Goal: Task Accomplishment & Management: Use online tool/utility

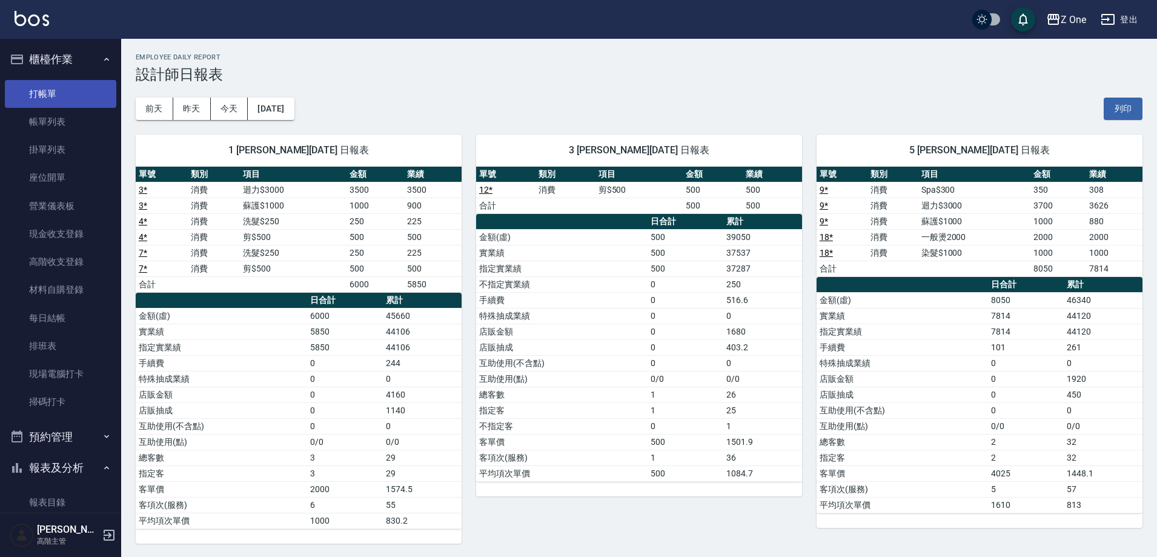
click at [56, 91] on link "打帳單" at bounding box center [60, 94] width 111 height 28
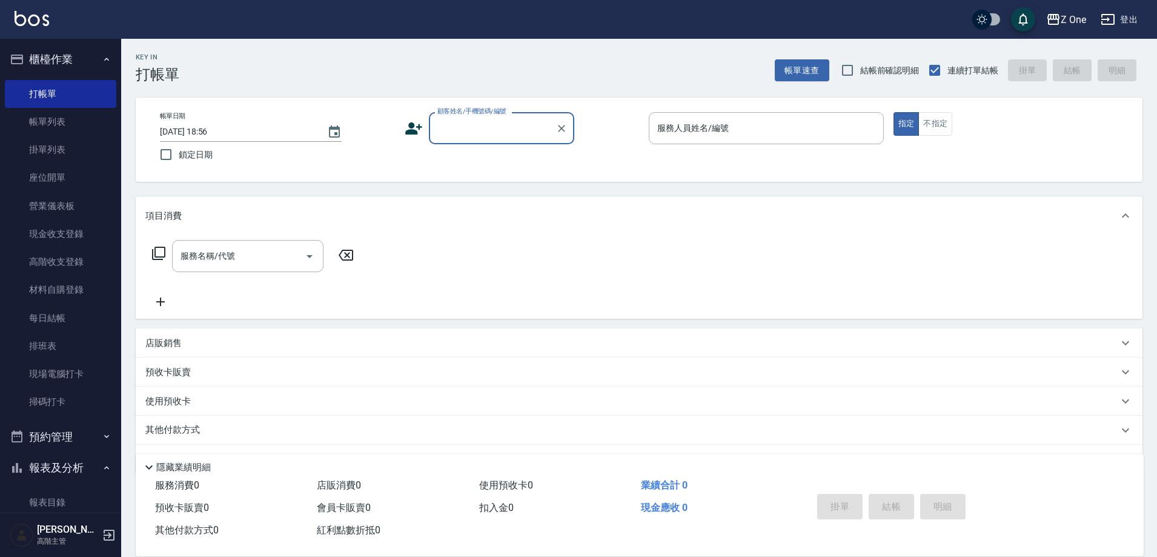
click at [470, 131] on input "顧客姓名/手機號碼/編號" at bounding box center [492, 128] width 116 height 21
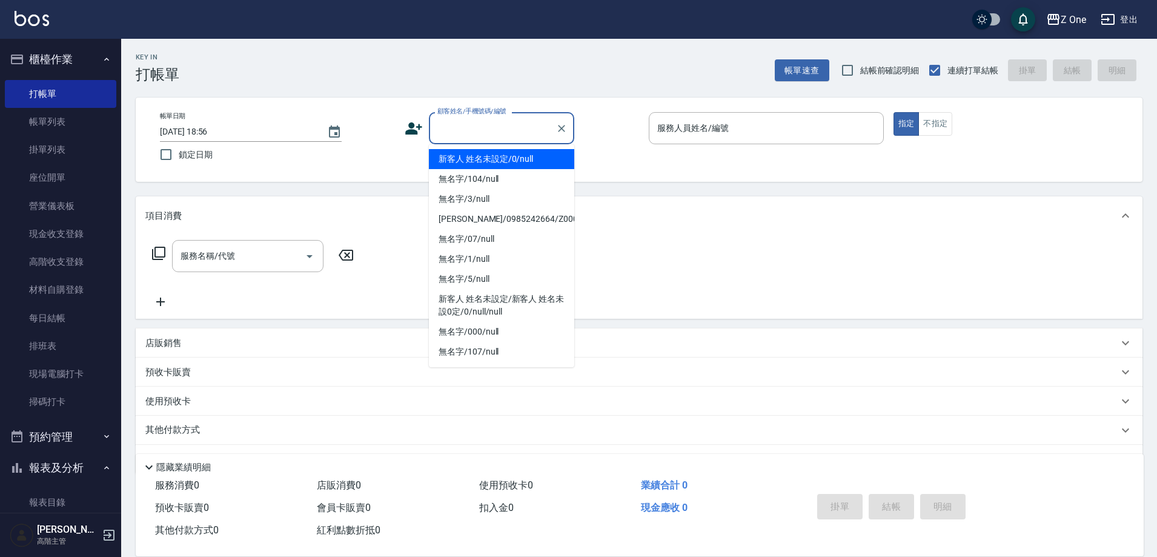
click at [474, 155] on li "新客人 姓名未設定/0/null" at bounding box center [501, 159] width 145 height 20
type input "新客人 姓名未設定/0/null"
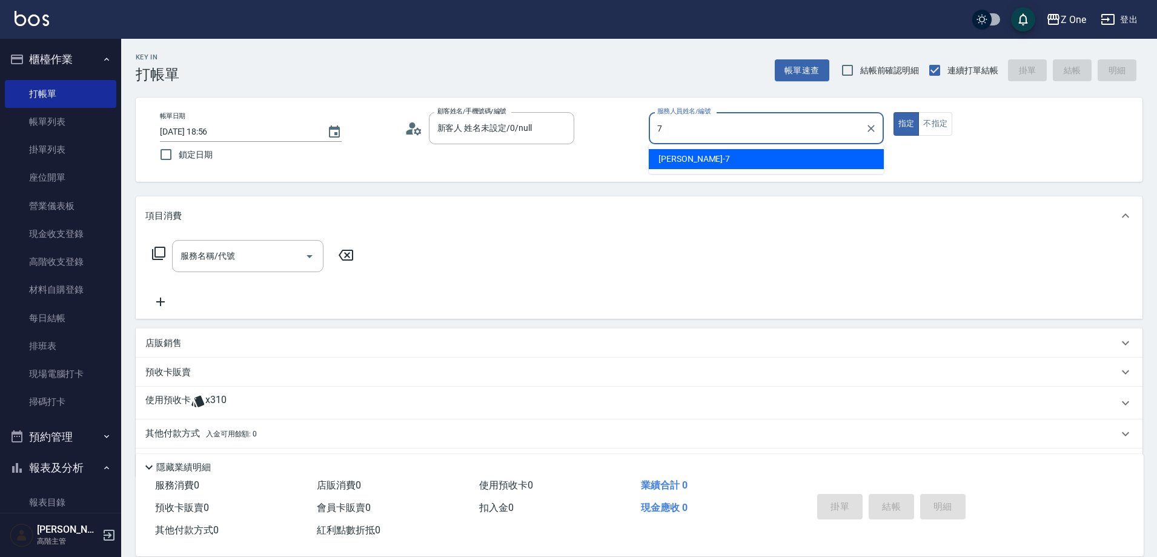
click at [691, 156] on div "[PERSON_NAME]-7" at bounding box center [766, 159] width 235 height 20
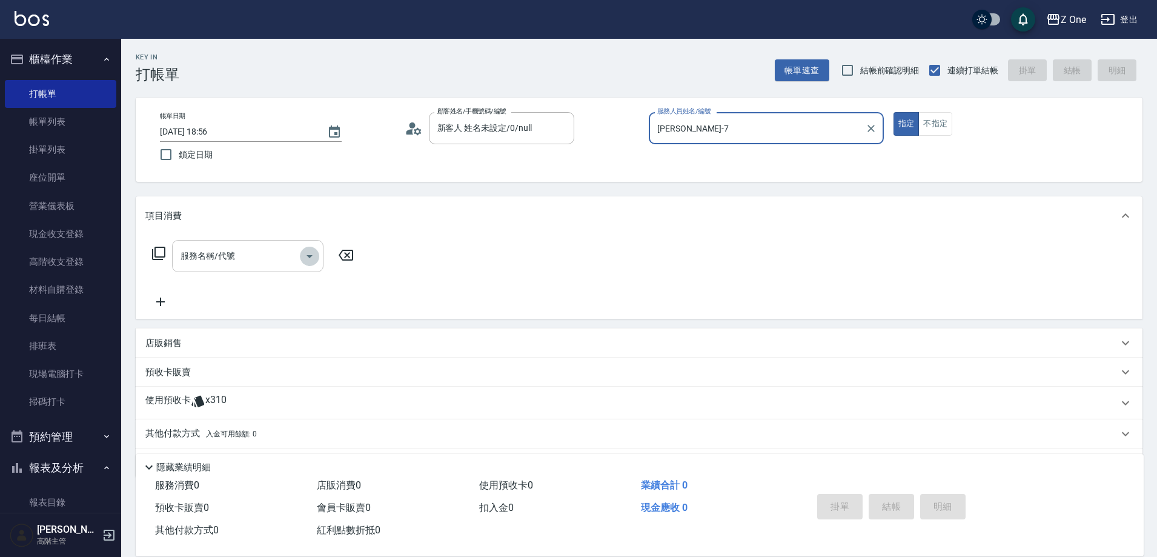
click at [311, 256] on icon "Open" at bounding box center [310, 256] width 6 height 3
type input "[PERSON_NAME]-7"
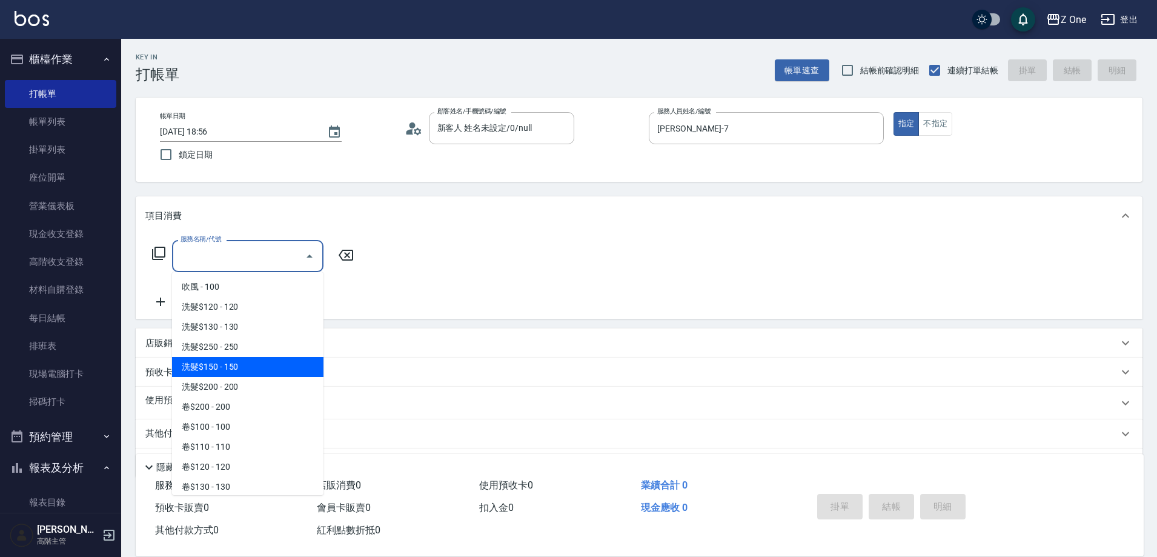
click at [253, 373] on span "洗髮$150 - 150" at bounding box center [247, 367] width 151 height 20
type input "洗髮$150(105)"
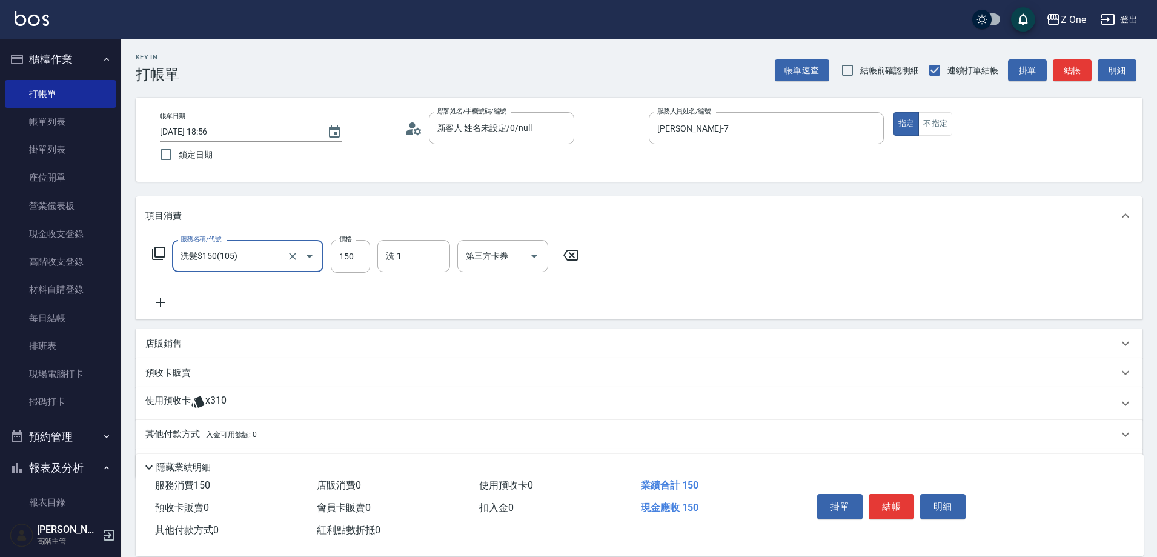
click at [162, 299] on icon at bounding box center [160, 302] width 30 height 15
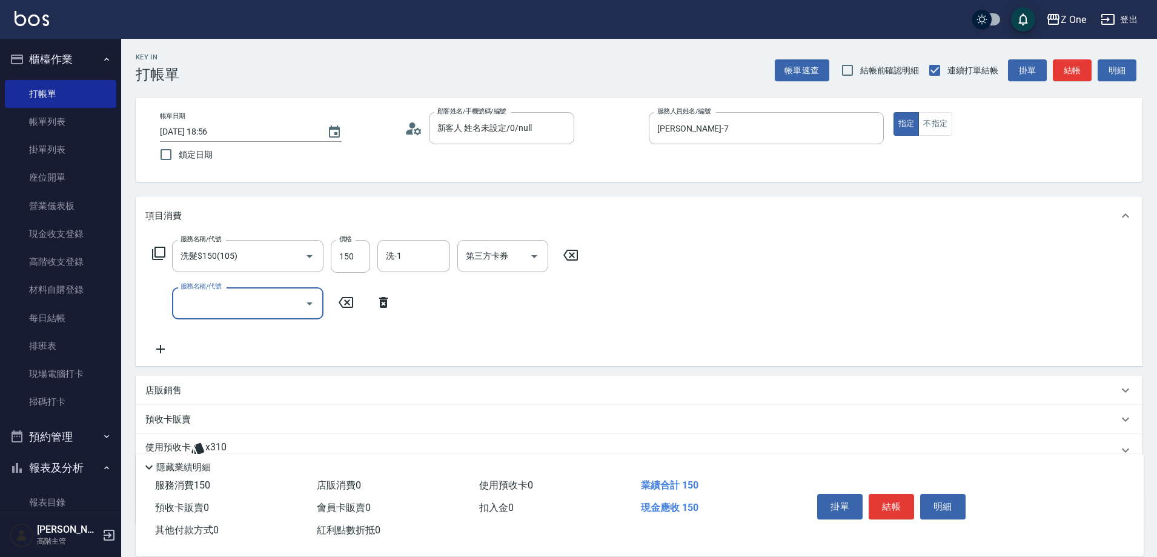
click at [311, 300] on icon "Open" at bounding box center [309, 303] width 15 height 15
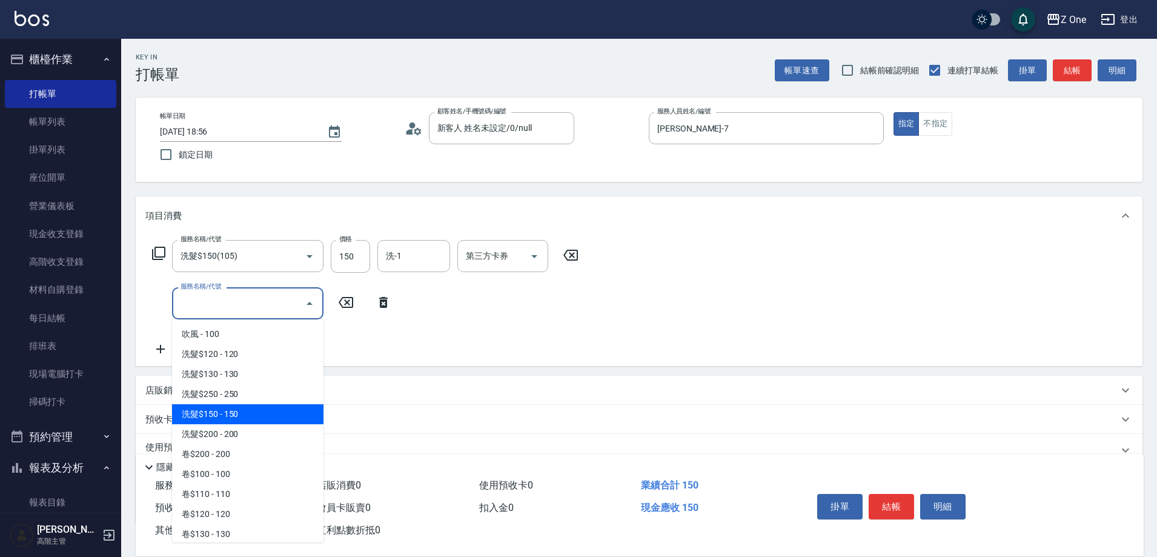
click at [246, 416] on span "洗髮$150 - 150" at bounding box center [247, 414] width 151 height 20
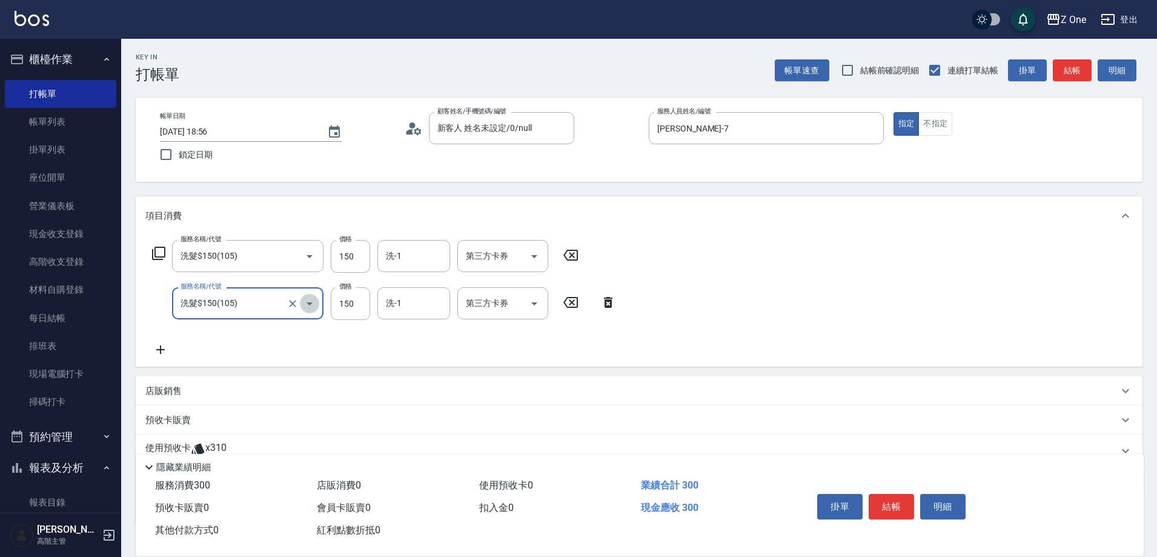
click at [307, 305] on icon "Open" at bounding box center [309, 303] width 15 height 15
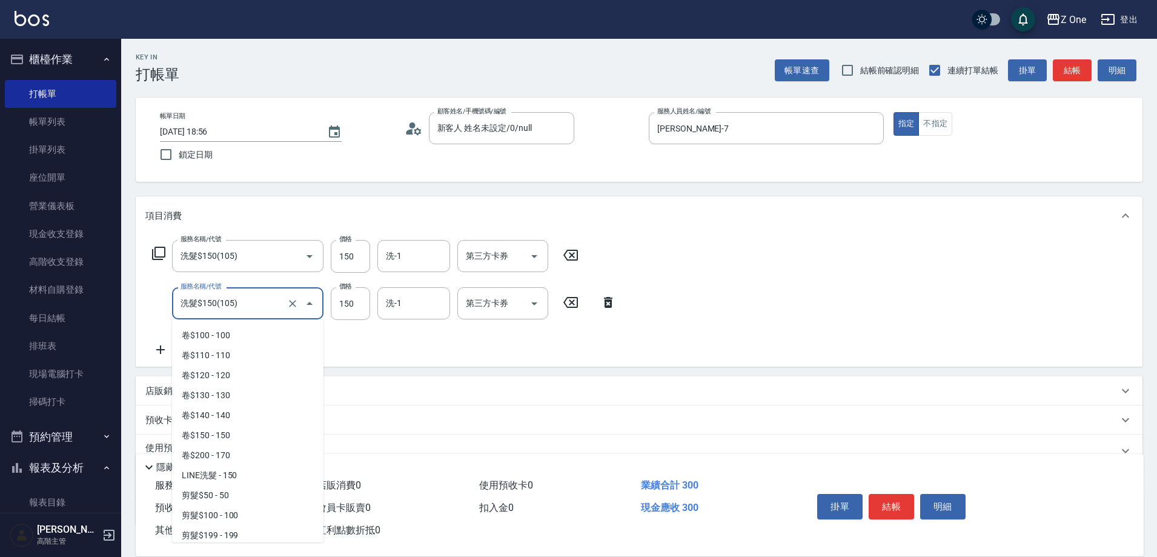
scroll to position [303, 0]
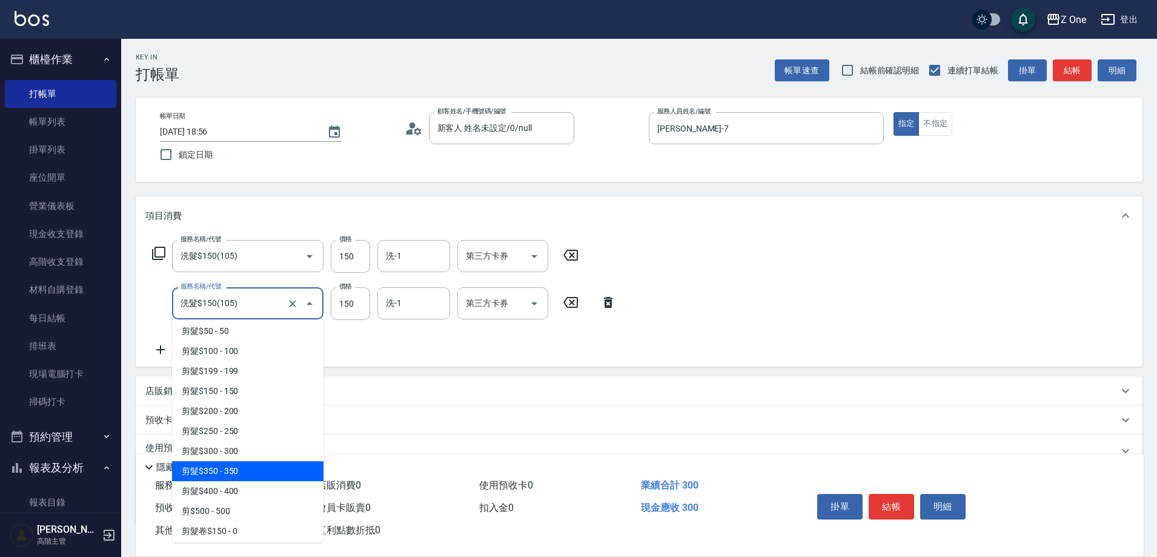
click at [253, 468] on span "剪髮$350 - 350" at bounding box center [247, 471] width 151 height 20
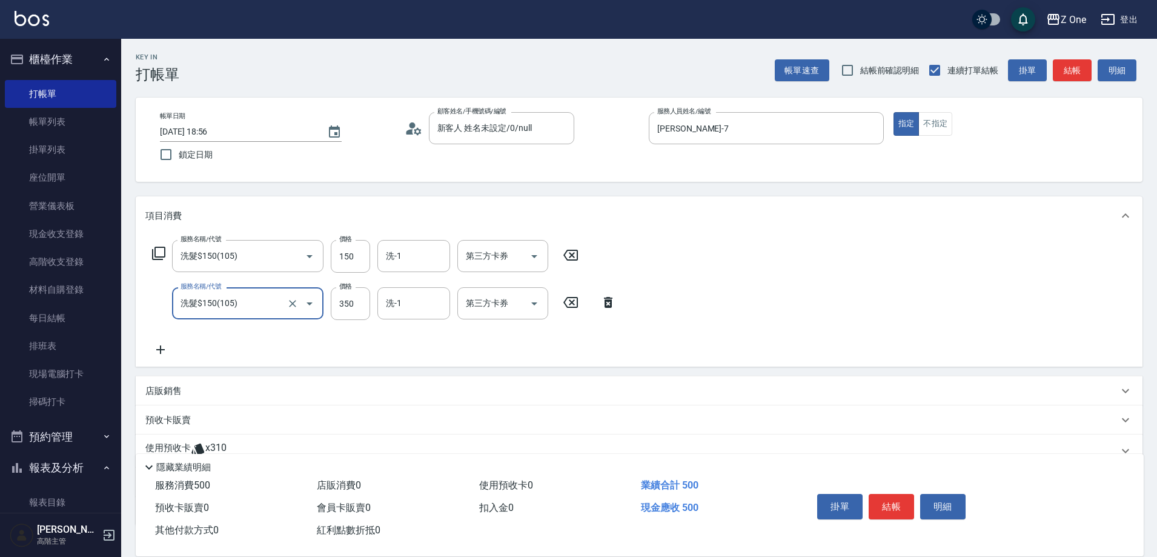
type input "剪髮$350(208)"
type input "350"
click at [897, 499] on button "結帳" at bounding box center [891, 506] width 45 height 25
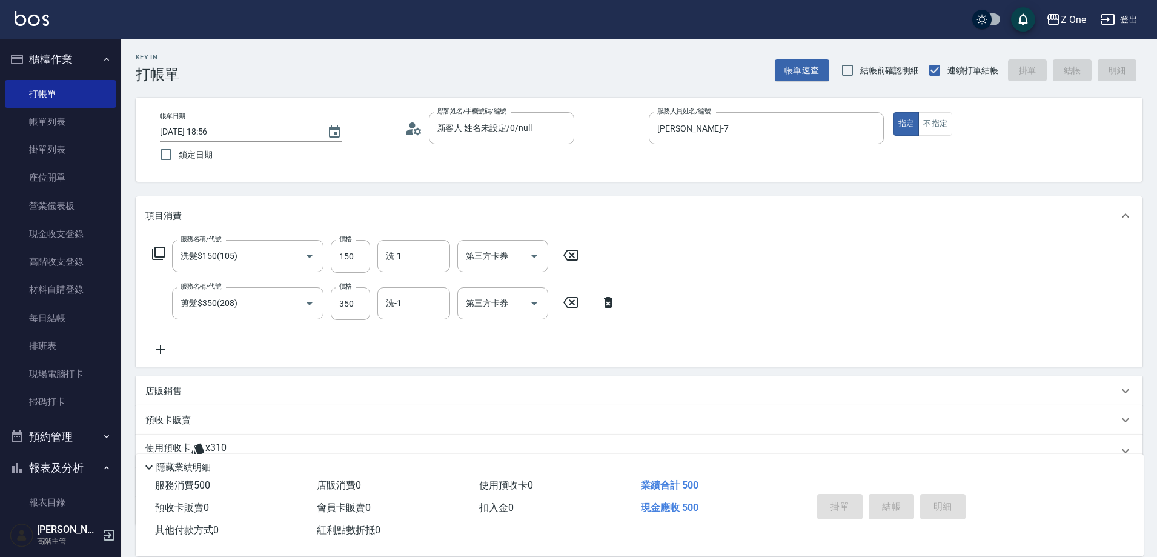
type input "[DATE] 18:57"
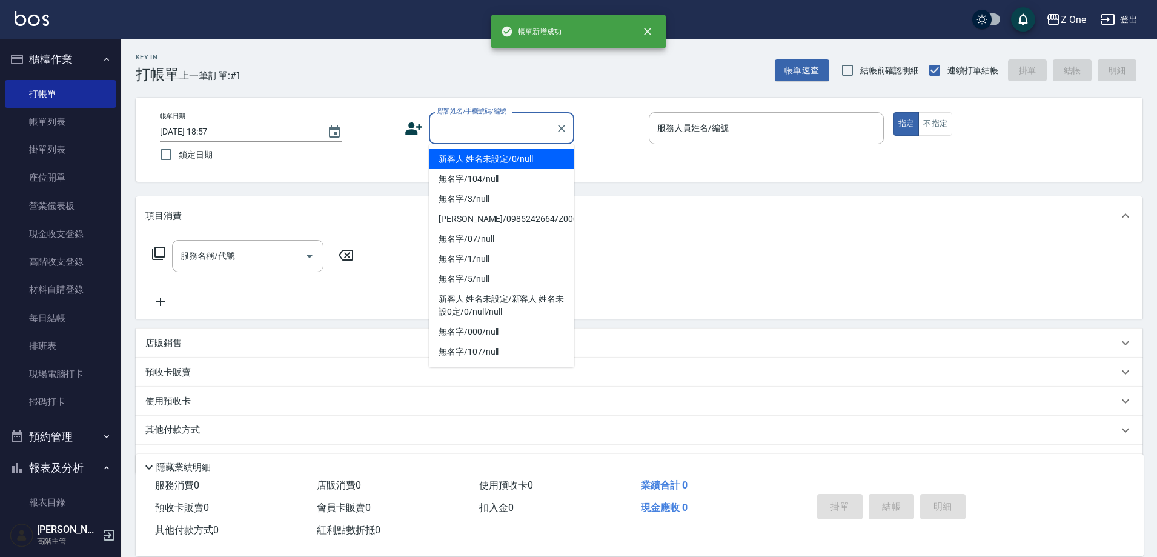
click at [483, 130] on input "顧客姓名/手機號碼/編號" at bounding box center [492, 128] width 116 height 21
click at [484, 153] on li "新客人 姓名未設定/0/null" at bounding box center [501, 159] width 145 height 20
type input "新客人 姓名未設定/0/null"
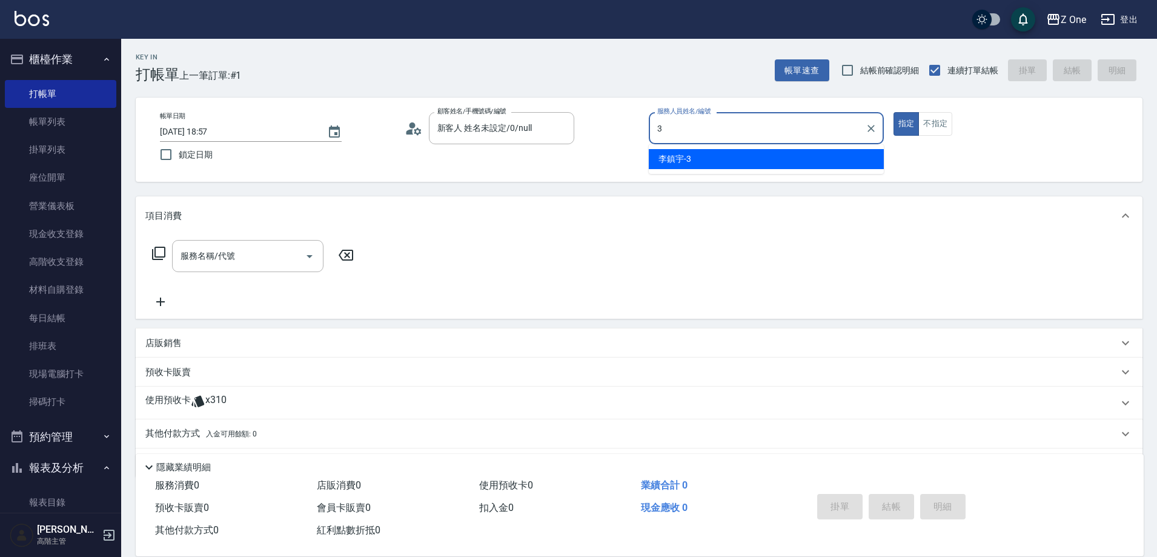
click at [710, 155] on div "[PERSON_NAME]3" at bounding box center [766, 159] width 235 height 20
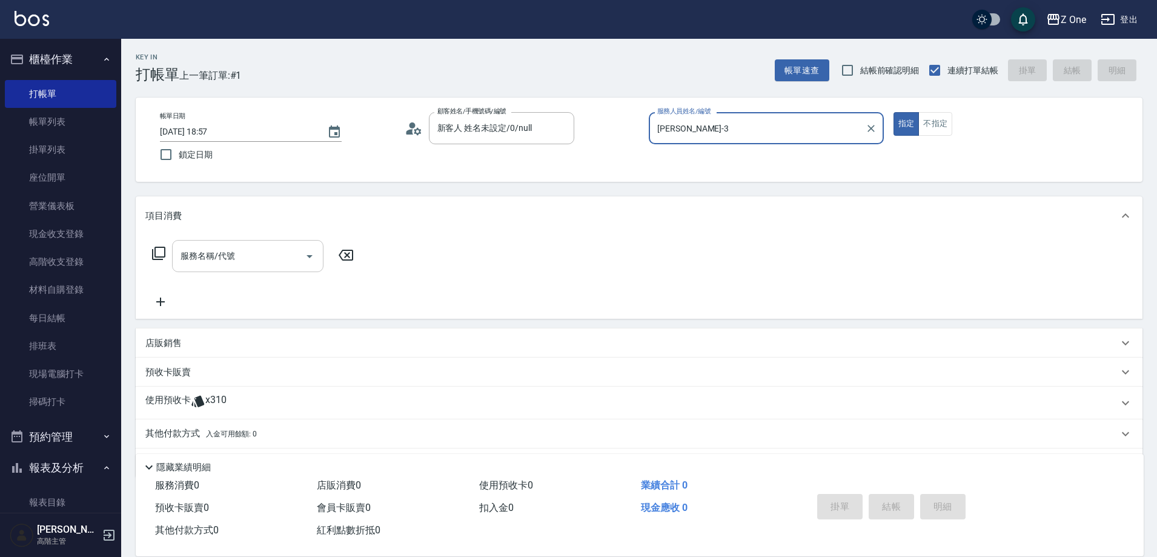
click at [307, 257] on icon "Open" at bounding box center [309, 256] width 15 height 15
type input "[PERSON_NAME]-3"
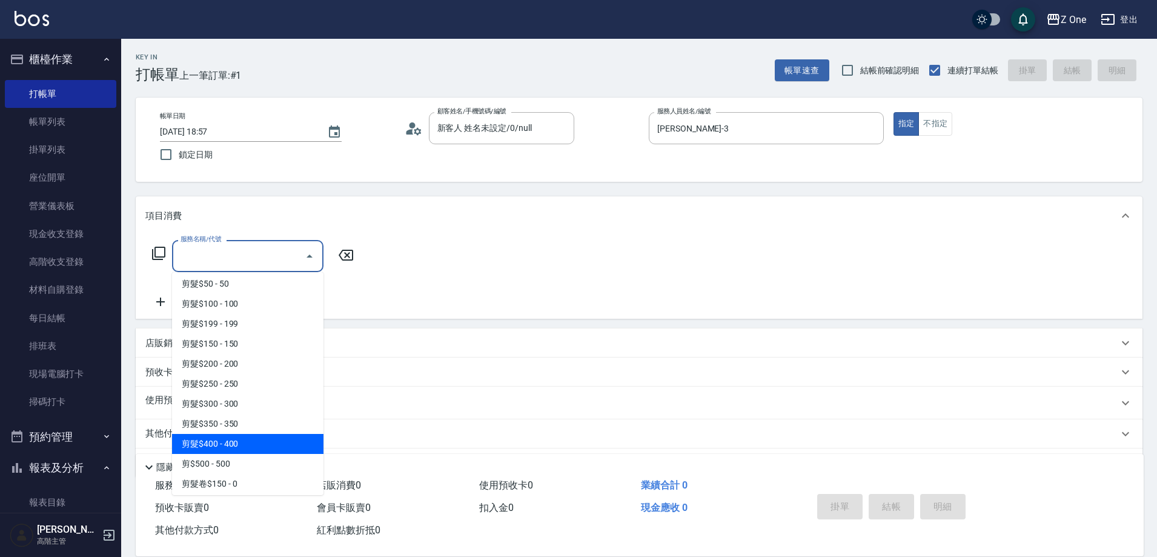
click at [245, 450] on span "剪髮$400 - 400" at bounding box center [247, 444] width 151 height 20
type input "剪髮$400(209)"
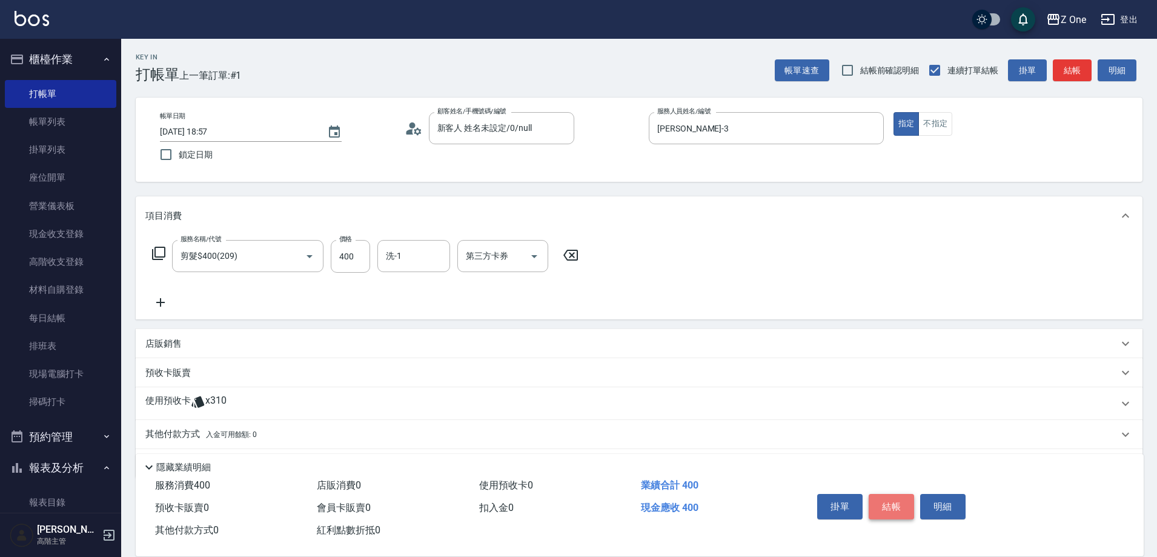
click at [888, 513] on button "結帳" at bounding box center [891, 506] width 45 height 25
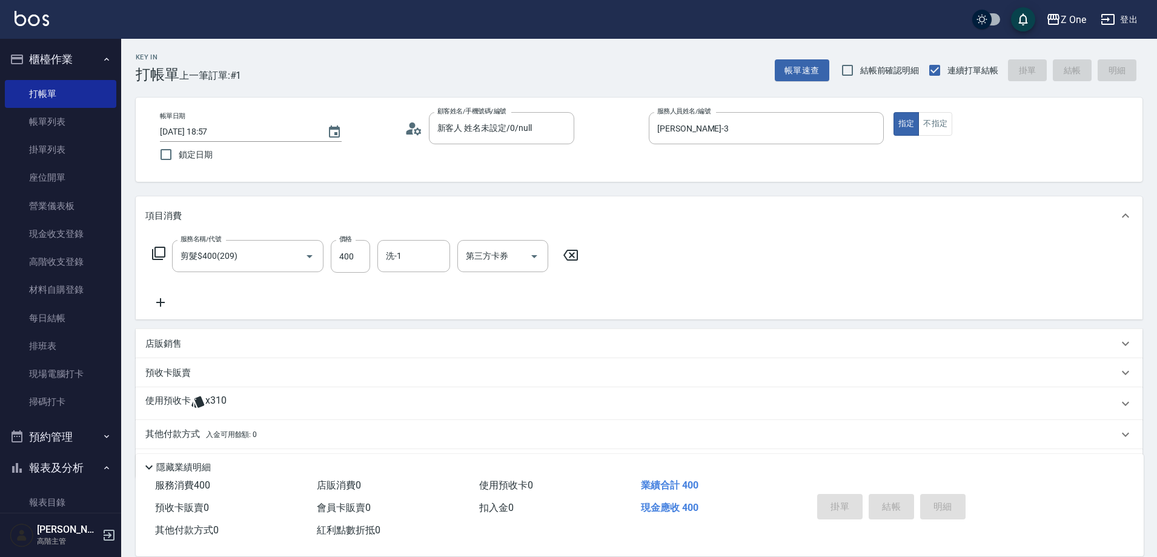
type input "[DATE] 18:58"
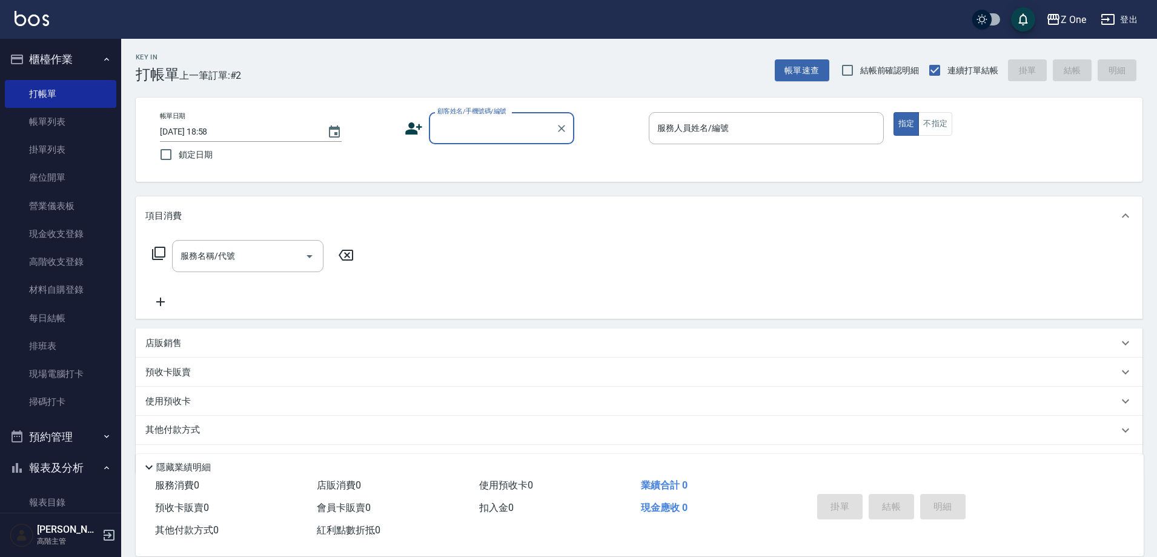
click at [476, 130] on input "顧客姓名/手機號碼/編號" at bounding box center [492, 128] width 116 height 21
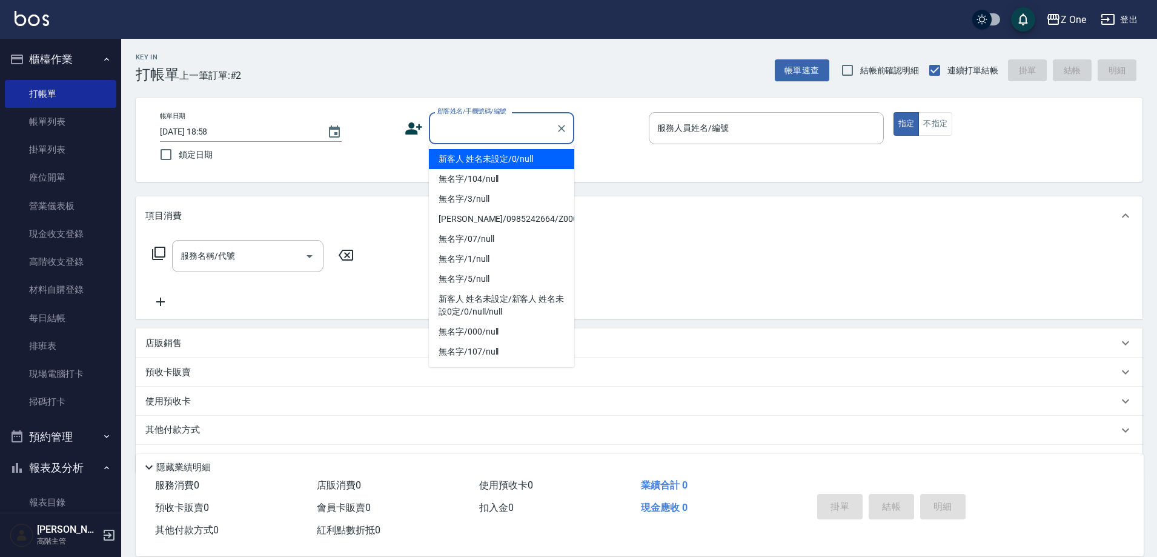
click at [476, 155] on li "新客人 姓名未設定/0/null" at bounding box center [501, 159] width 145 height 20
type input "新客人 姓名未設定/0/null"
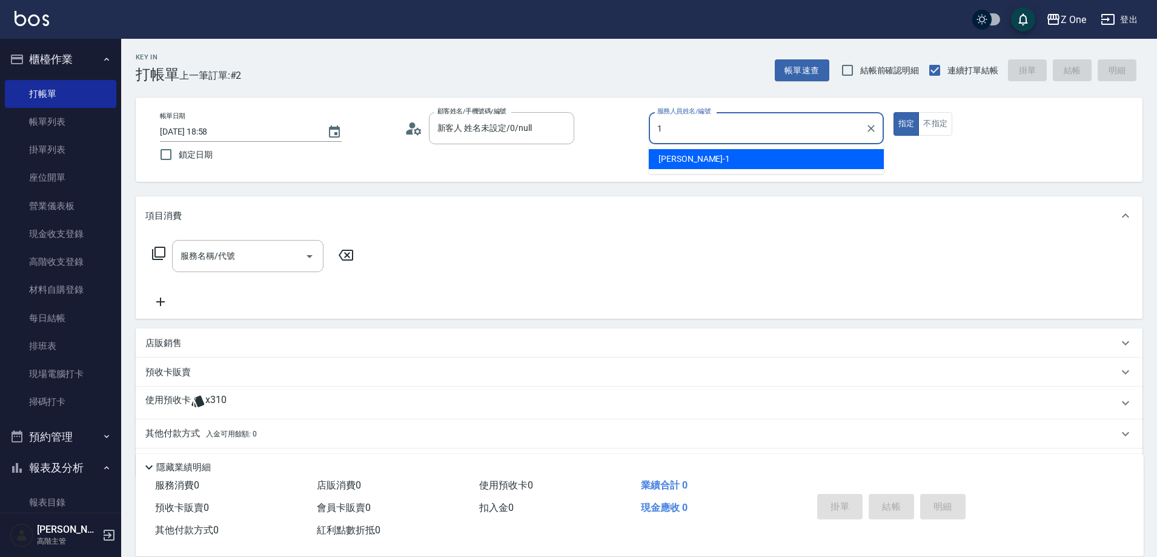
click at [748, 158] on div "[PERSON_NAME]-1" at bounding box center [766, 159] width 235 height 20
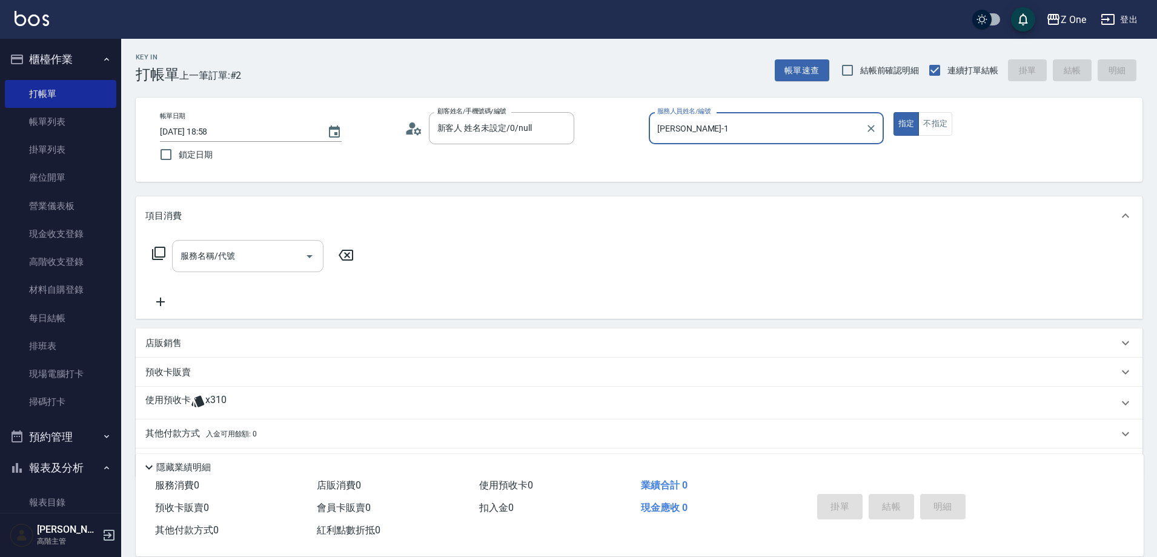
click at [310, 253] on icon "Open" at bounding box center [309, 256] width 15 height 15
type input "[PERSON_NAME]-1"
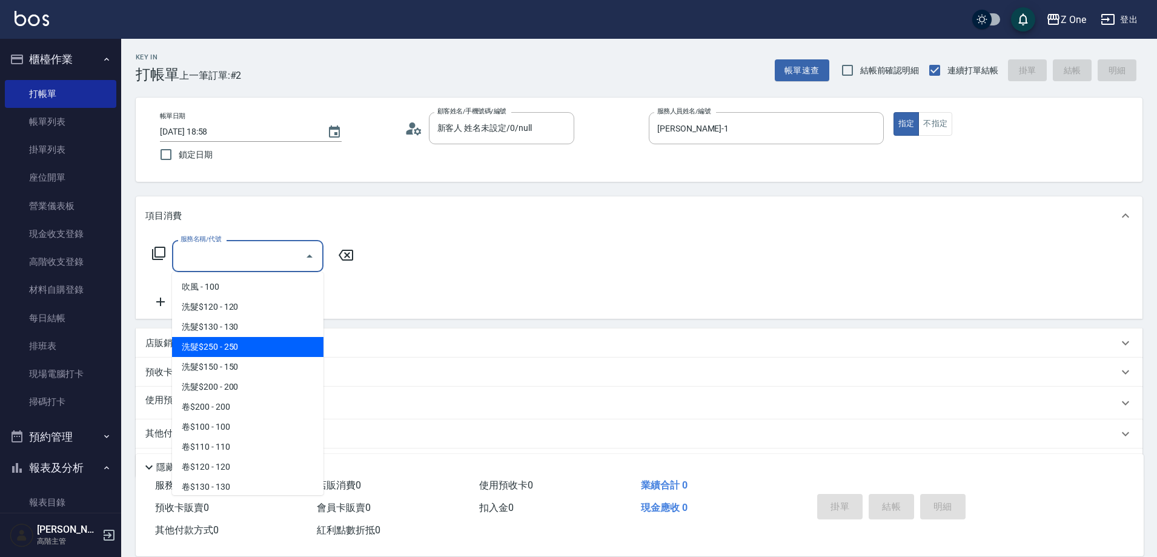
click at [251, 347] on span "洗髮$250 - 250" at bounding box center [247, 347] width 151 height 20
type input "洗髮$250(104)"
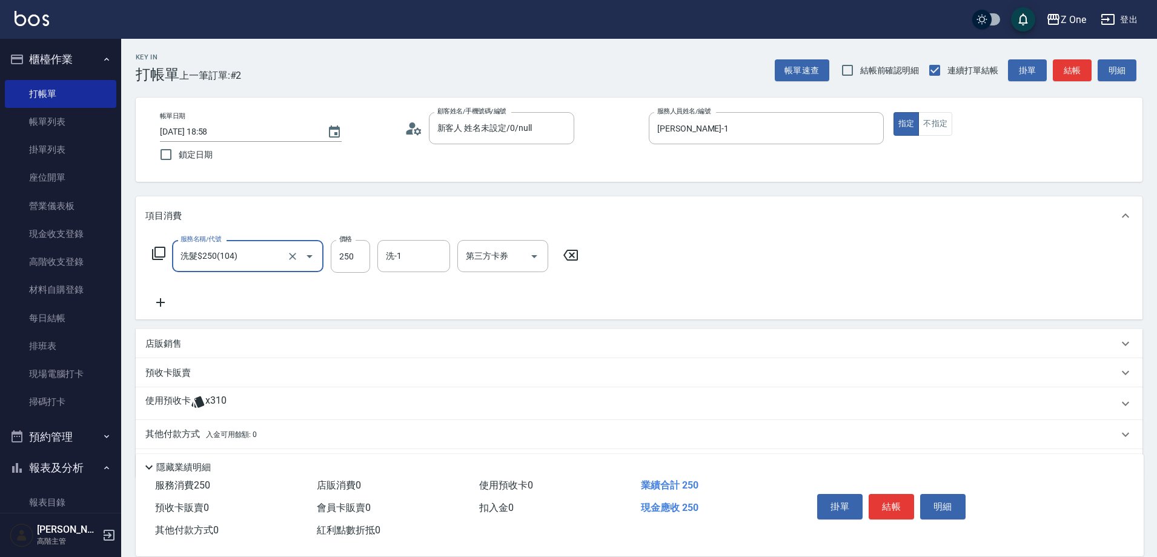
click at [157, 299] on icon at bounding box center [160, 302] width 30 height 15
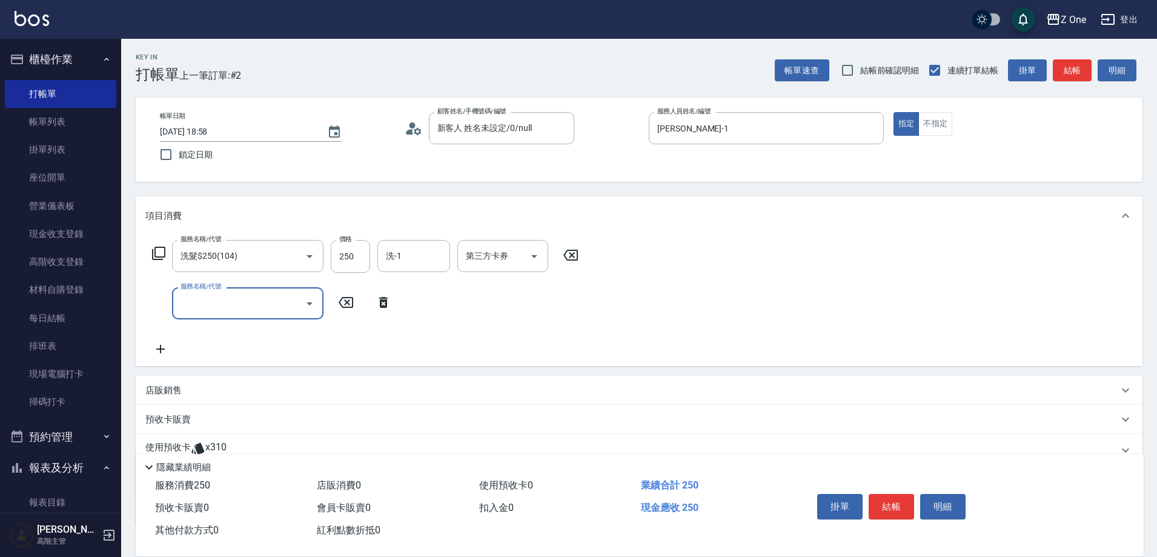
click at [308, 300] on icon "Open" at bounding box center [309, 303] width 15 height 15
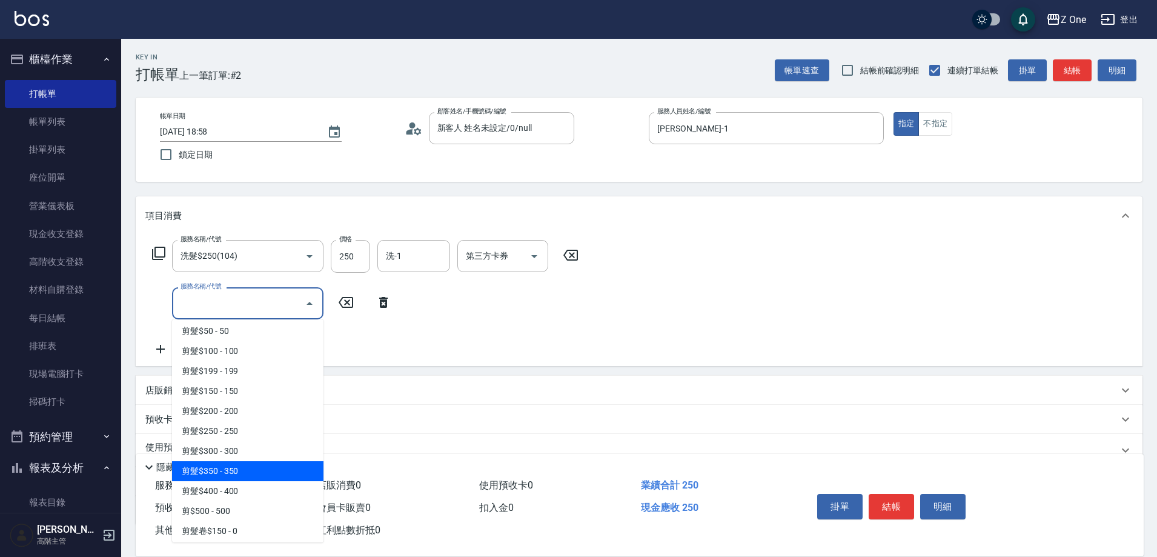
click at [247, 469] on span "剪髮$350 - 350" at bounding box center [247, 471] width 151 height 20
type input "剪髮$350(208)"
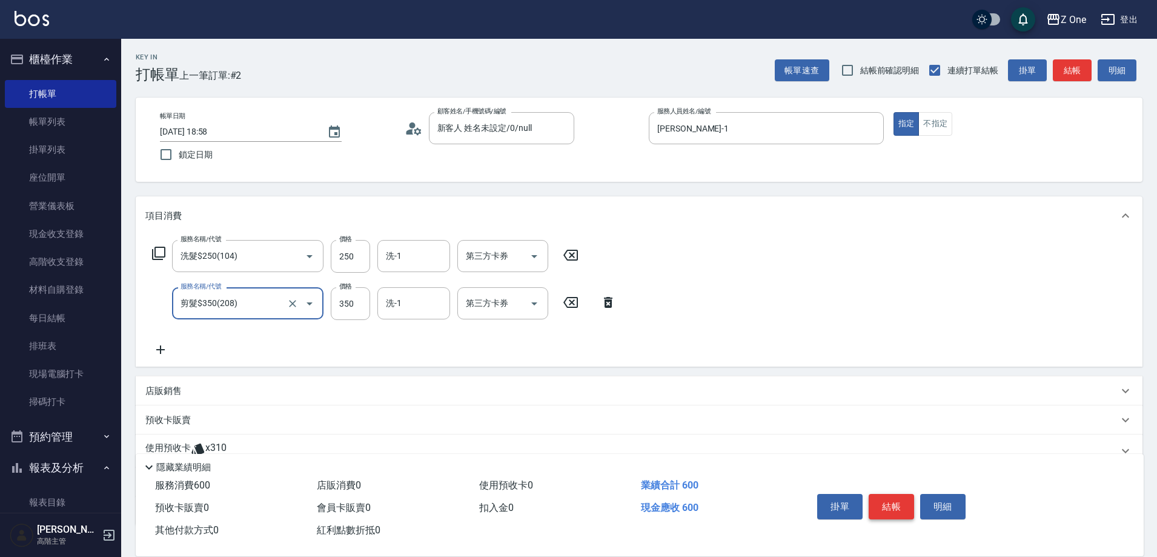
click at [905, 497] on button "結帳" at bounding box center [891, 506] width 45 height 25
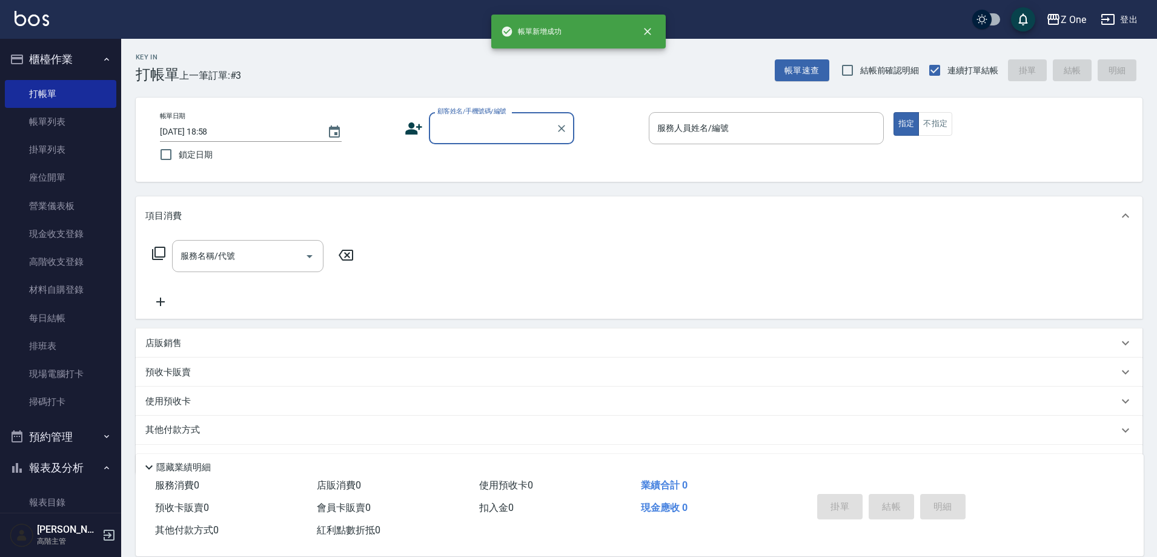
click at [465, 131] on input "顧客姓名/手機號碼/編號" at bounding box center [492, 128] width 116 height 21
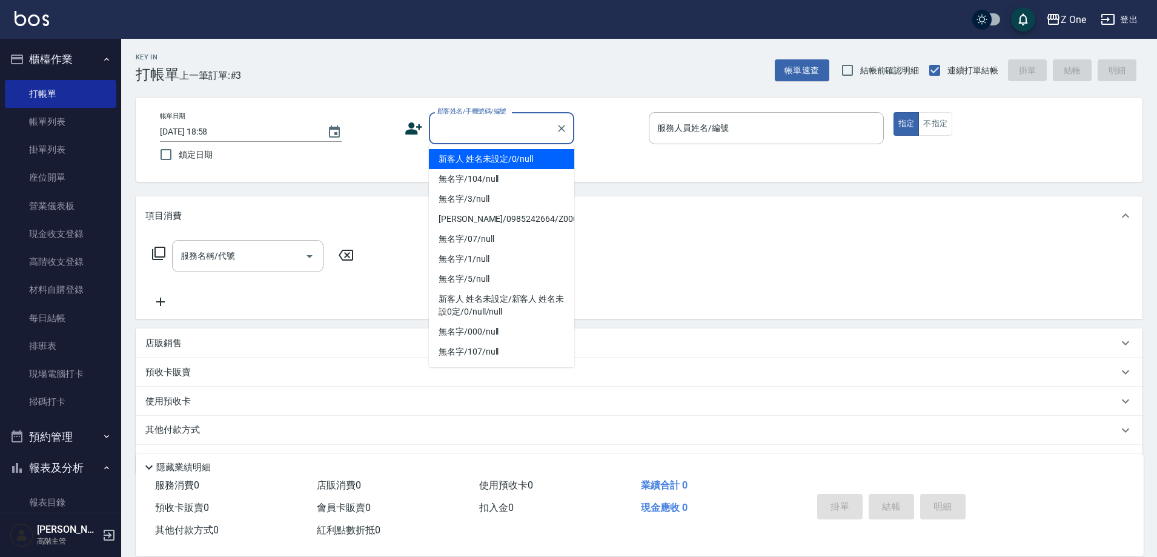
click at [476, 161] on li "新客人 姓名未設定/0/null" at bounding box center [501, 159] width 145 height 20
type input "新客人 姓名未設定/0/null"
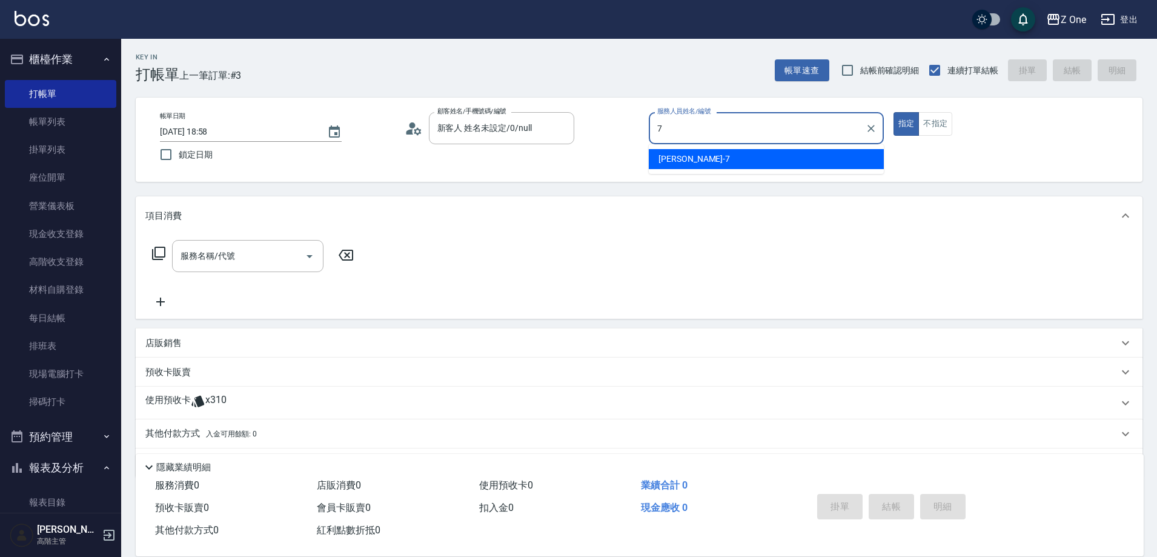
click at [741, 156] on div "[PERSON_NAME]-7" at bounding box center [766, 159] width 235 height 20
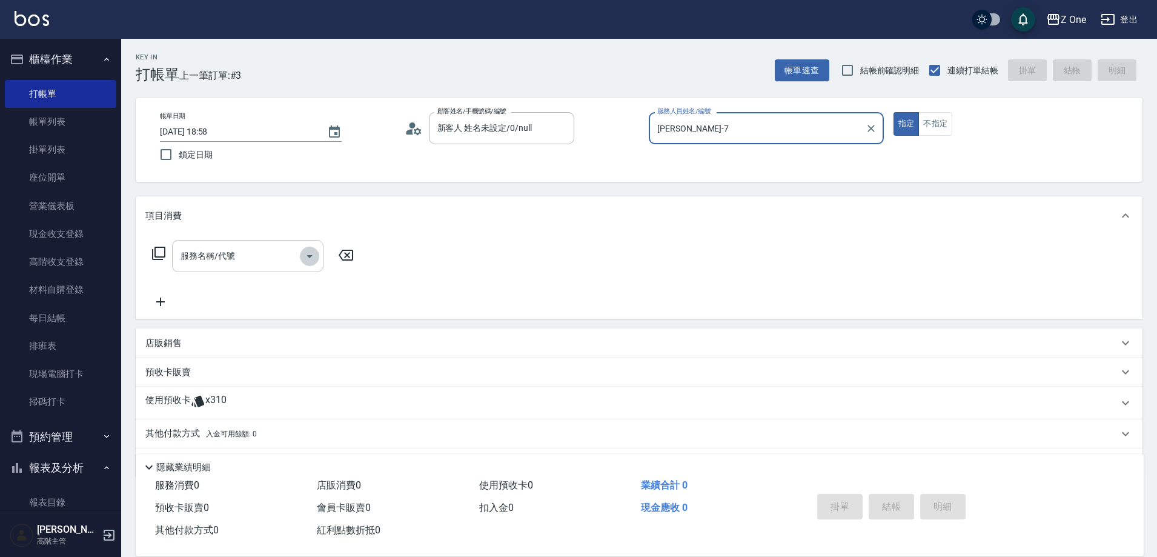
click at [308, 257] on icon "Open" at bounding box center [309, 256] width 15 height 15
type input "[PERSON_NAME]-7"
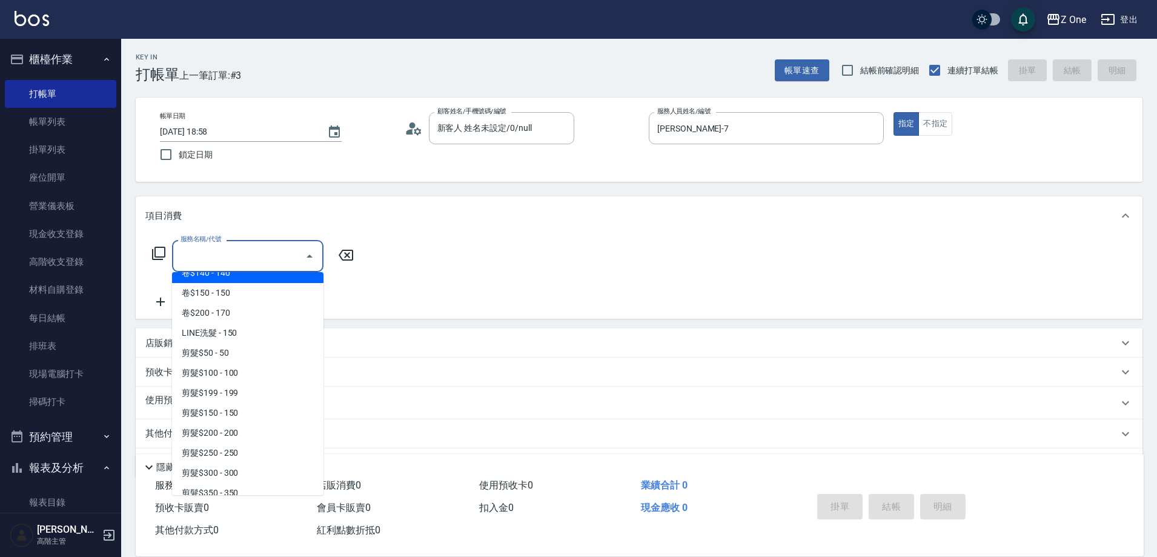
scroll to position [242, 0]
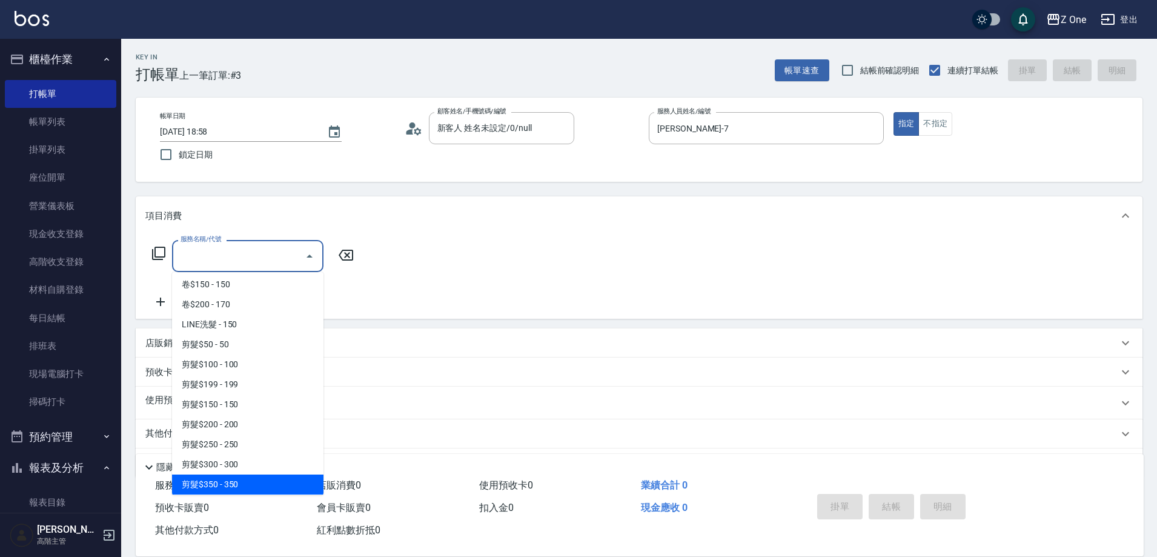
click at [250, 480] on span "剪髮$350 - 350" at bounding box center [247, 484] width 151 height 20
type input "剪髮$350(208)"
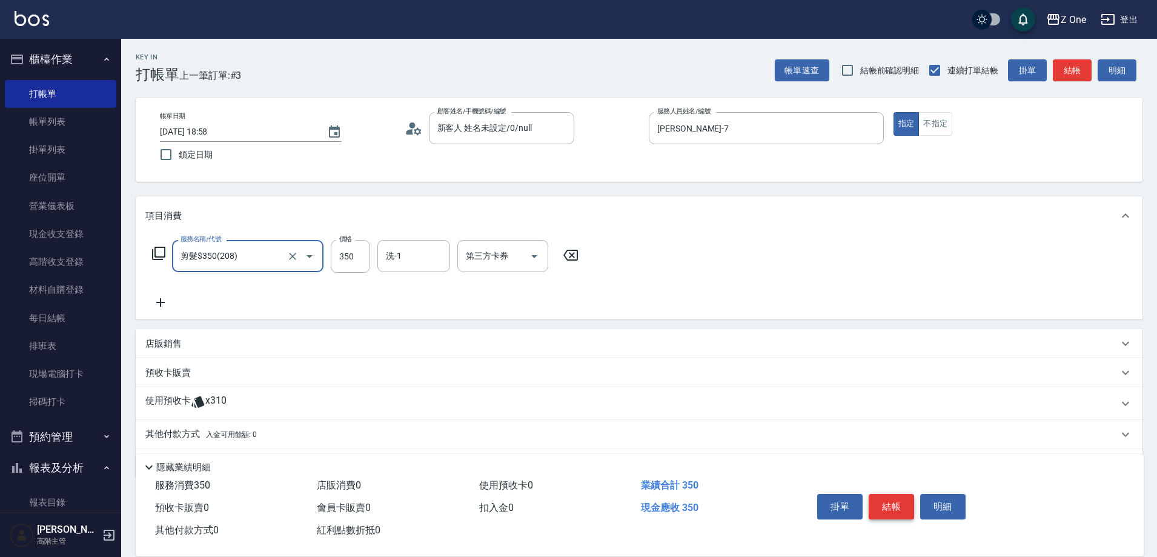
click at [889, 496] on button "結帳" at bounding box center [891, 506] width 45 height 25
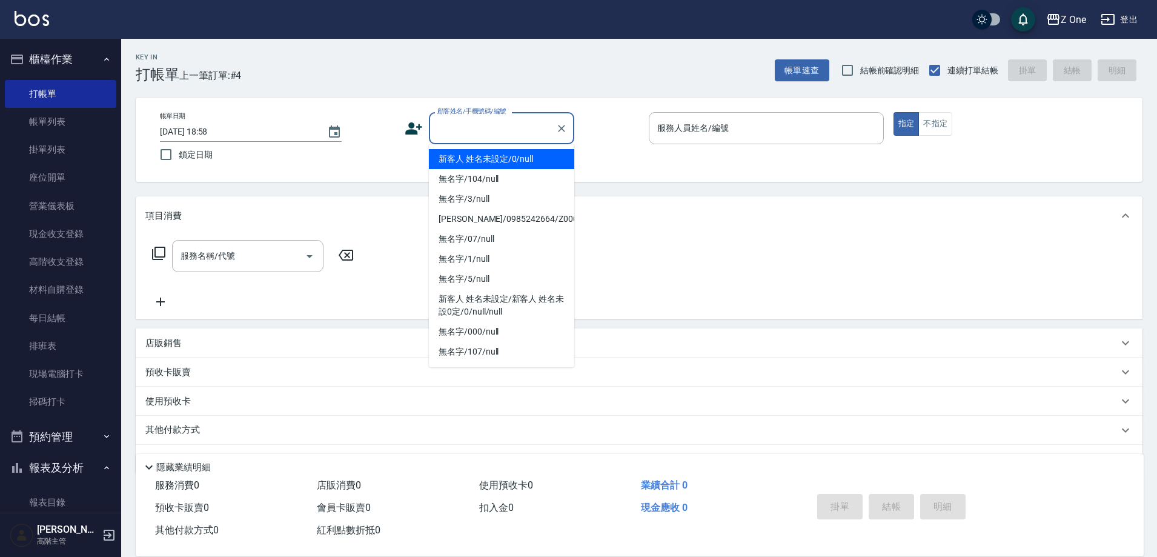
click at [487, 128] on input "顧客姓名/手機號碼/編號" at bounding box center [492, 128] width 116 height 21
click at [491, 166] on li "新客人 姓名未設定/0/null" at bounding box center [501, 159] width 145 height 20
type input "新客人 姓名未設定/0/null"
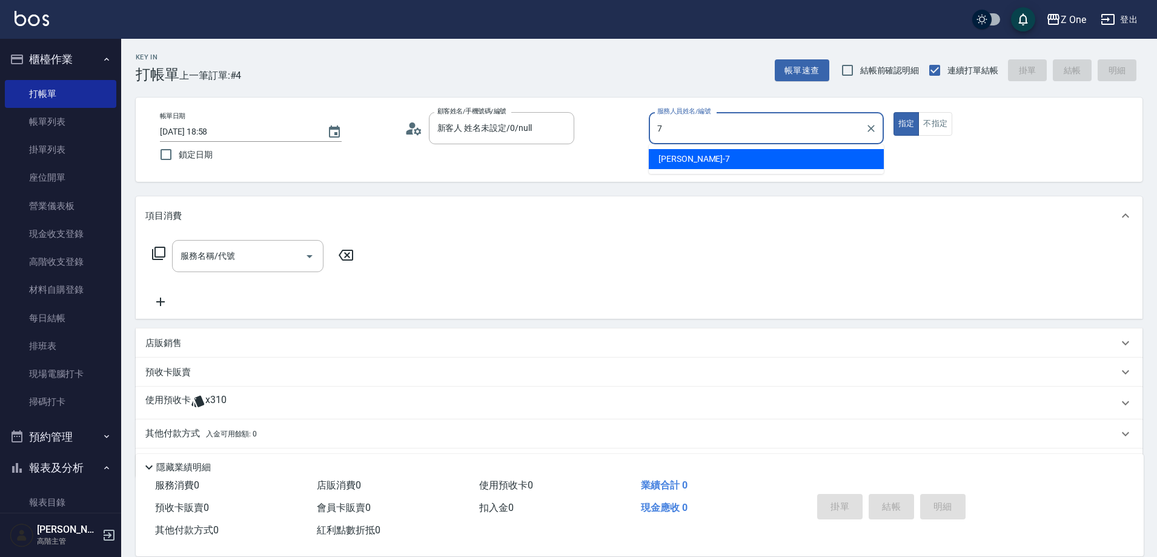
click at [694, 160] on div "[PERSON_NAME]-7" at bounding box center [766, 159] width 235 height 20
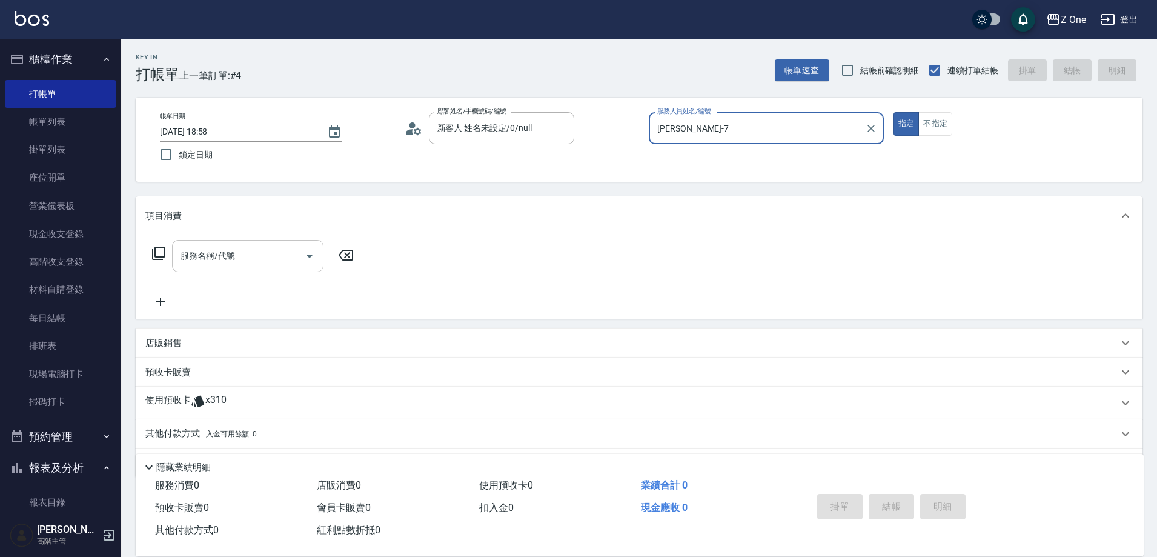
click at [310, 256] on icon "Open" at bounding box center [310, 256] width 6 height 3
type input "[PERSON_NAME]-7"
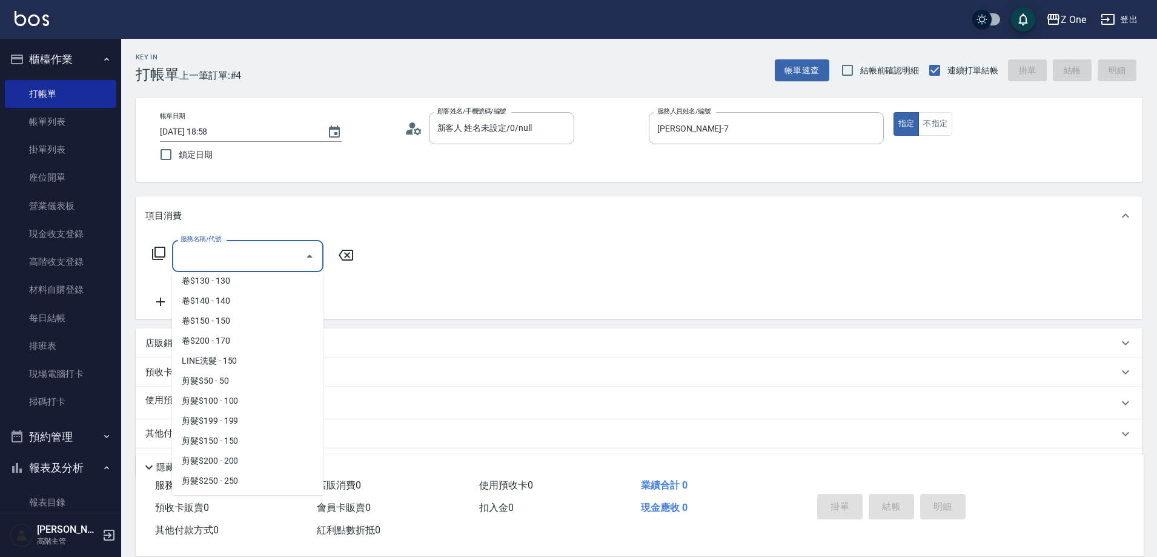
scroll to position [364, 0]
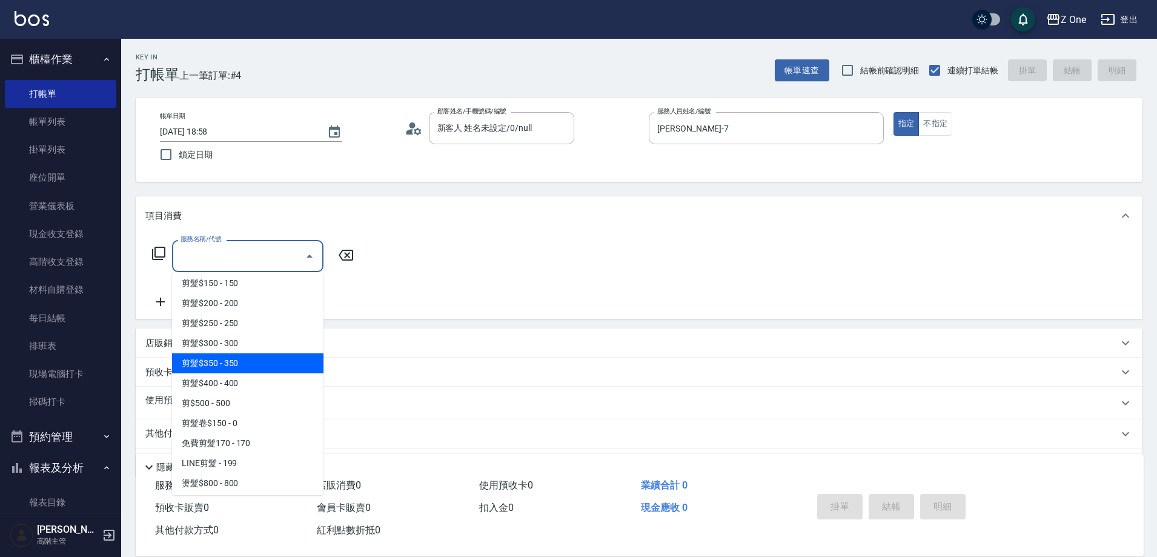
click at [257, 368] on span "剪髮$350 - 350" at bounding box center [247, 363] width 151 height 20
type input "剪髮$350(208)"
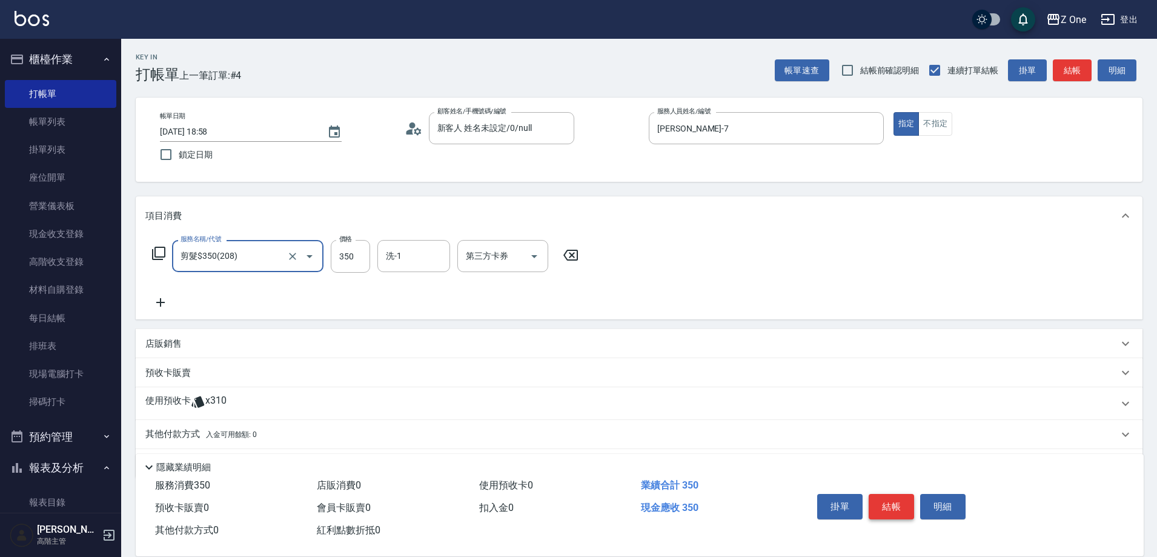
click at [885, 501] on button "結帳" at bounding box center [891, 506] width 45 height 25
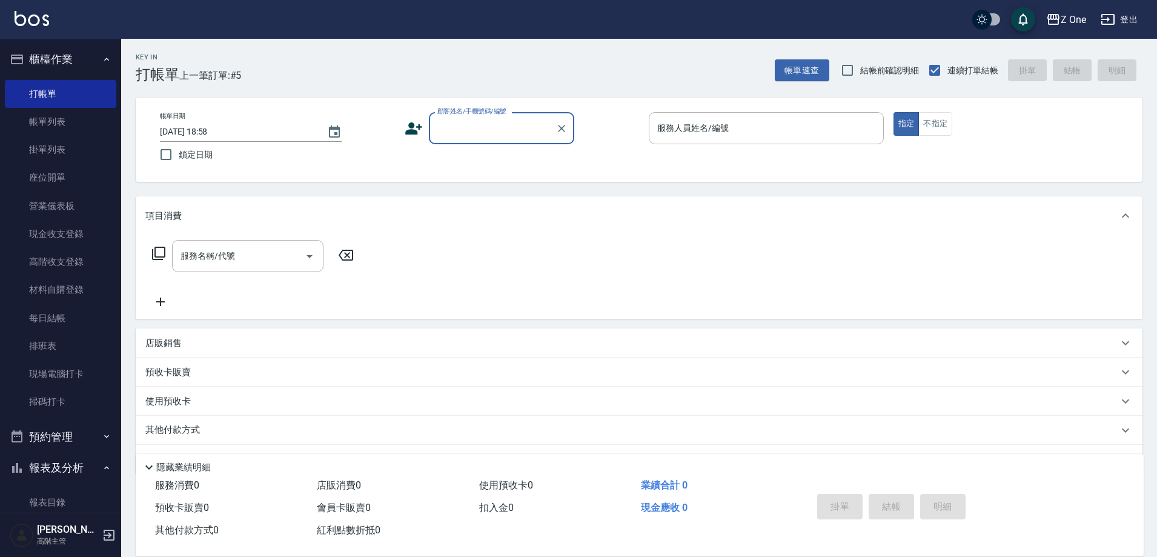
click at [485, 128] on input "顧客姓名/手機號碼/編號" at bounding box center [492, 128] width 116 height 21
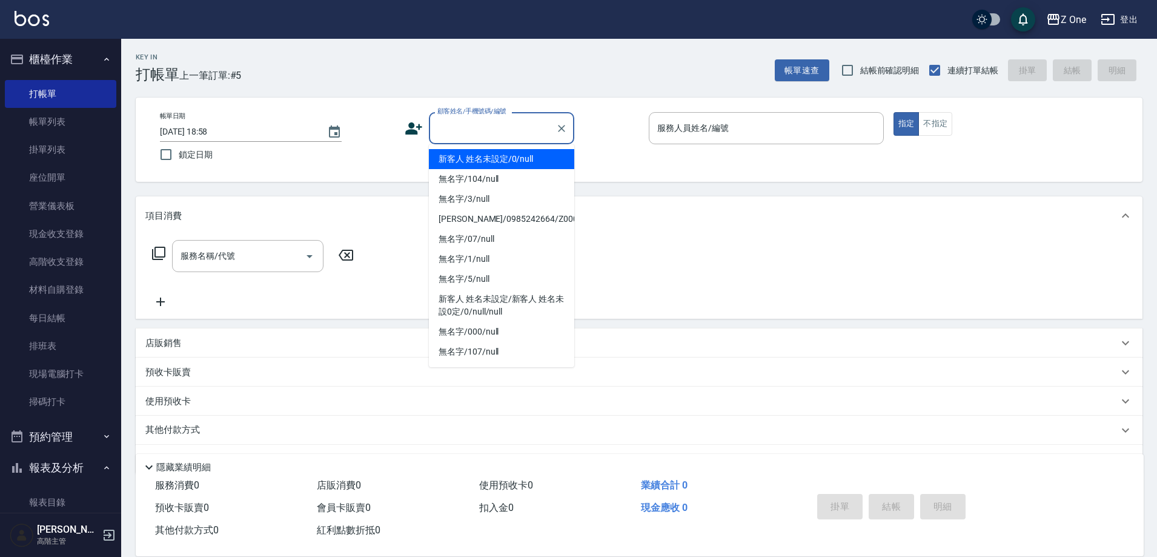
click at [481, 157] on li "新客人 姓名未設定/0/null" at bounding box center [501, 159] width 145 height 20
type input "新客人 姓名未設定/0/null"
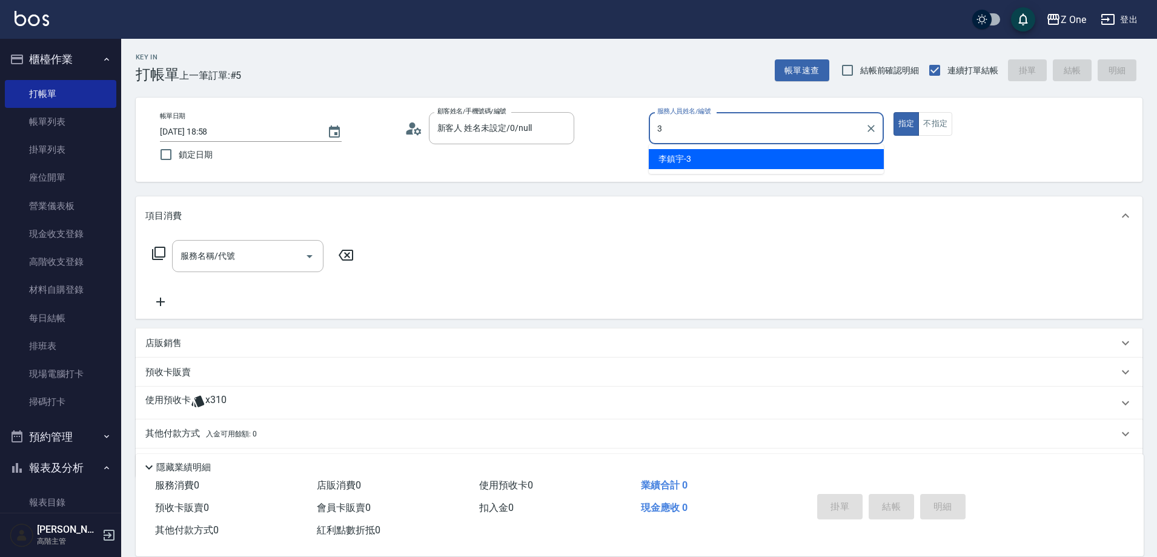
click at [754, 157] on div "[PERSON_NAME]3" at bounding box center [766, 159] width 235 height 20
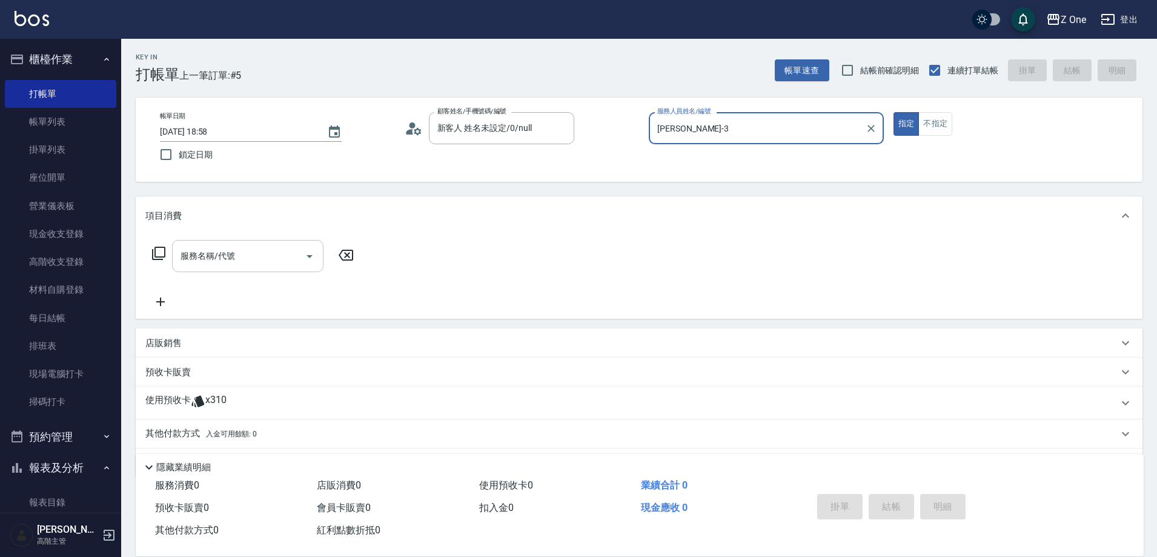
click at [305, 256] on icon "Open" at bounding box center [309, 256] width 15 height 15
type input "[PERSON_NAME]-3"
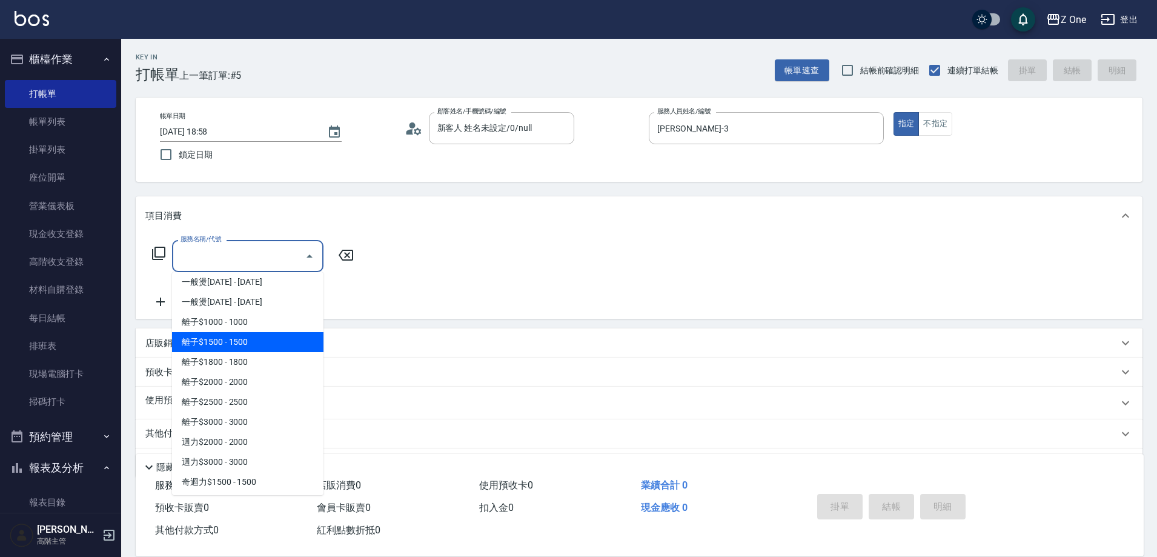
scroll to position [606, 0]
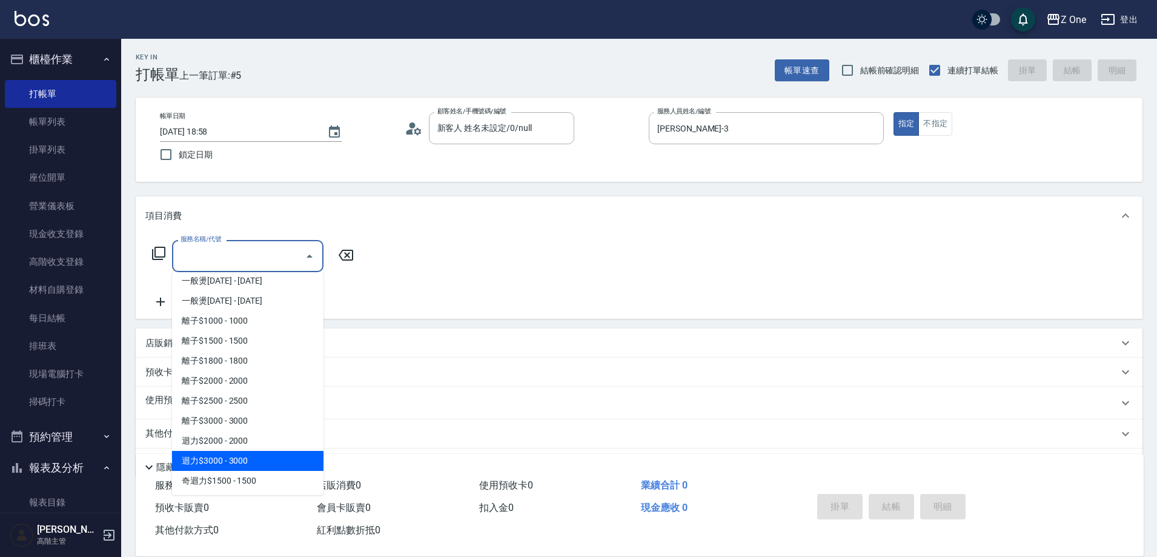
click at [261, 457] on span "迴力$3000 - 3000" at bounding box center [247, 461] width 151 height 20
type input "迴力$3000(321)"
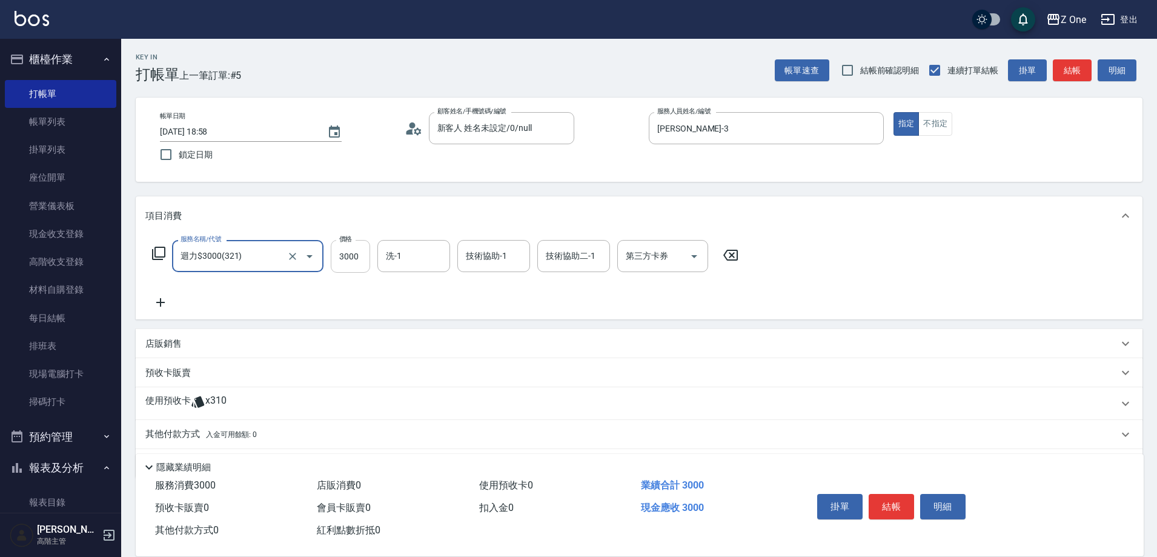
click at [353, 255] on input "3000" at bounding box center [350, 256] width 39 height 33
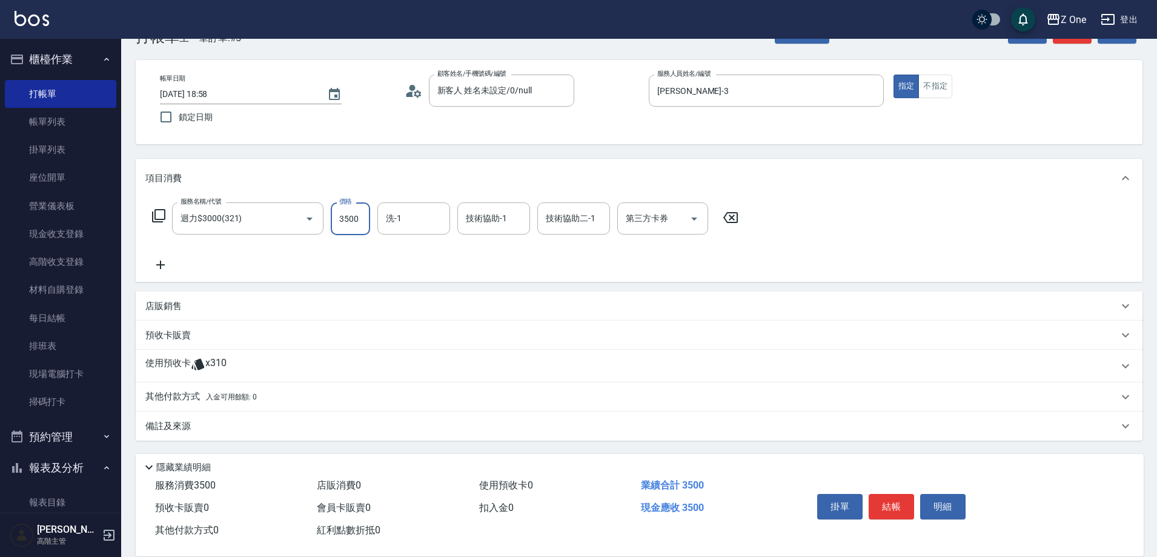
type input "3500"
click at [272, 397] on div "其他付款方式 入金可用餘額: 0" at bounding box center [631, 396] width 973 height 13
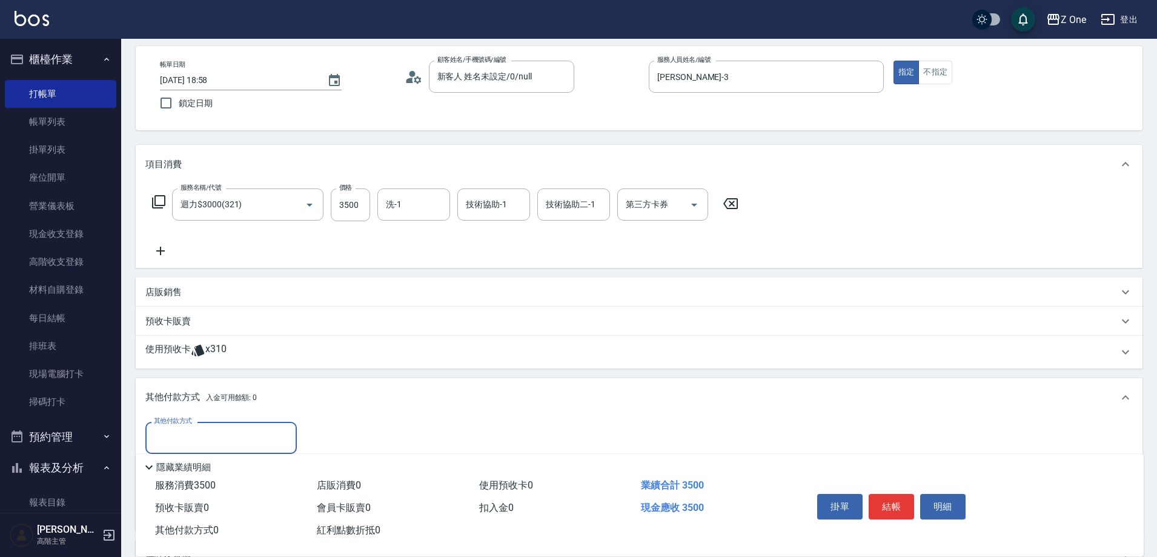
scroll to position [124, 0]
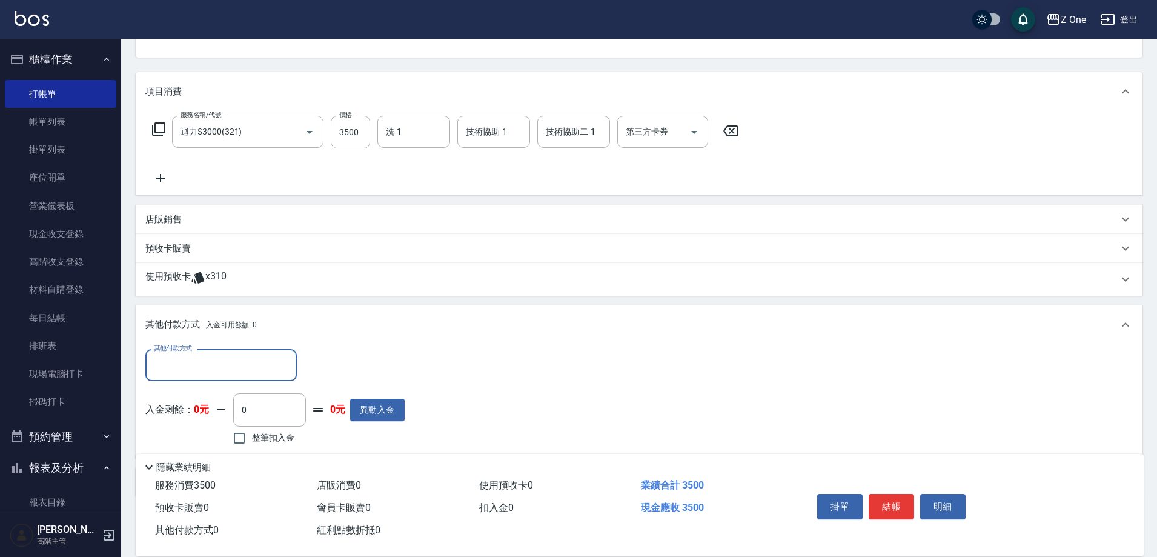
click at [213, 374] on input "其他付款方式" at bounding box center [221, 364] width 141 height 21
click at [190, 428] on span "信用卡" at bounding box center [220, 436] width 151 height 20
type input "信用卡"
type input "3500"
click at [899, 497] on button "結帳" at bounding box center [891, 506] width 45 height 25
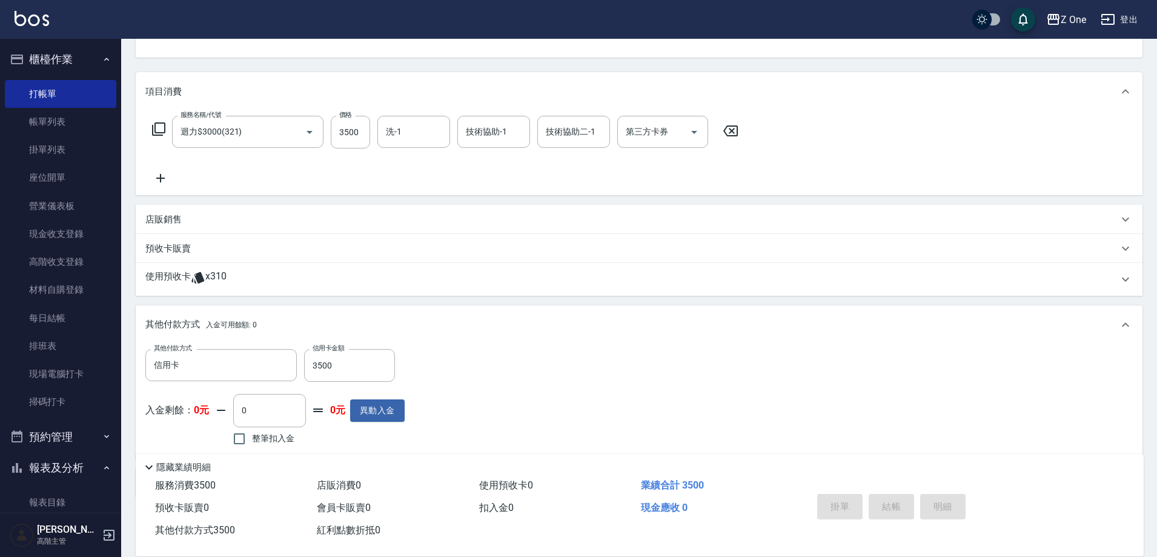
type input "[DATE] 18:59"
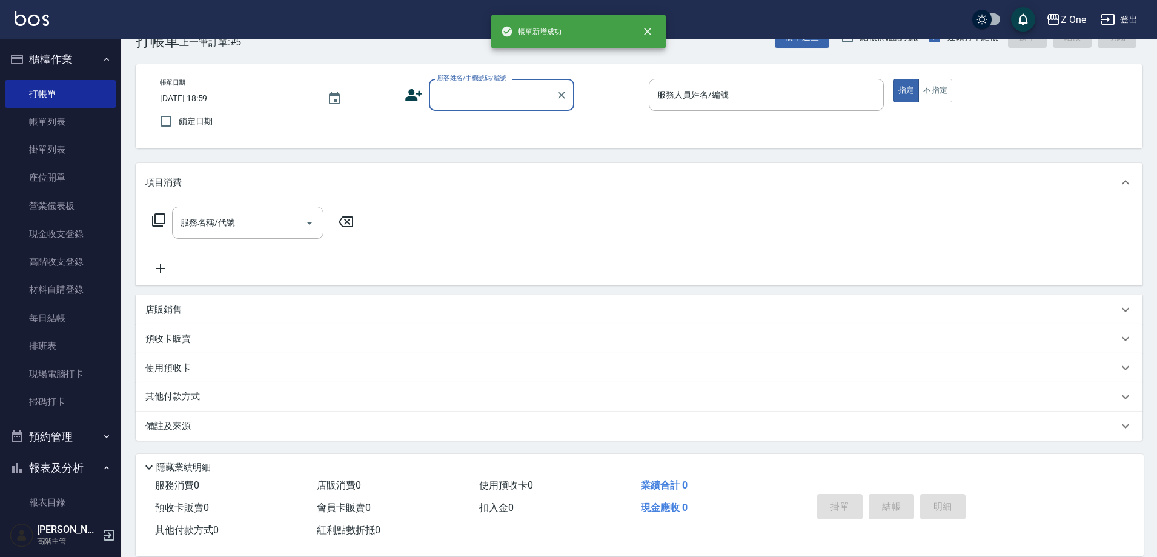
scroll to position [33, 0]
click at [470, 98] on input "顧客姓名/手機號碼/編號" at bounding box center [492, 94] width 116 height 21
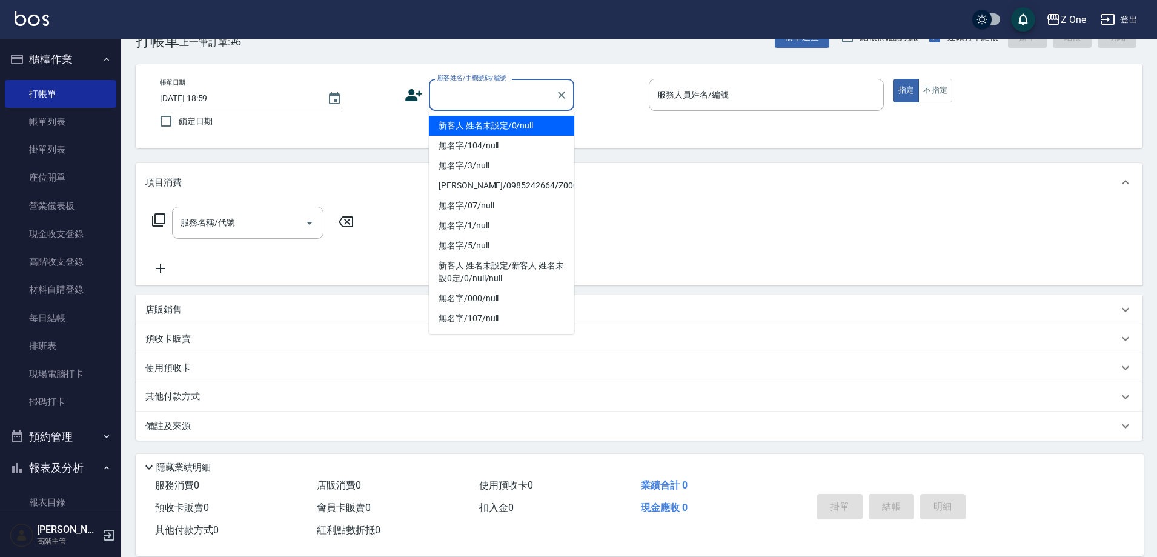
click at [471, 127] on li "新客人 姓名未設定/0/null" at bounding box center [501, 126] width 145 height 20
type input "新客人 姓名未設定/0/null"
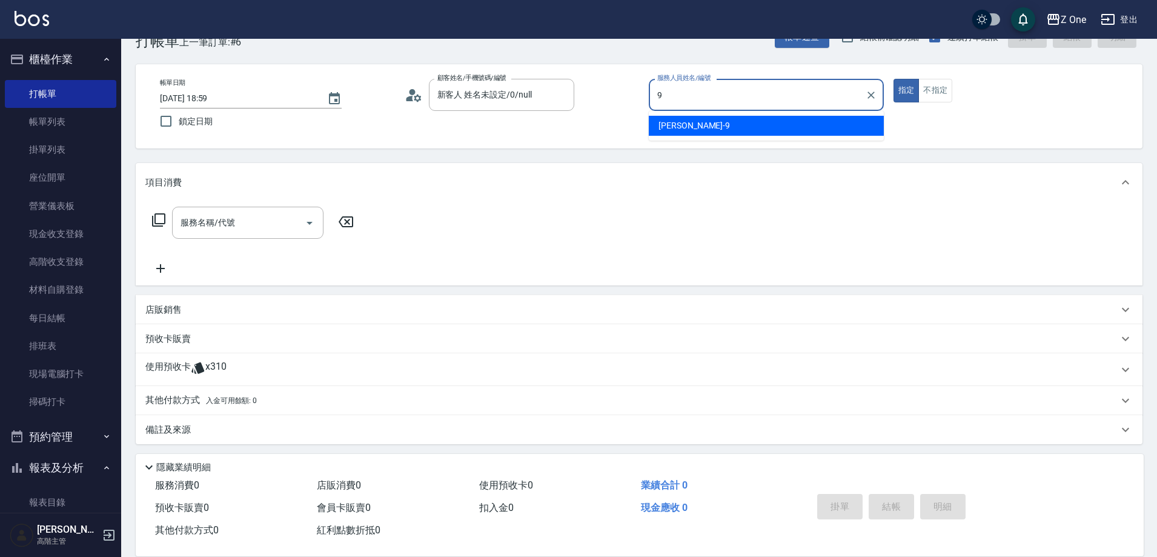
click at [791, 119] on div "[PERSON_NAME]-9" at bounding box center [766, 126] width 235 height 20
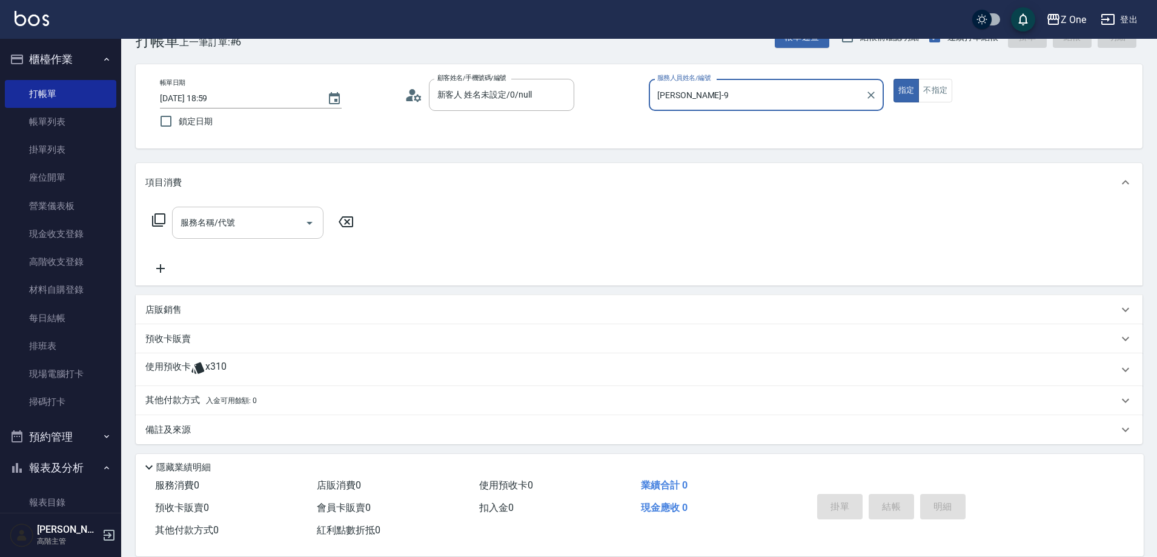
click at [309, 223] on icon "Open" at bounding box center [310, 223] width 6 height 3
type input "[PERSON_NAME]-9"
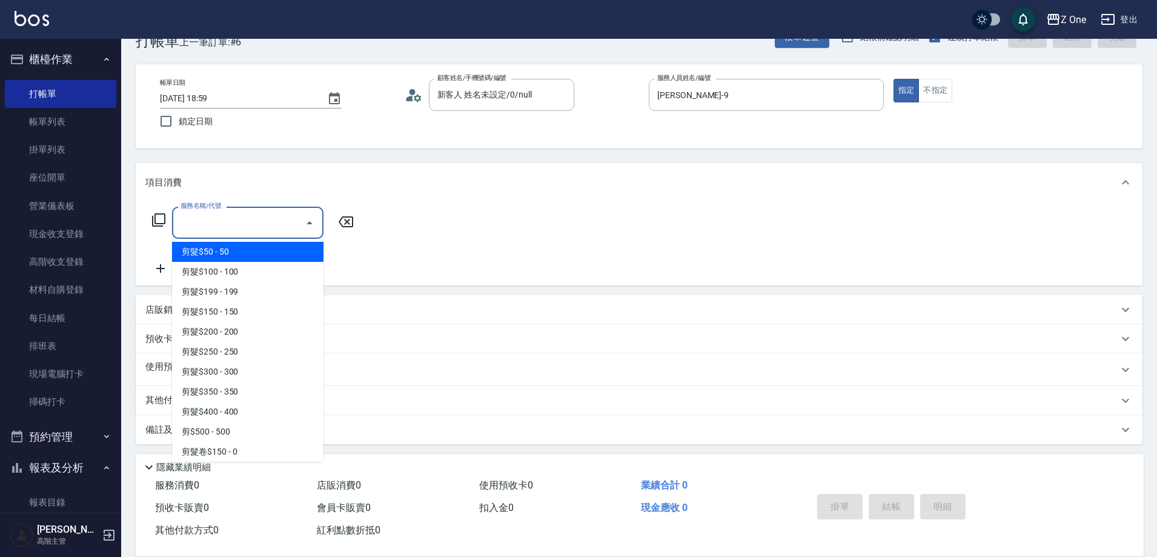
scroll to position [303, 0]
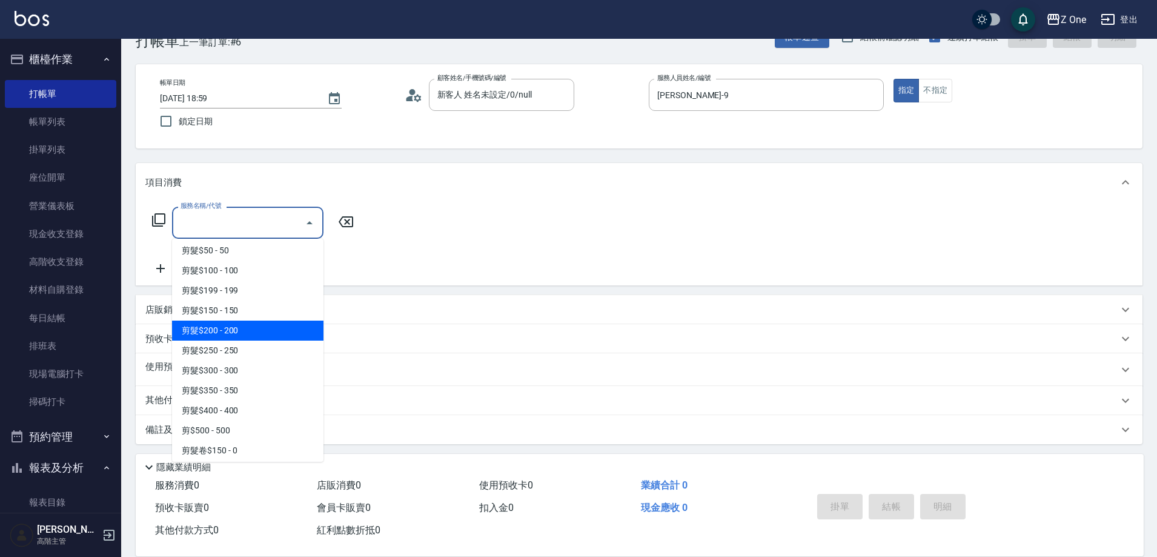
click at [262, 335] on span "剪髮$200 - 200" at bounding box center [247, 331] width 151 height 20
type input "剪髮$200(205)"
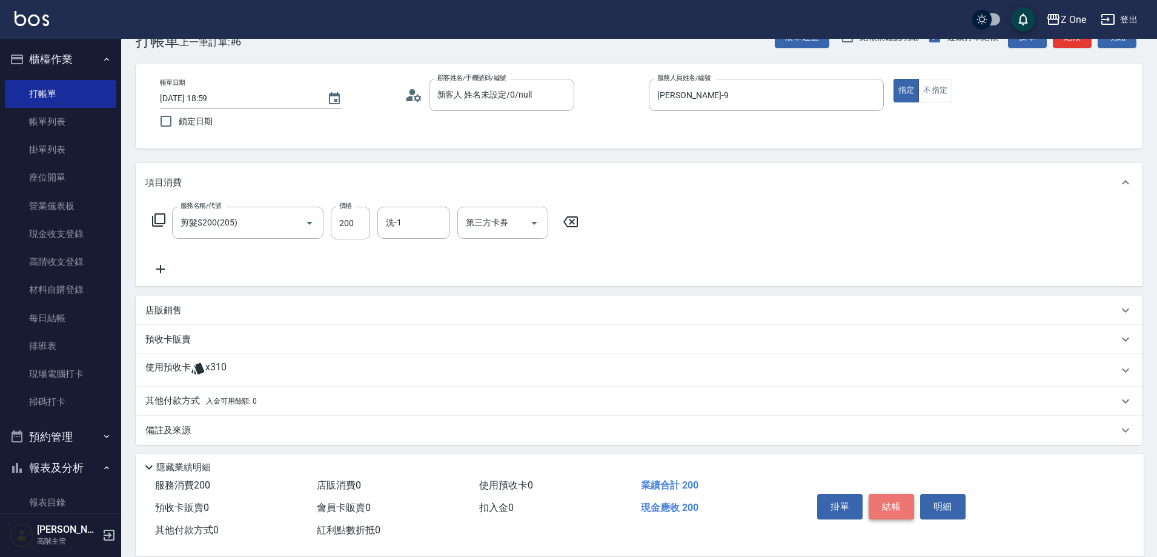
click at [894, 499] on button "結帳" at bounding box center [891, 506] width 45 height 25
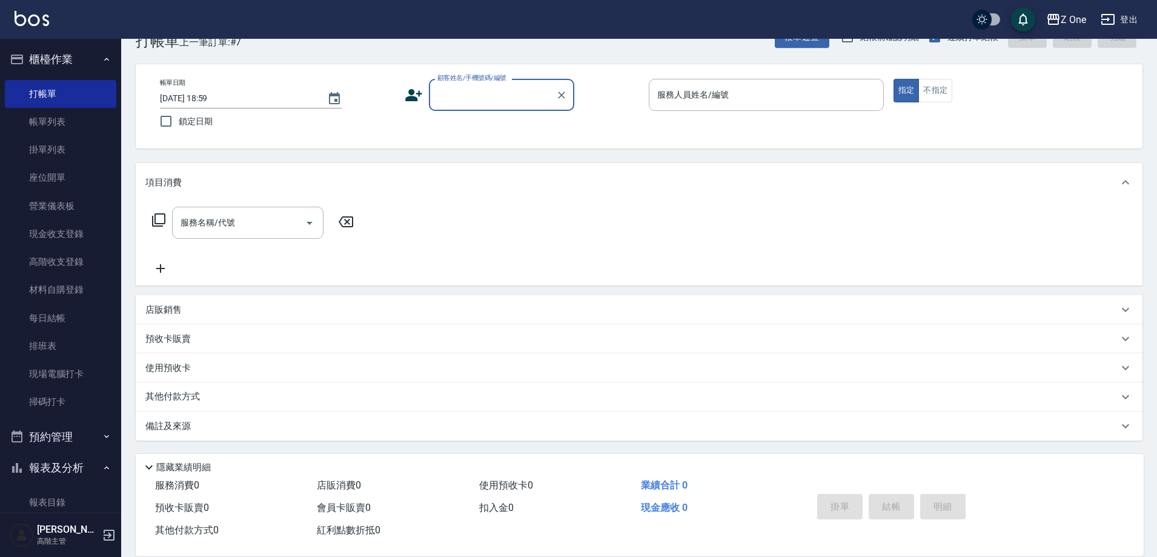
click at [499, 107] on div "顧客姓名/手機號碼/編號" at bounding box center [501, 95] width 145 height 32
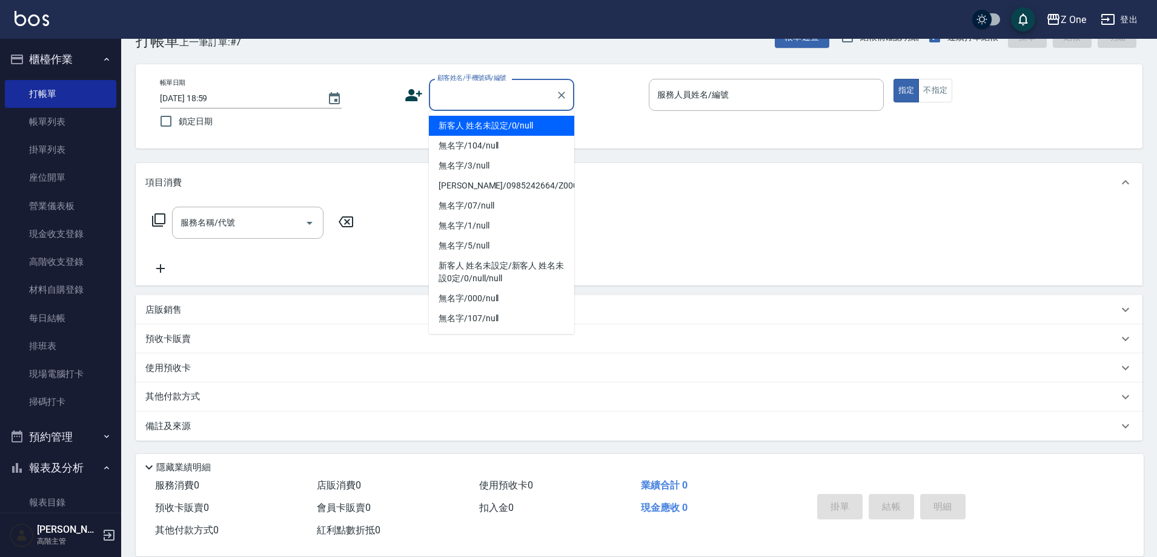
click at [499, 122] on li "新客人 姓名未設定/0/null" at bounding box center [501, 126] width 145 height 20
type input "新客人 姓名未設定/0/null"
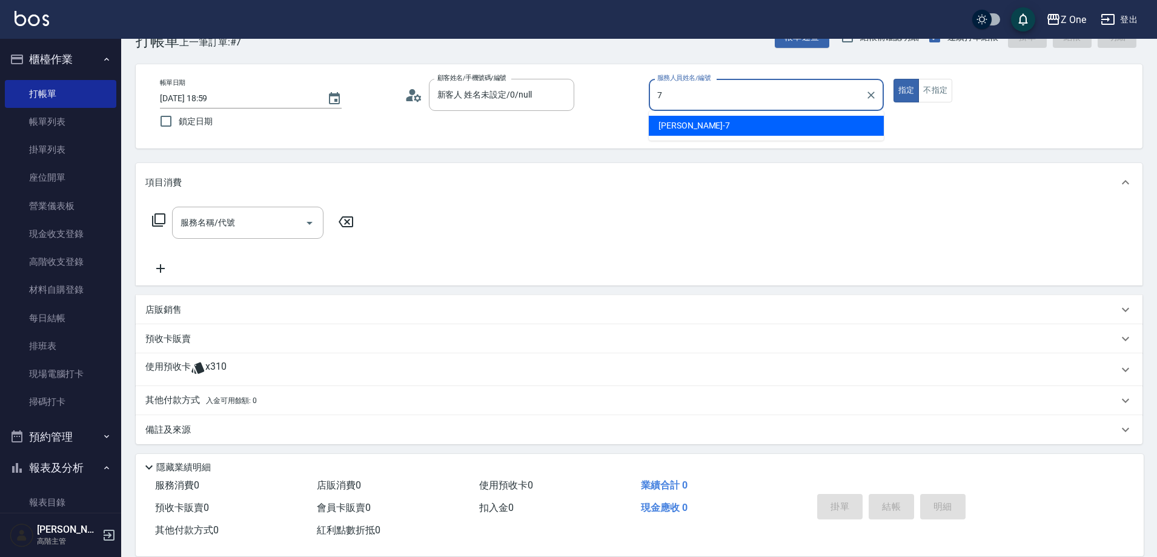
click at [759, 128] on div "[PERSON_NAME]-7" at bounding box center [766, 126] width 235 height 20
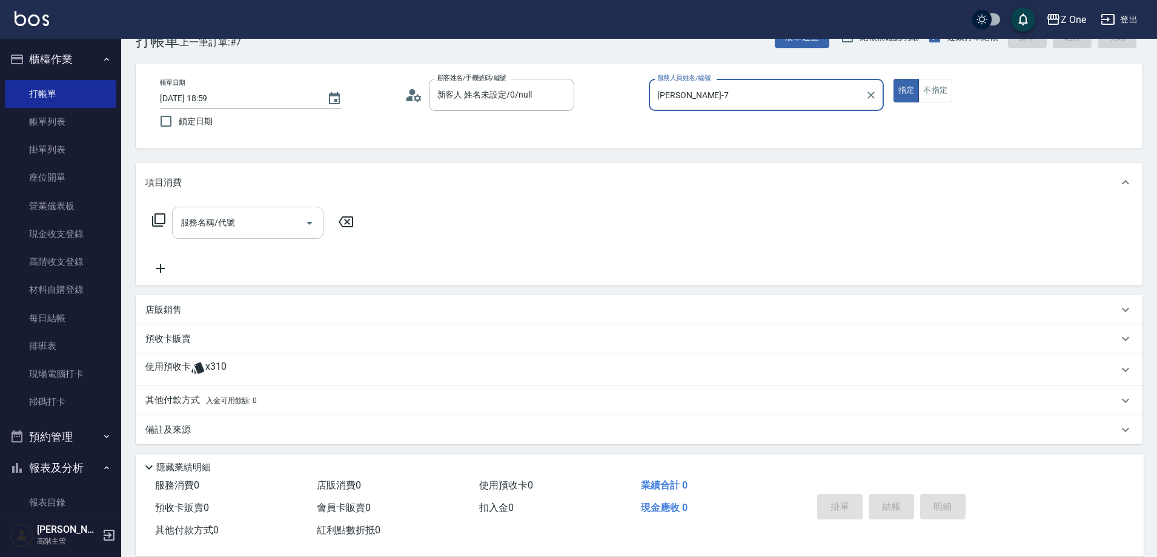
click at [308, 220] on icon "Open" at bounding box center [309, 223] width 15 height 15
type input "[PERSON_NAME]-7"
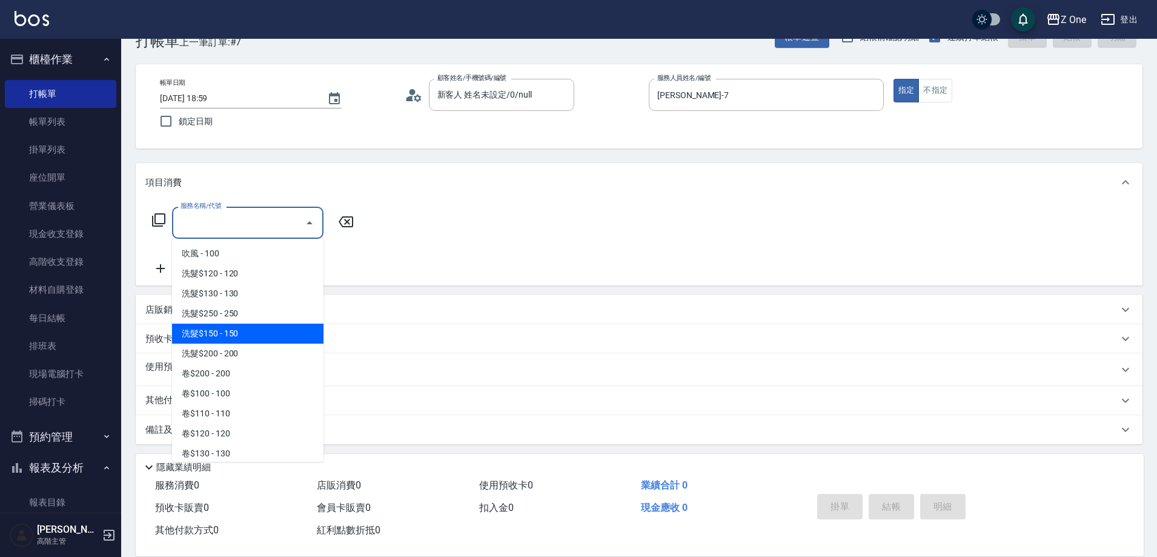
click at [260, 337] on span "洗髮$150 - 150" at bounding box center [247, 334] width 151 height 20
type input "洗髮$150(105)"
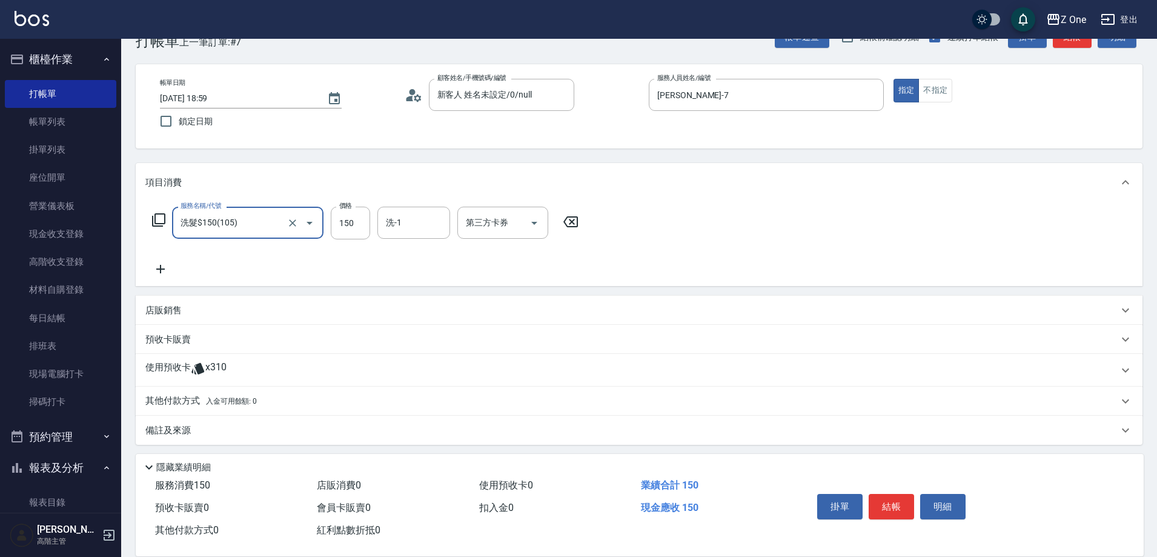
click at [167, 263] on icon at bounding box center [160, 269] width 30 height 15
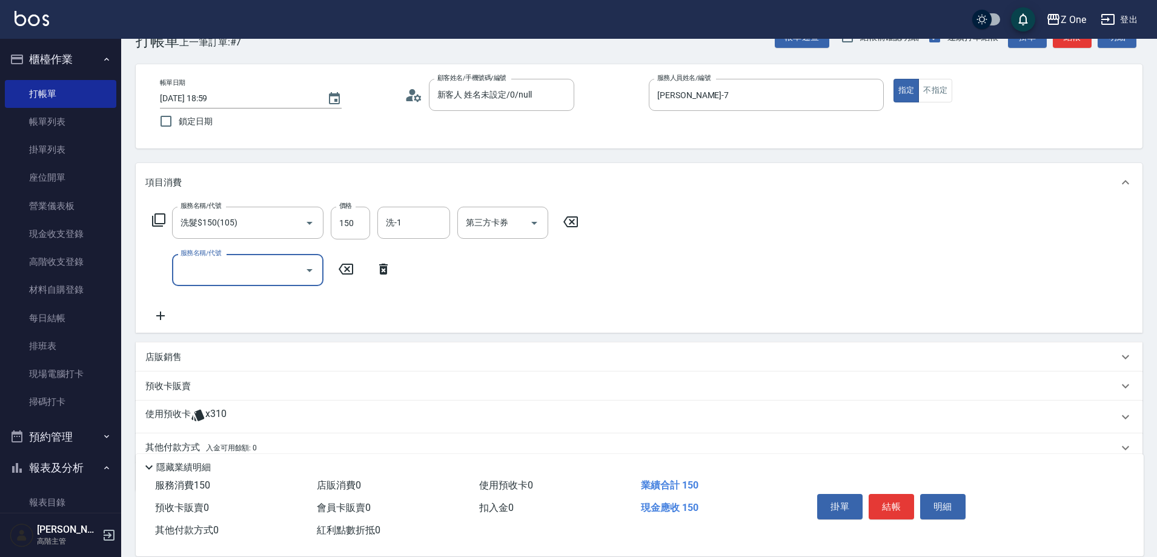
click at [306, 271] on icon "Open" at bounding box center [309, 270] width 15 height 15
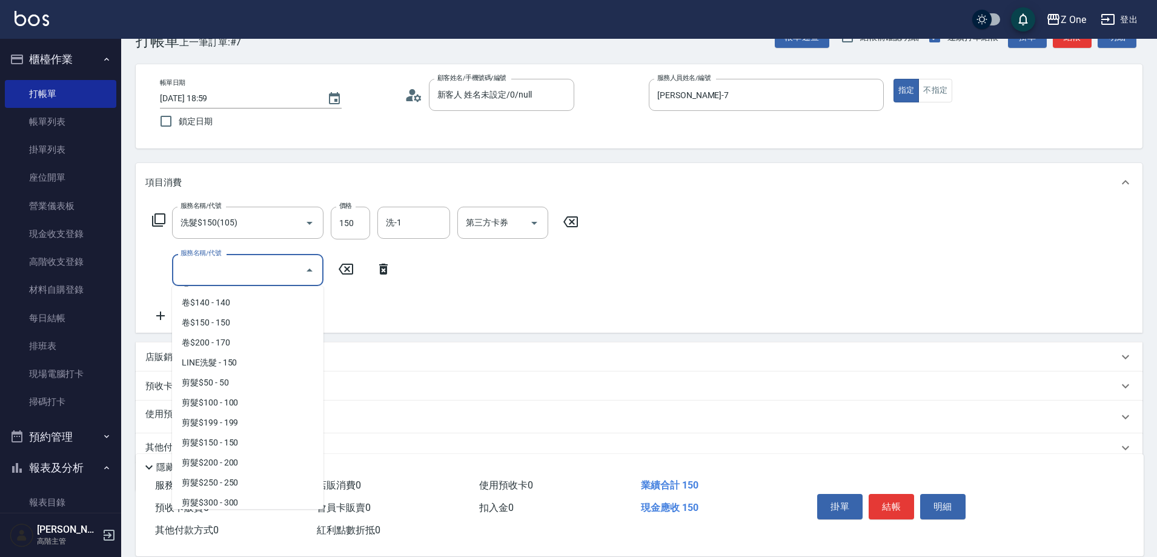
scroll to position [242, 0]
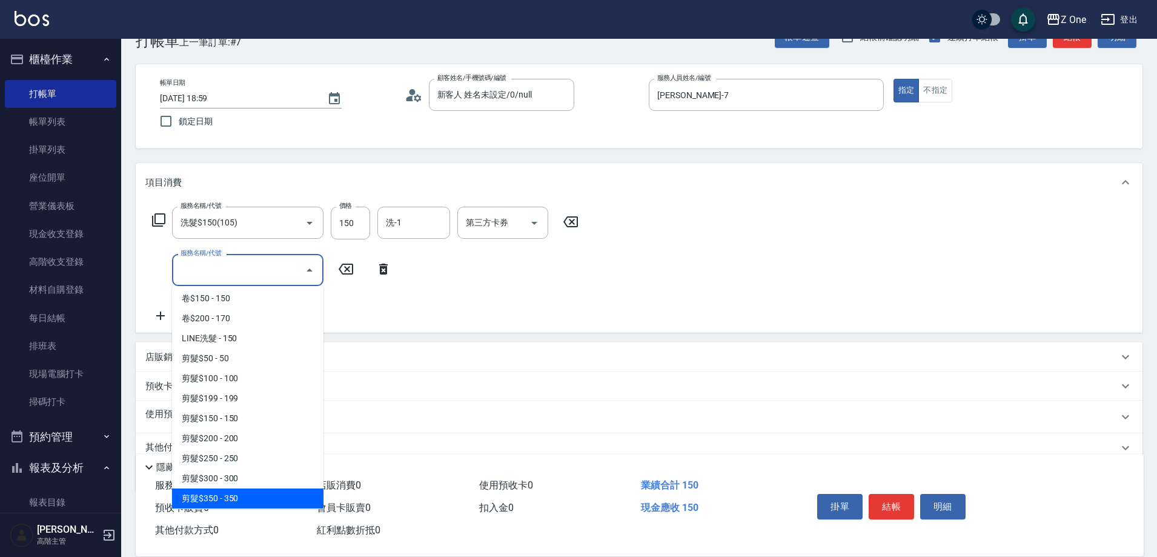
click at [257, 500] on span "剪髮$350 - 350" at bounding box center [247, 498] width 151 height 20
type input "剪髮$350(208)"
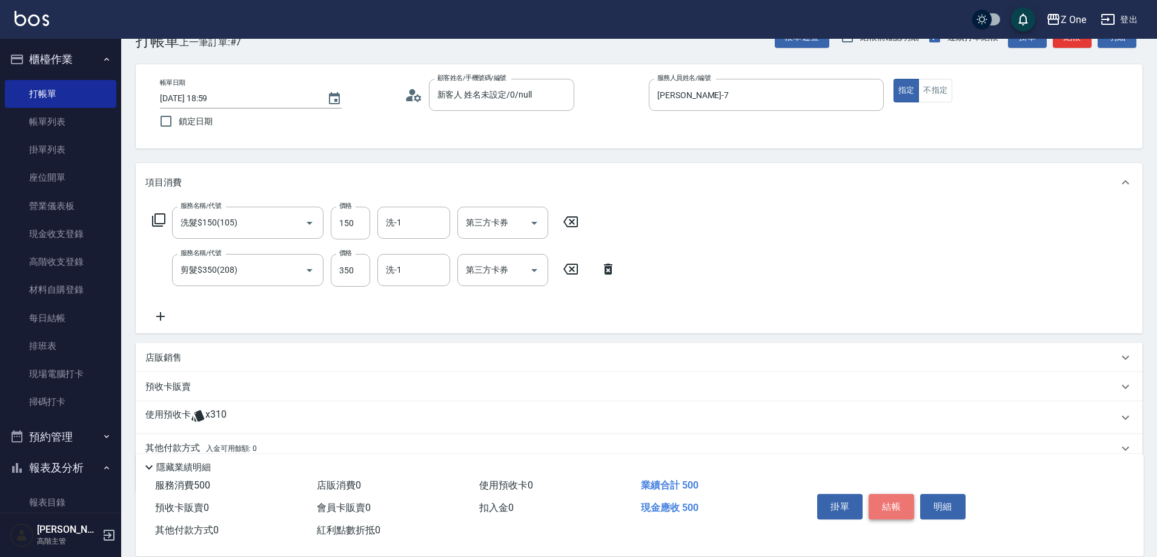
click at [883, 494] on button "結帳" at bounding box center [891, 506] width 45 height 25
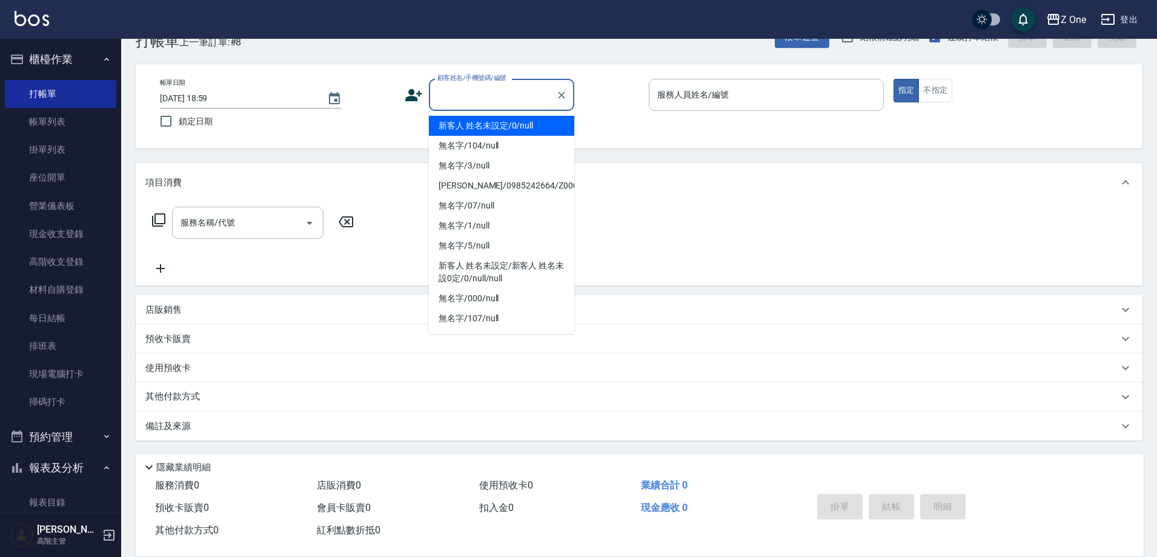
click at [483, 97] on input "顧客姓名/手機號碼/編號" at bounding box center [492, 94] width 116 height 21
click at [490, 130] on li "新客人 姓名未設定/0/null" at bounding box center [501, 126] width 145 height 20
type input "新客人 姓名未設定/0/null"
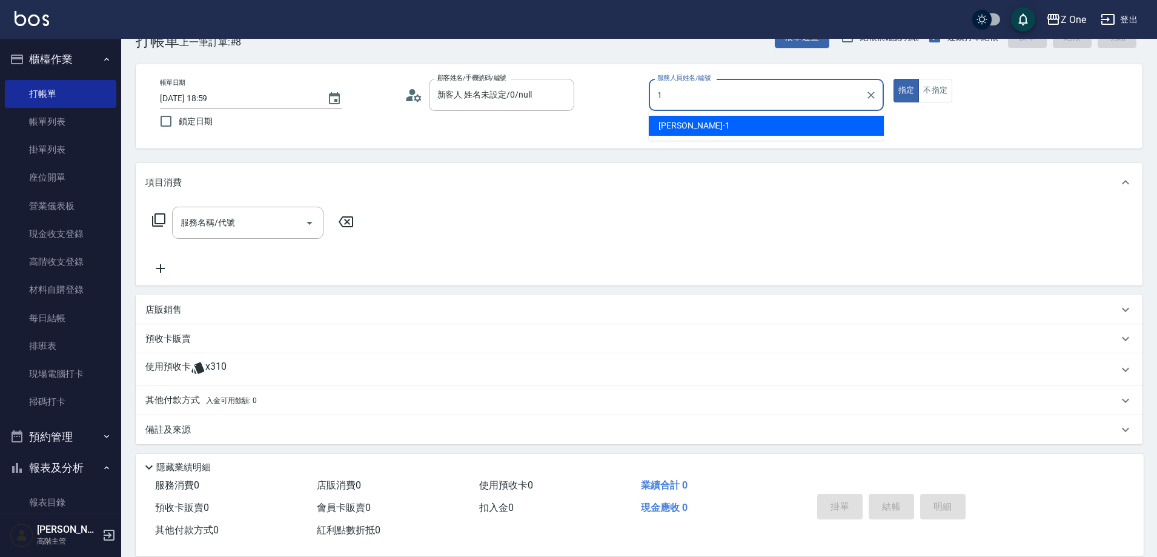
click at [762, 119] on div "[PERSON_NAME]-1" at bounding box center [766, 126] width 235 height 20
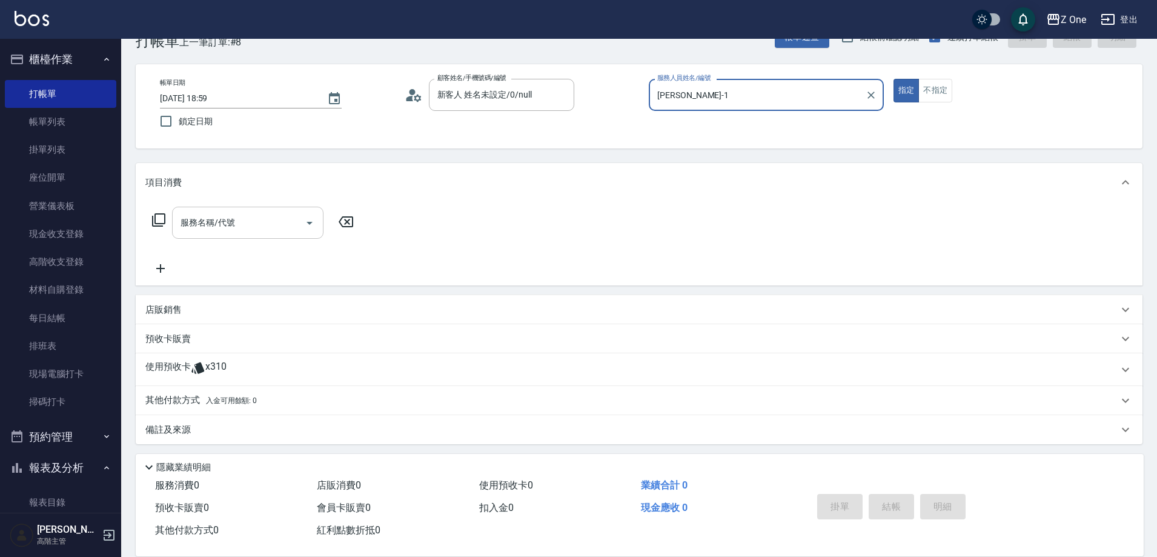
type input "[PERSON_NAME]-1"
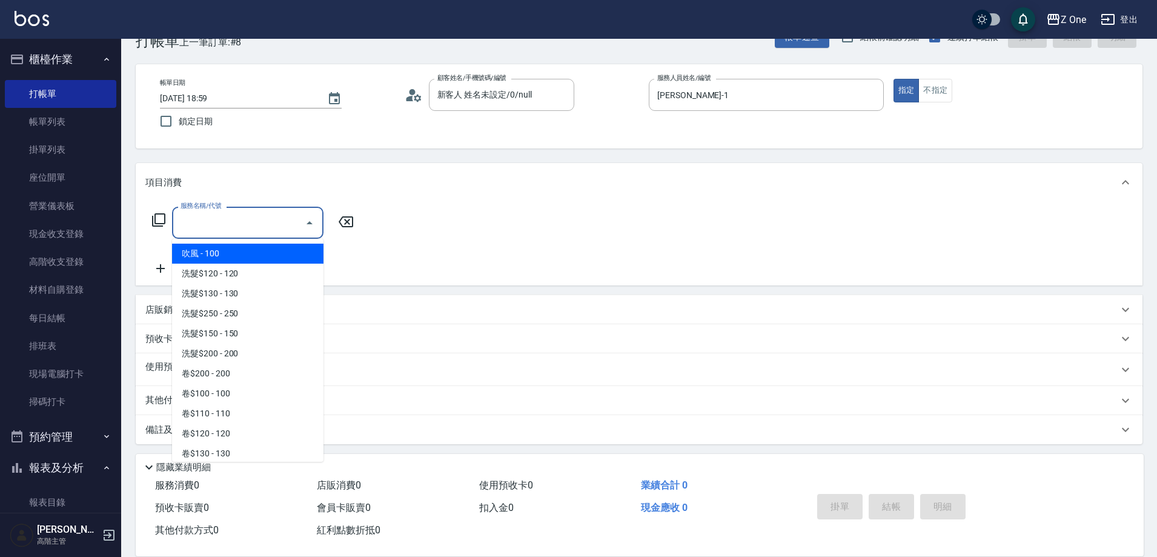
click at [291, 231] on input "服務名稱/代號" at bounding box center [239, 222] width 122 height 21
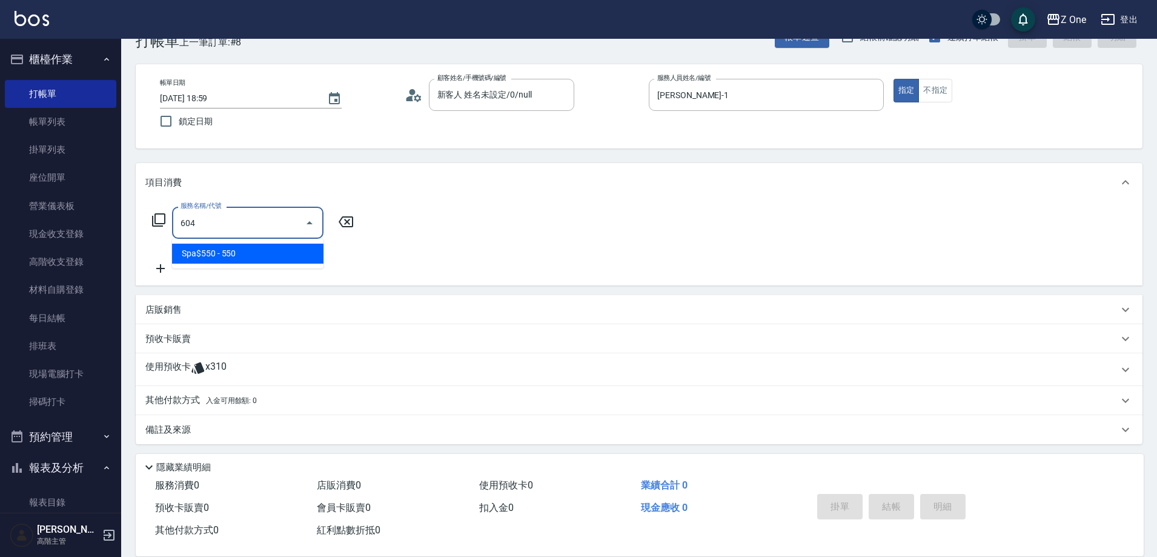
click at [285, 261] on span "Spa$550 - 550" at bounding box center [247, 254] width 151 height 20
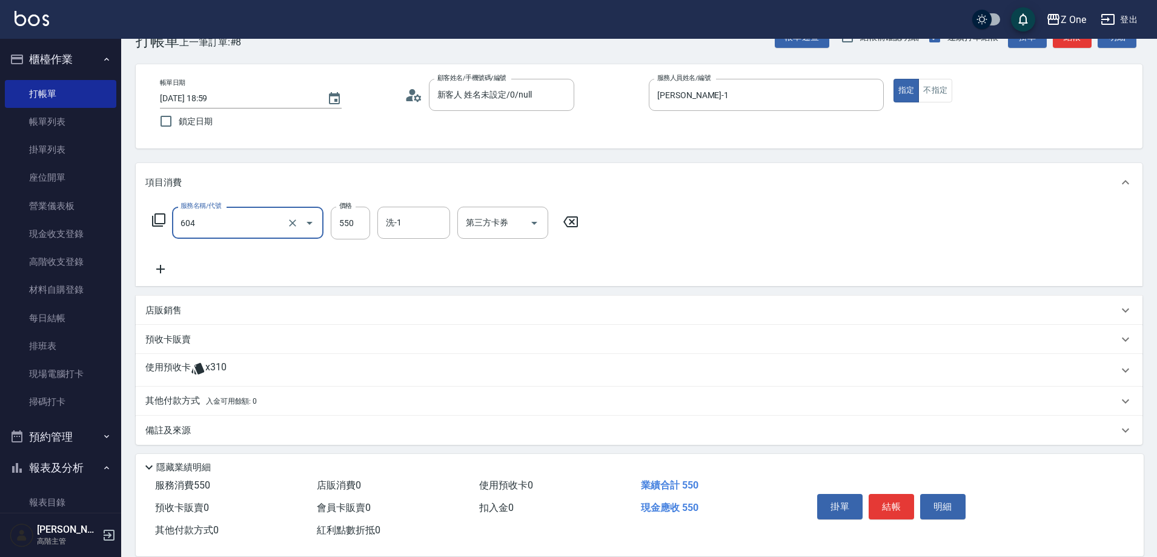
type input "Spa$550(604)"
click at [161, 271] on icon at bounding box center [160, 269] width 8 height 8
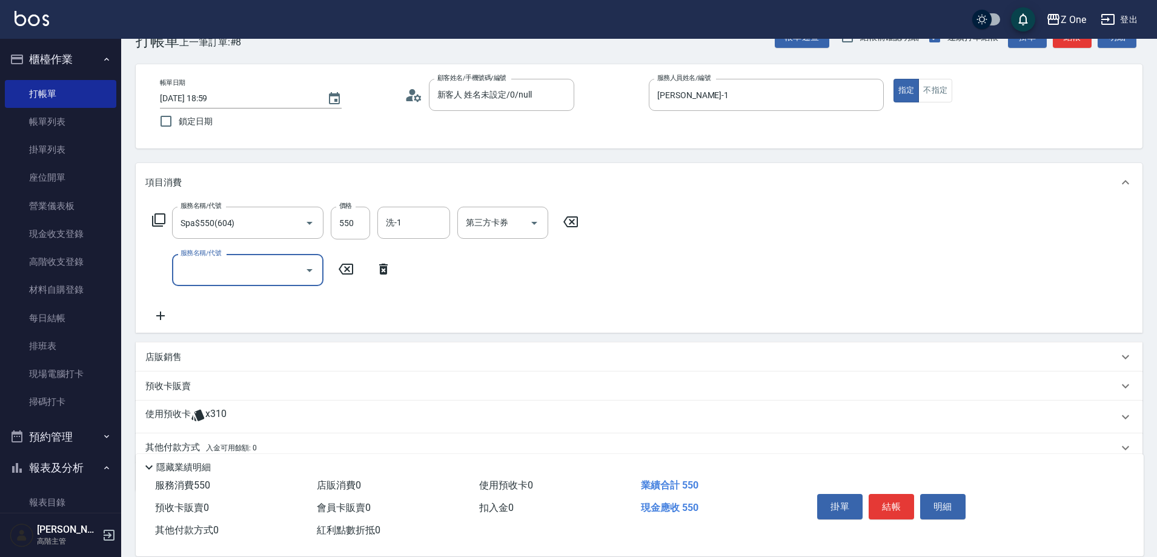
click at [310, 272] on icon "Open" at bounding box center [309, 270] width 15 height 15
click at [286, 298] on span "黑耀光5400 - 1080" at bounding box center [247, 301] width 151 height 20
type input "黑耀光5400(565)"
click at [364, 262] on input "1080" at bounding box center [350, 270] width 39 height 33
click at [534, 269] on icon "Open" at bounding box center [534, 270] width 6 height 3
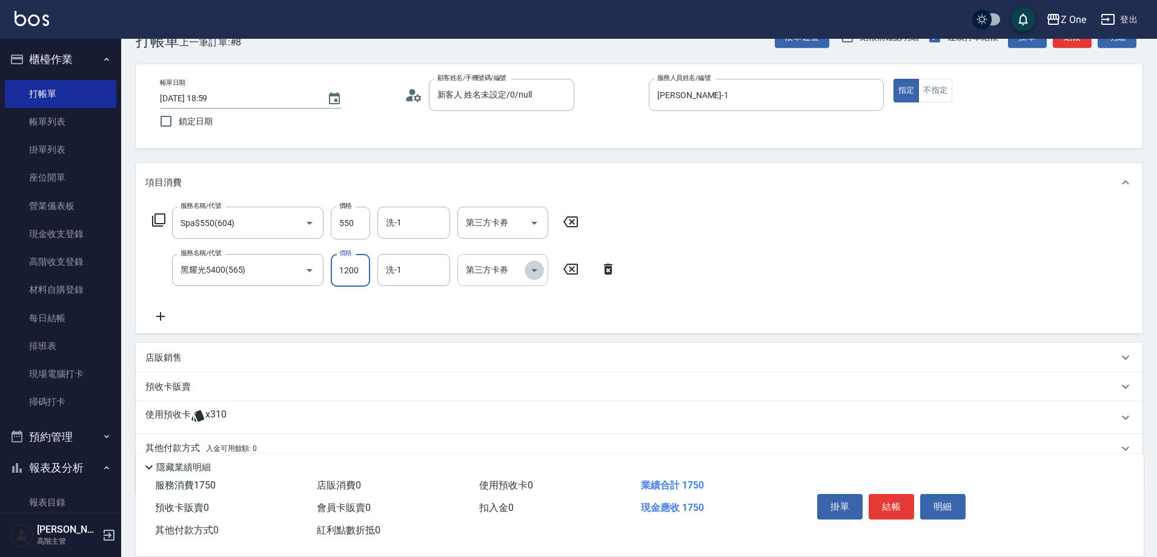
type input "1200"
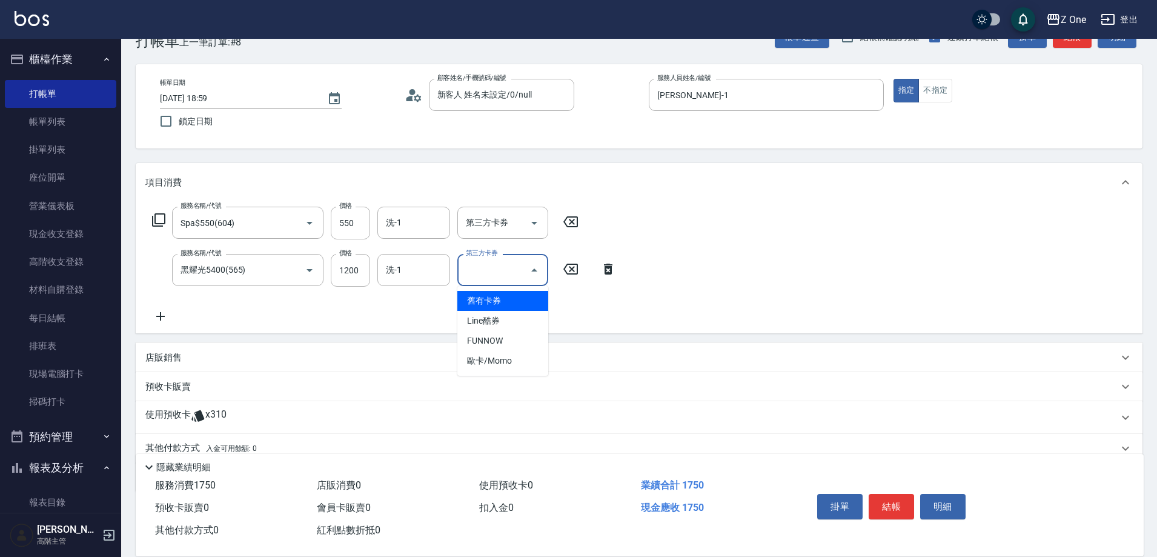
click at [496, 304] on span "舊有卡券" at bounding box center [502, 301] width 91 height 20
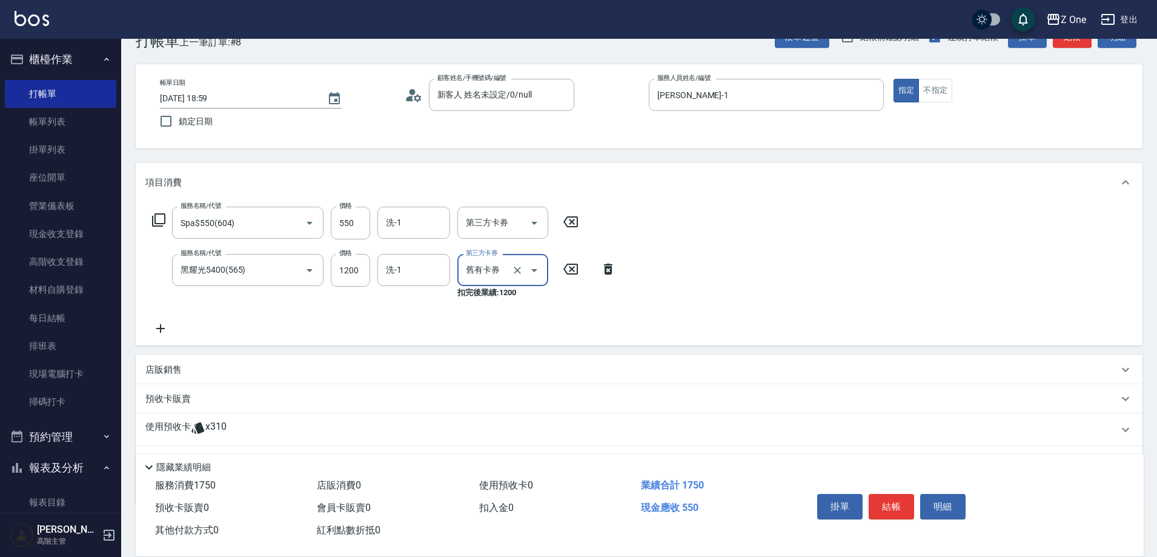
type input "舊有卡券"
click at [881, 503] on button "結帳" at bounding box center [891, 506] width 45 height 25
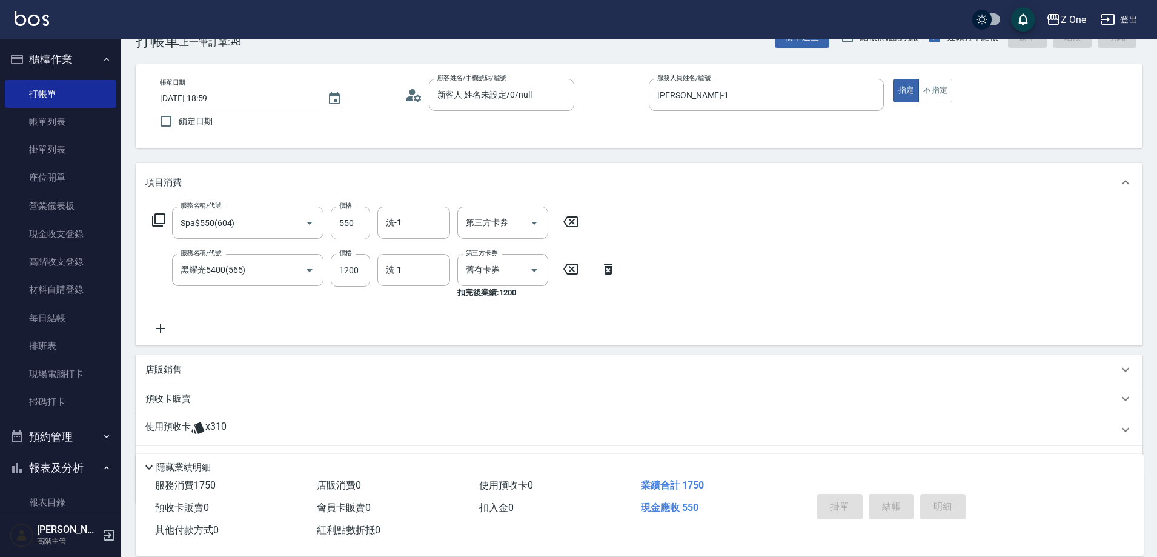
type input "[DATE] 19:00"
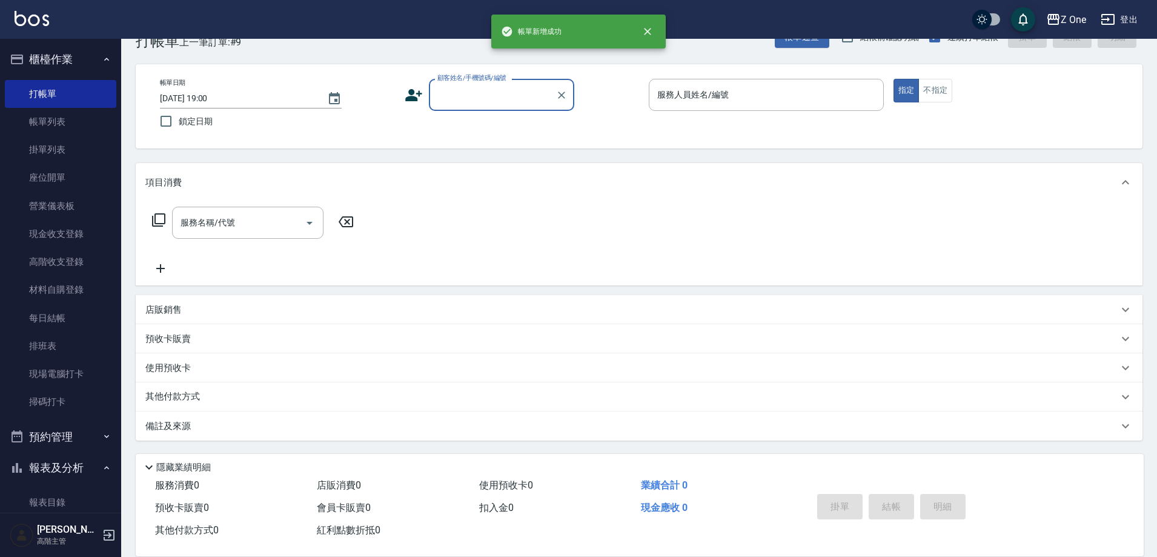
click at [497, 96] on input "顧客姓名/手機號碼/編號" at bounding box center [492, 94] width 116 height 21
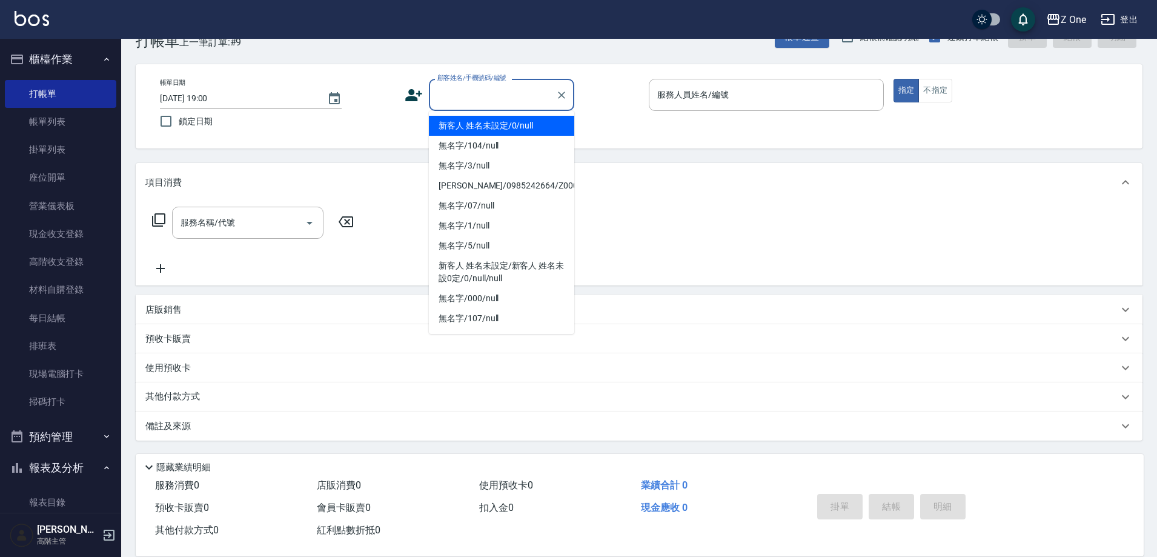
click at [496, 119] on li "新客人 姓名未設定/0/null" at bounding box center [501, 126] width 145 height 20
type input "新客人 姓名未設定/0/null"
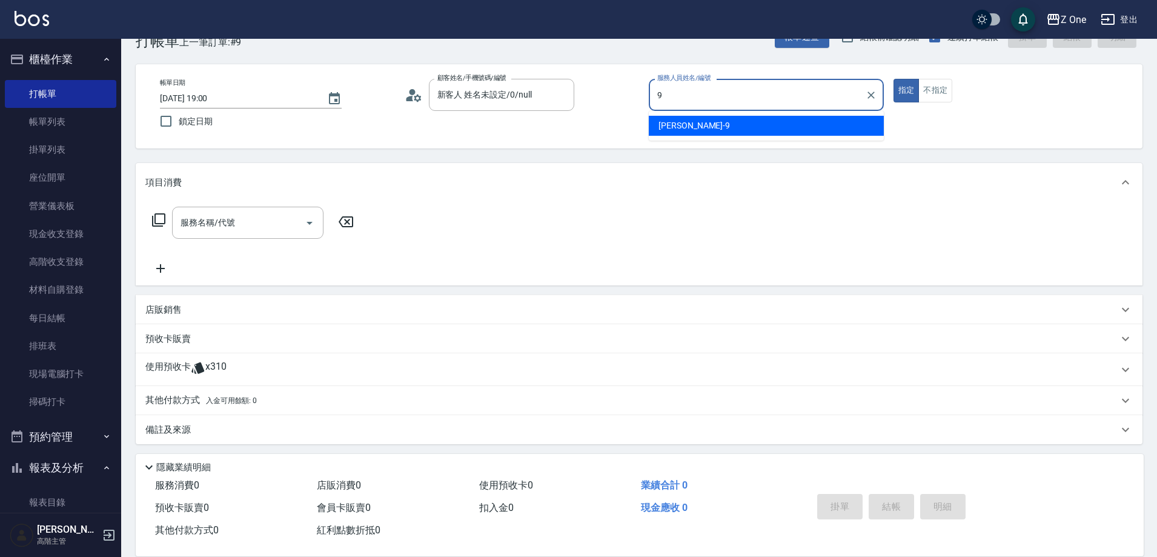
click at [740, 123] on div "[PERSON_NAME]-9" at bounding box center [766, 126] width 235 height 20
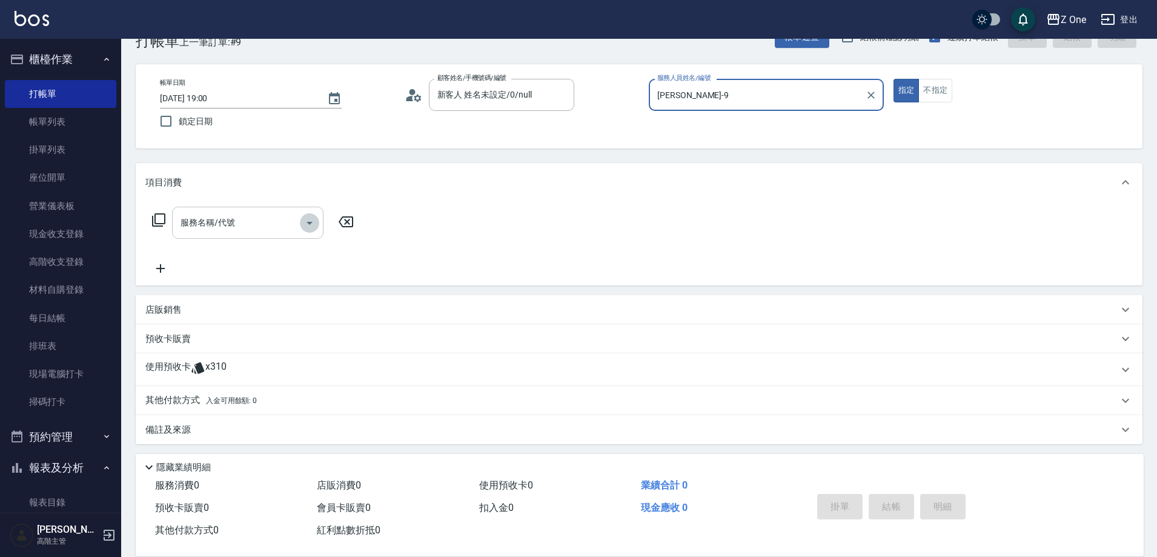
click at [306, 222] on icon "Open" at bounding box center [309, 223] width 15 height 15
type input "[PERSON_NAME]-9"
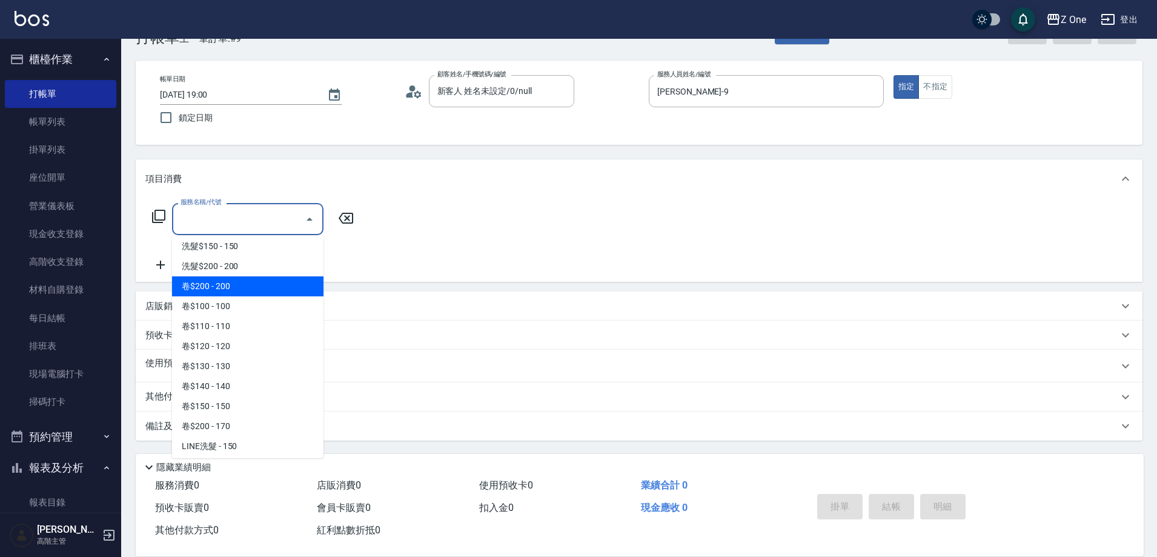
scroll to position [182, 0]
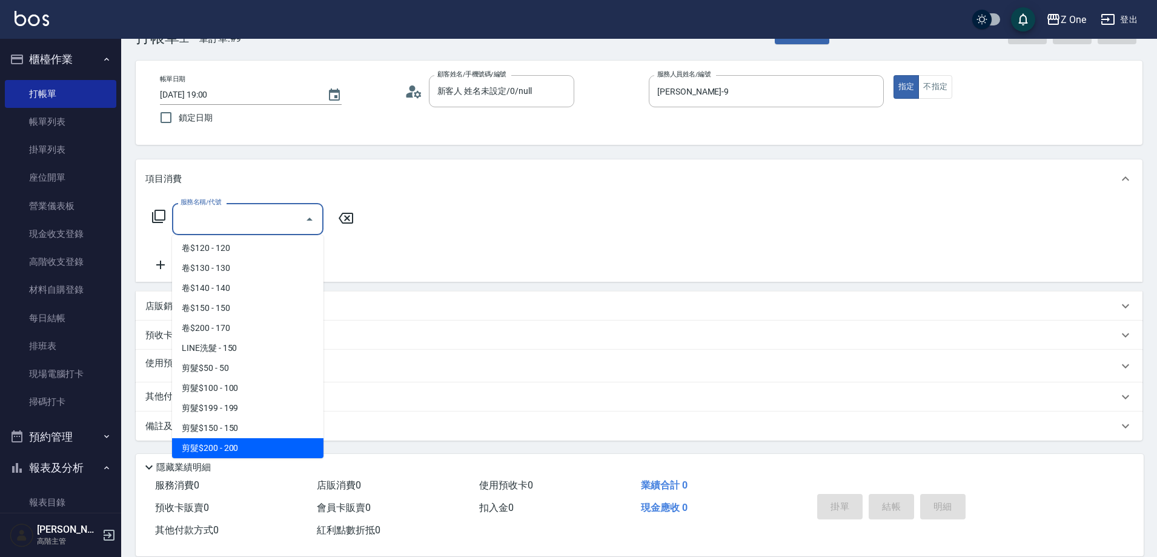
click at [261, 442] on span "剪髮$200 - 200" at bounding box center [247, 448] width 151 height 20
type input "剪髮$200(205)"
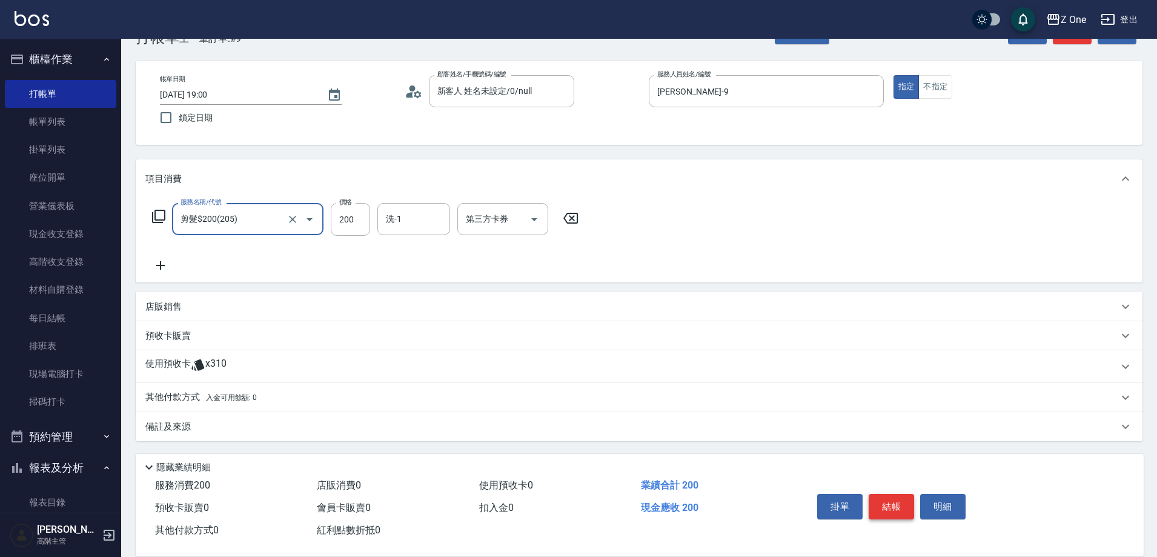
click at [894, 499] on button "結帳" at bounding box center [891, 506] width 45 height 25
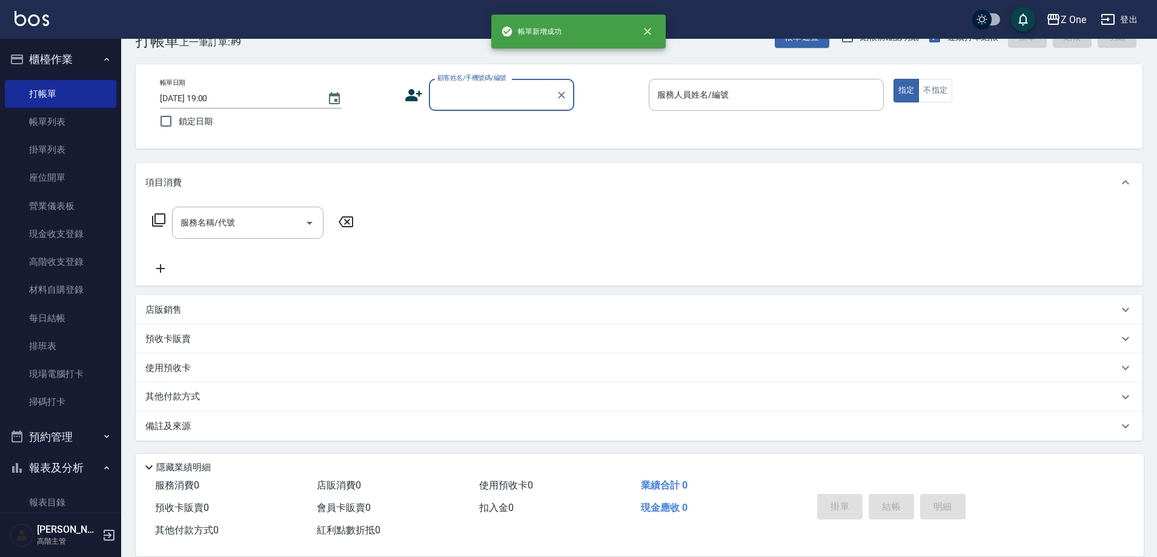
scroll to position [33, 0]
click at [504, 111] on div "顧客姓名/手機號碼/編號" at bounding box center [501, 95] width 145 height 32
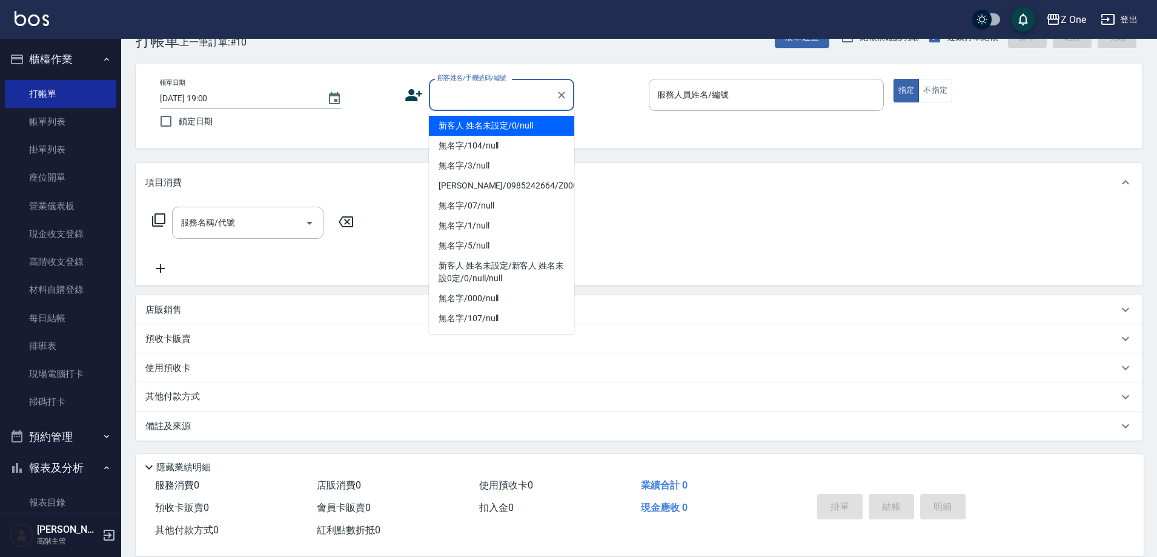
click at [502, 124] on li "新客人 姓名未設定/0/null" at bounding box center [501, 126] width 145 height 20
type input "新客人 姓名未設定/0/null"
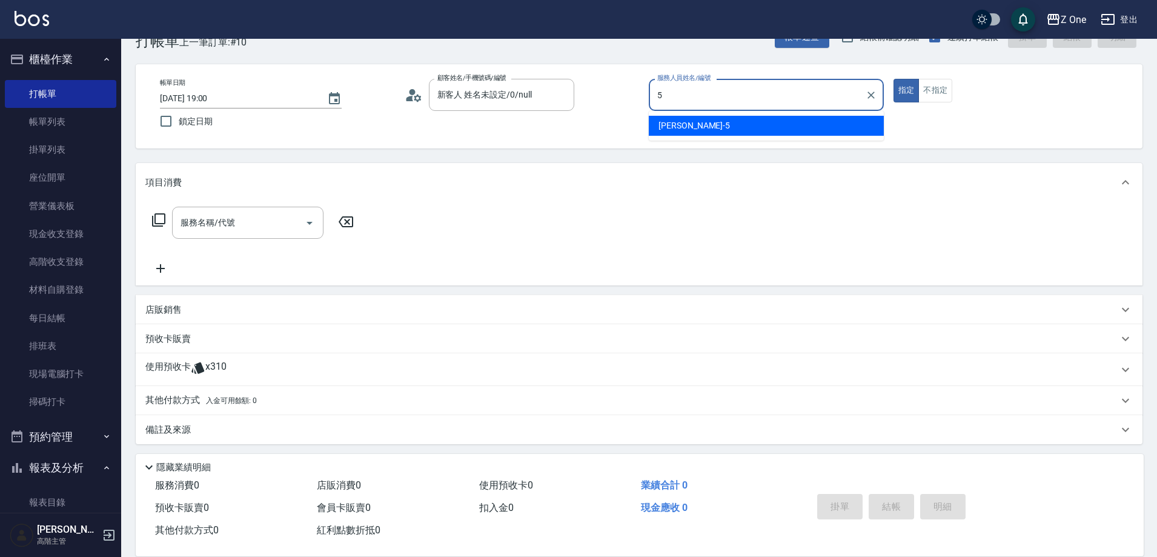
click at [783, 128] on div "[PERSON_NAME]-5" at bounding box center [766, 126] width 235 height 20
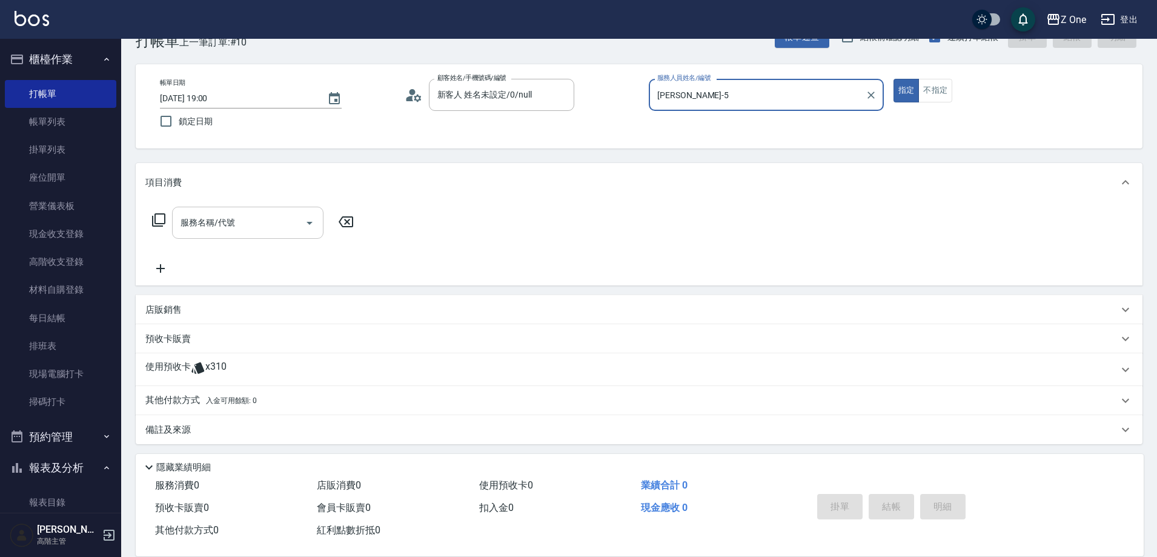
click at [311, 221] on icon "Open" at bounding box center [309, 223] width 15 height 15
type input "[PERSON_NAME]-5"
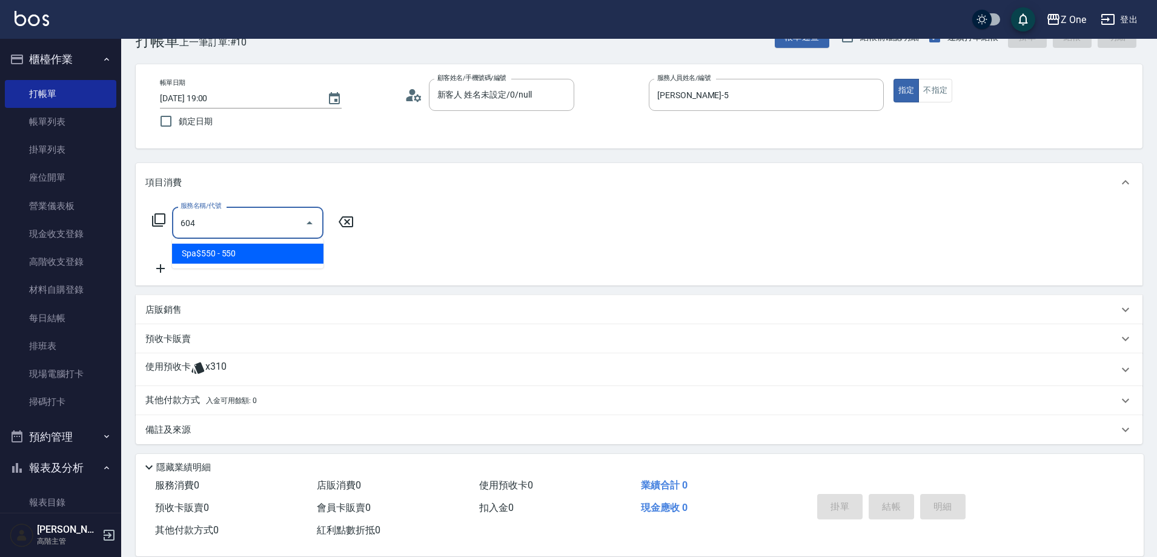
click at [288, 253] on span "Spa$550 - 550" at bounding box center [247, 254] width 151 height 20
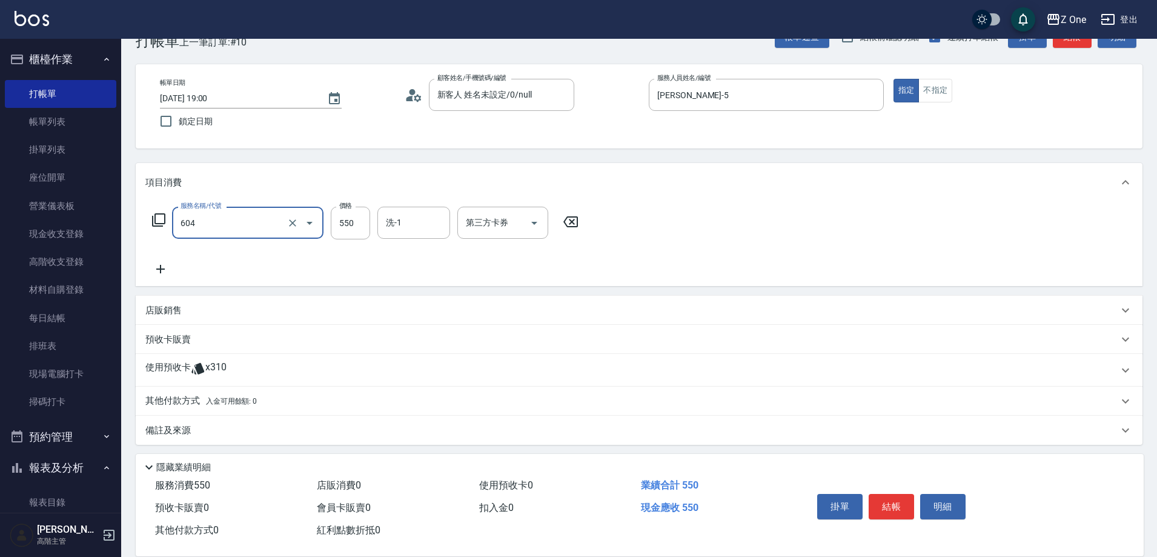
type input "Spa$550(604)"
click at [167, 268] on icon at bounding box center [160, 269] width 30 height 15
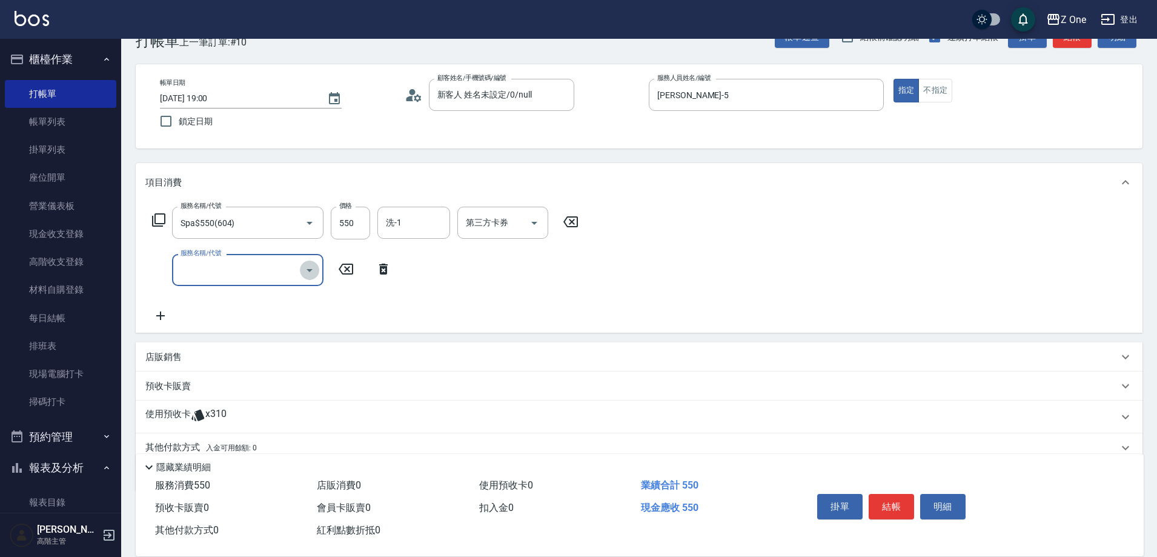
click at [305, 270] on icon "Open" at bounding box center [309, 270] width 15 height 15
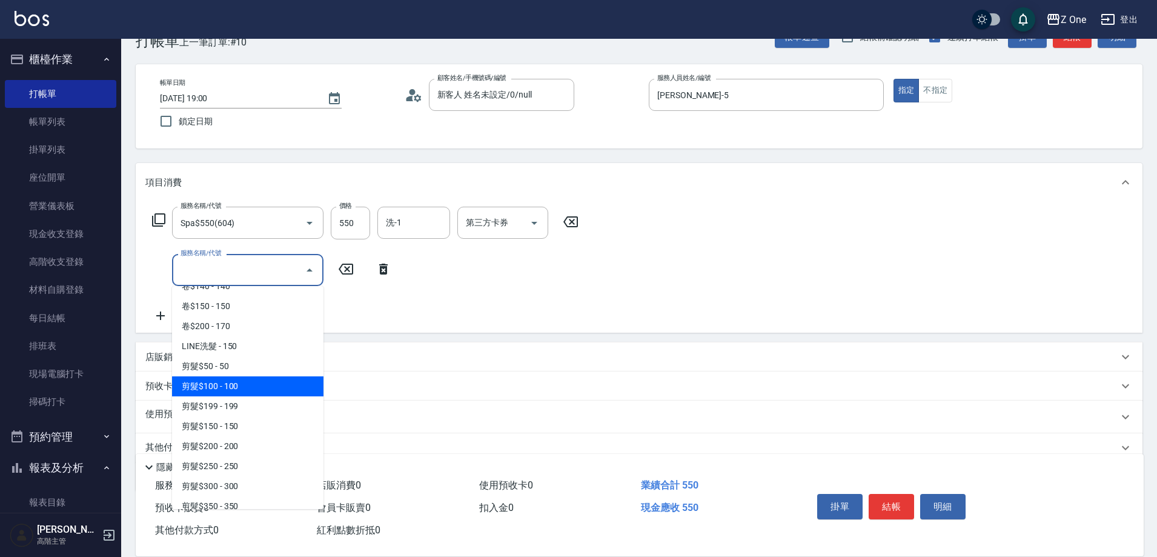
scroll to position [242, 0]
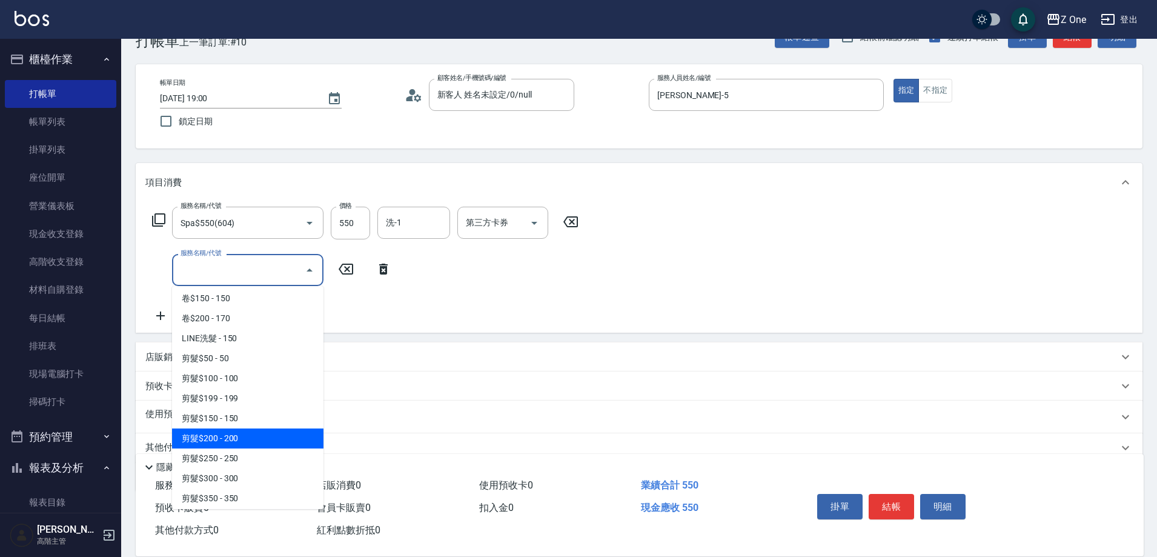
click at [252, 439] on span "剪髮$200 - 200" at bounding box center [247, 438] width 151 height 20
type input "剪髮$200(205)"
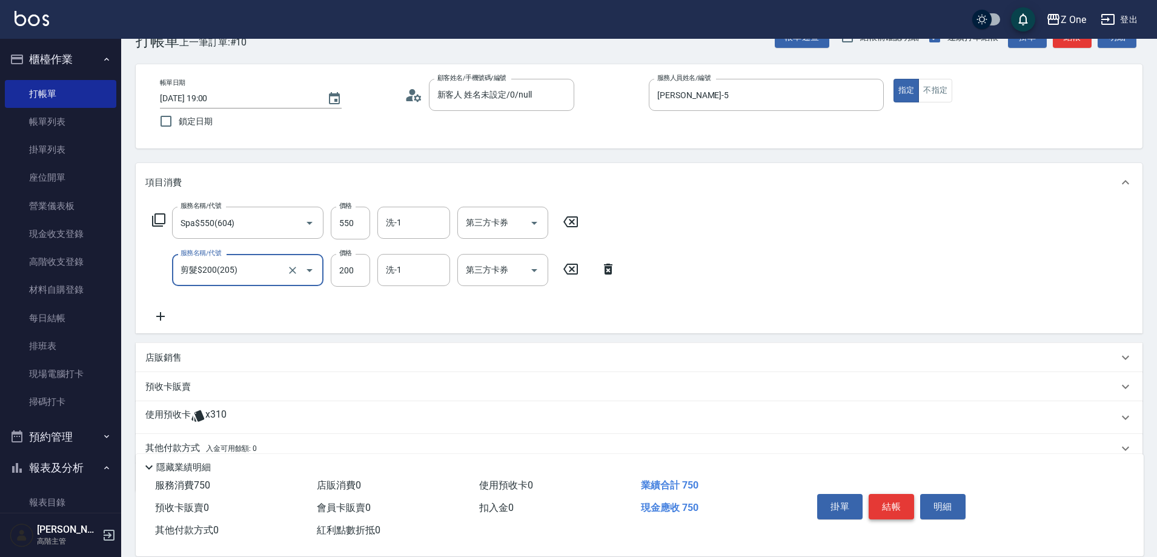
click at [889, 498] on button "結帳" at bounding box center [891, 506] width 45 height 25
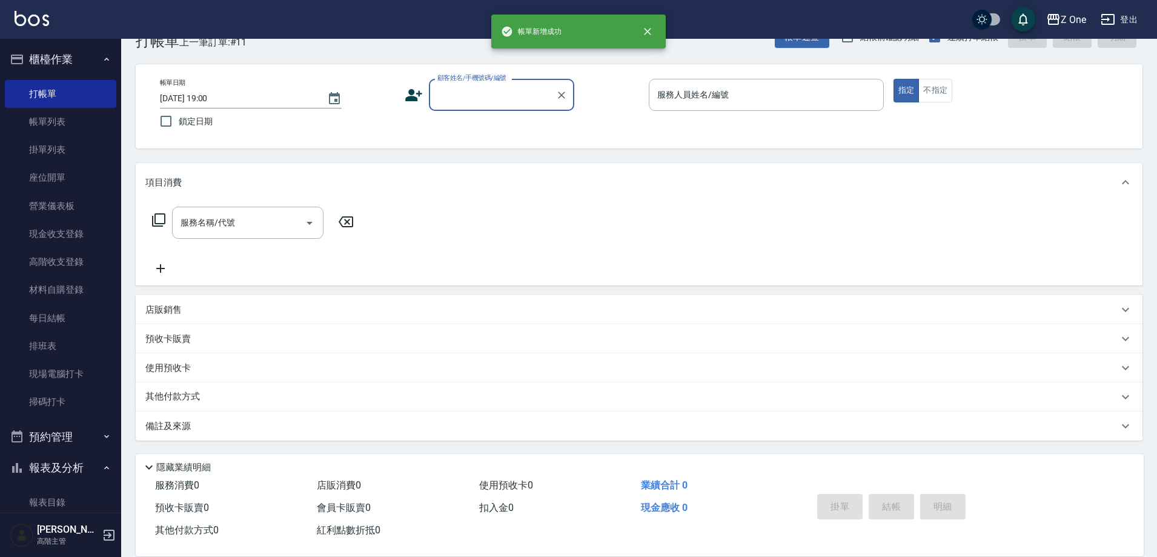
click at [485, 100] on input "顧客姓名/手機號碼/編號" at bounding box center [492, 94] width 116 height 21
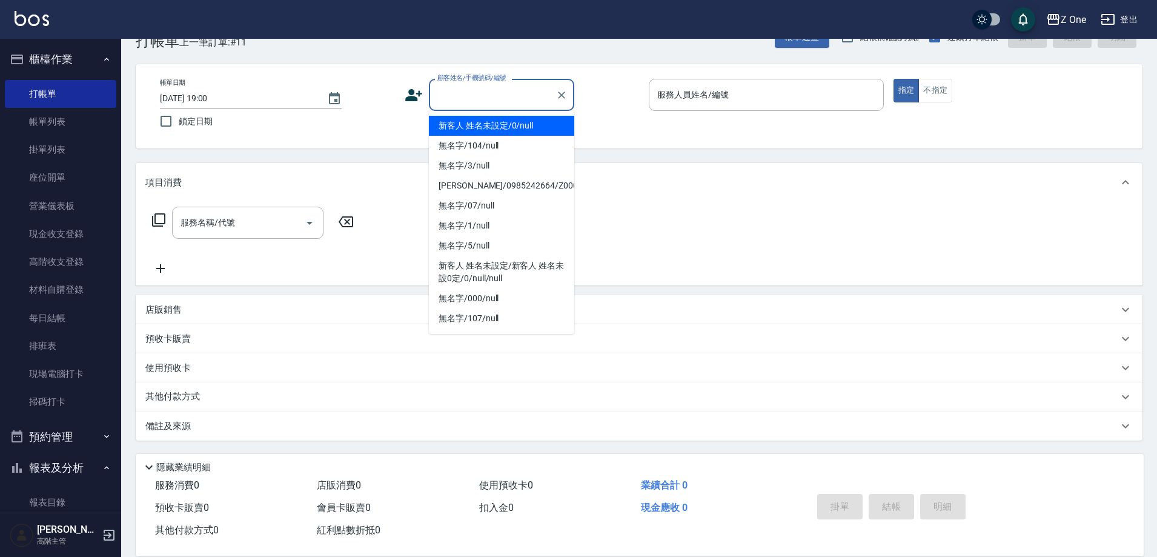
click at [485, 121] on li "新客人 姓名未設定/0/null" at bounding box center [501, 126] width 145 height 20
type input "新客人 姓名未設定/0/null"
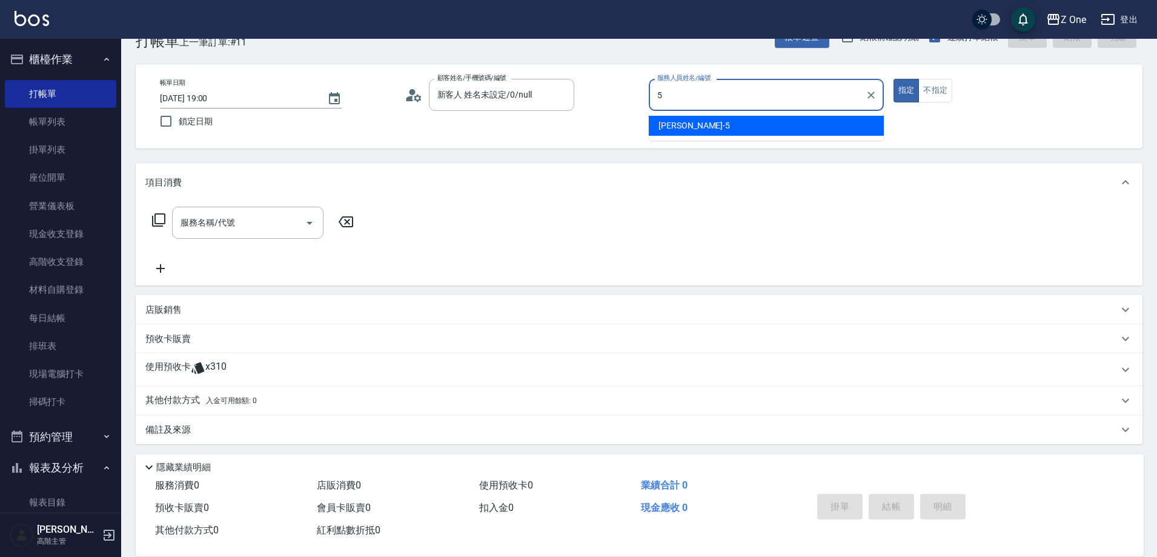
click at [680, 129] on span "[PERSON_NAME]-5" at bounding box center [694, 125] width 71 height 13
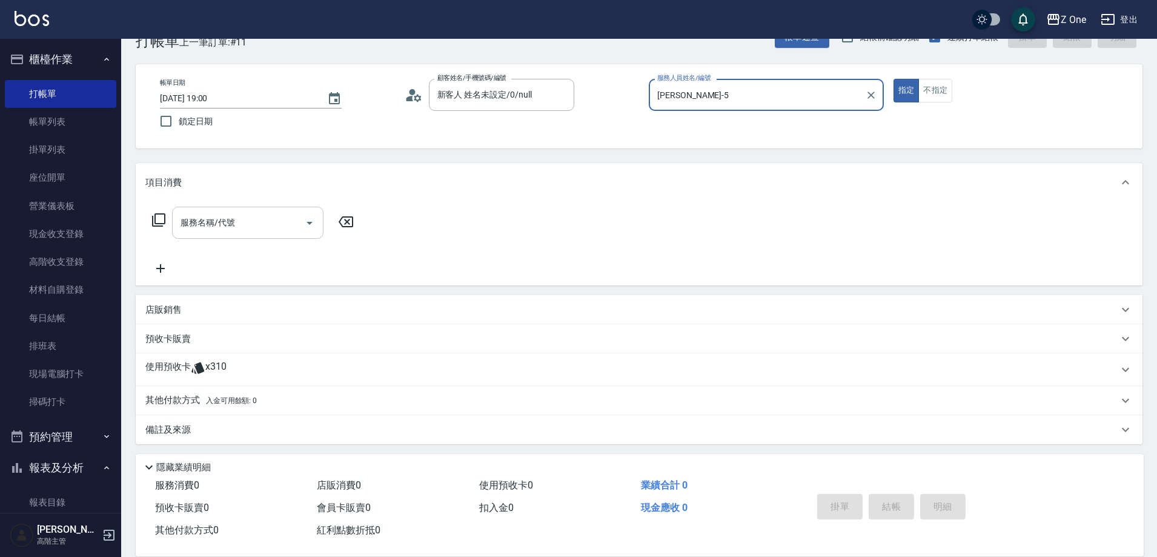
click at [309, 225] on icon "Open" at bounding box center [309, 223] width 15 height 15
type input "[PERSON_NAME]-5"
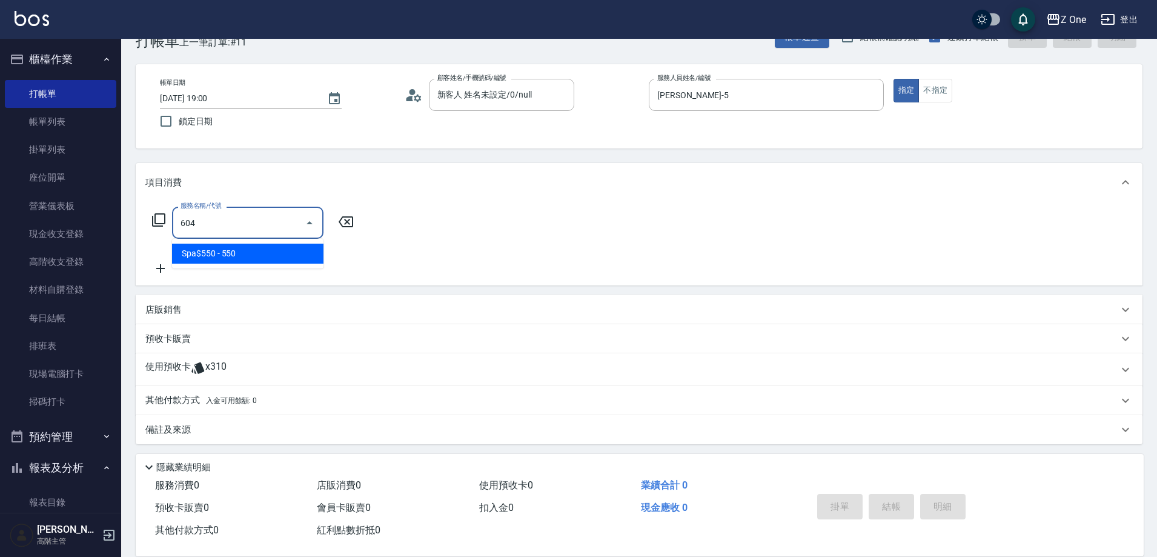
click at [286, 254] on span "Spa$550 - 550" at bounding box center [247, 254] width 151 height 20
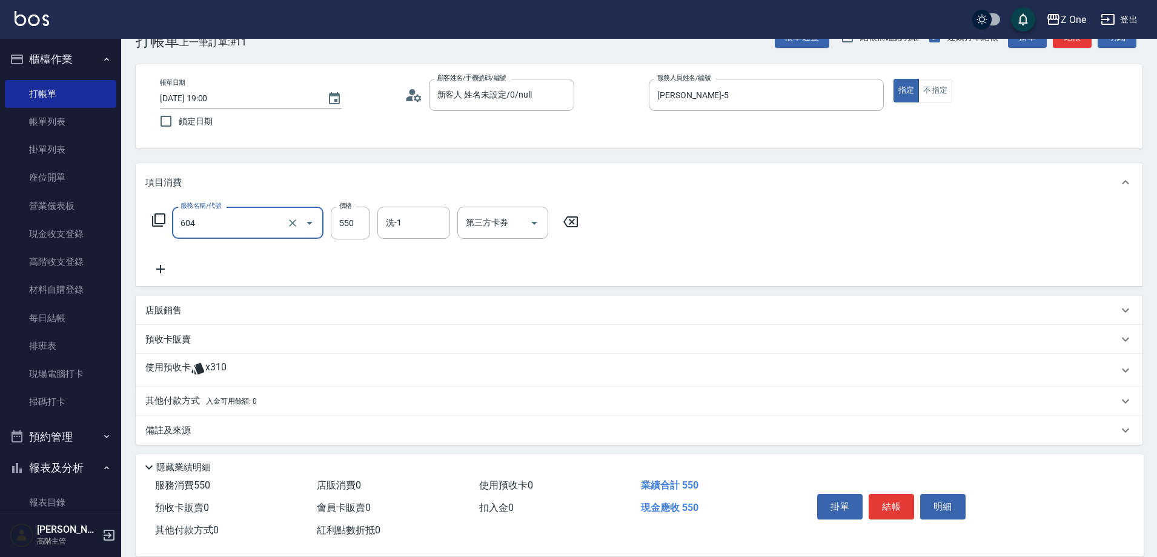
type input "Spa$550(604)"
click at [165, 268] on icon at bounding box center [160, 269] width 30 height 15
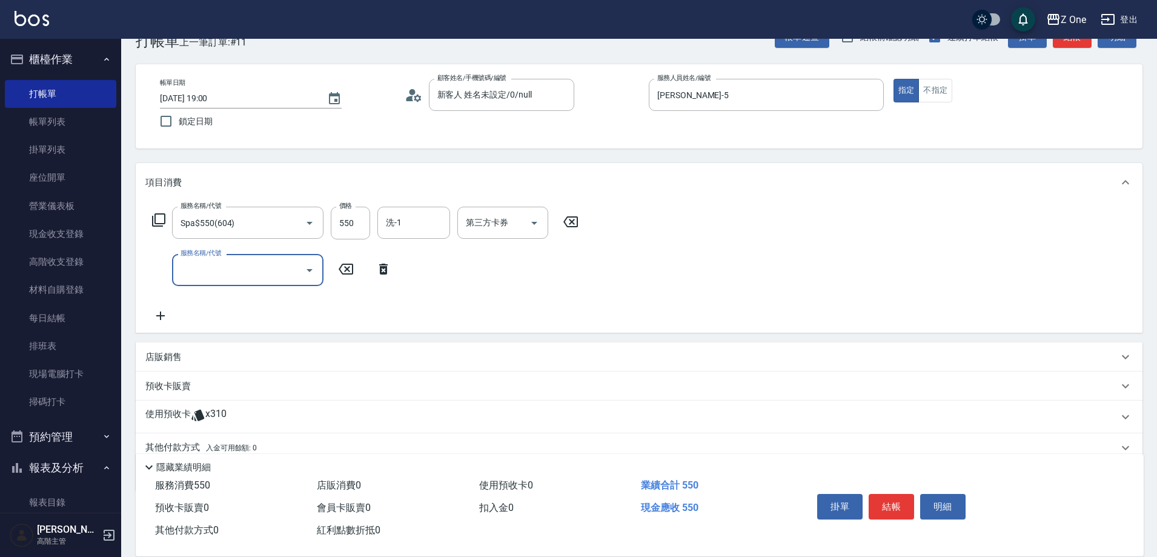
click at [314, 268] on icon "Open" at bounding box center [309, 270] width 15 height 15
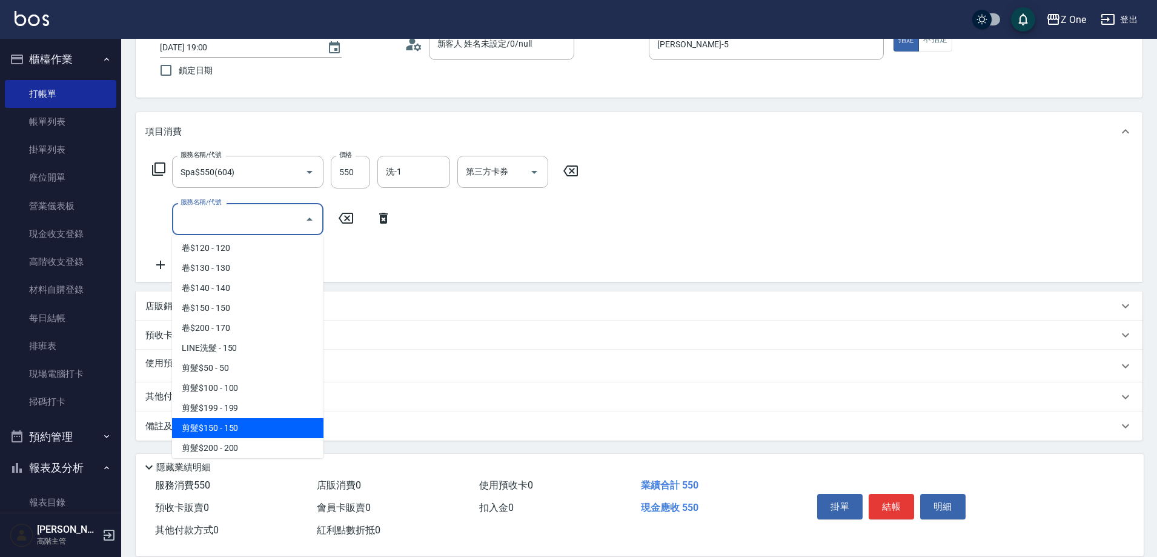
scroll to position [303, 0]
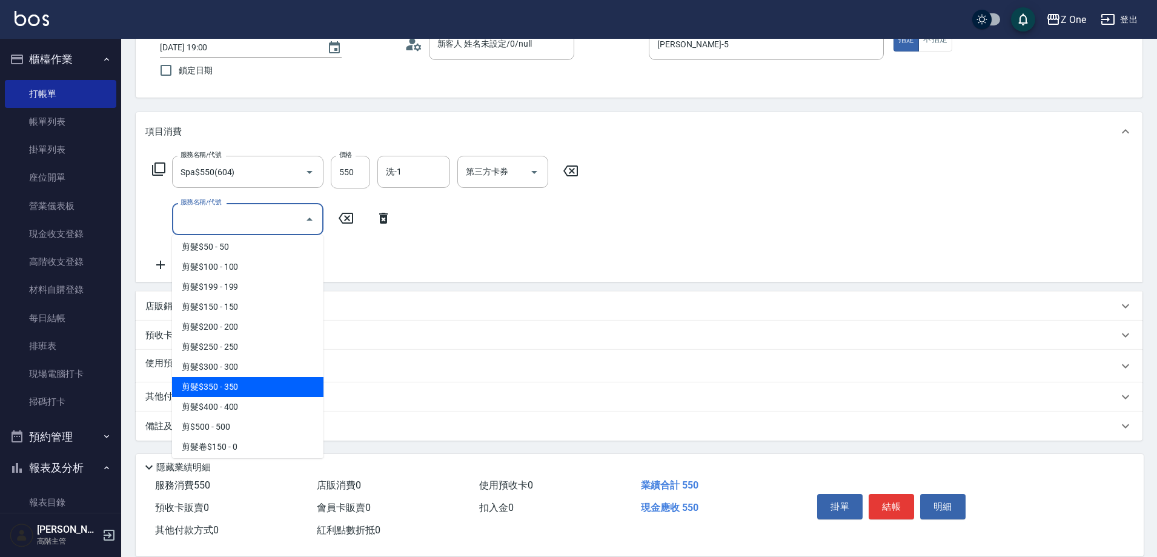
click at [261, 388] on span "剪髮$350 - 350" at bounding box center [247, 387] width 151 height 20
type input "剪髮$350(208)"
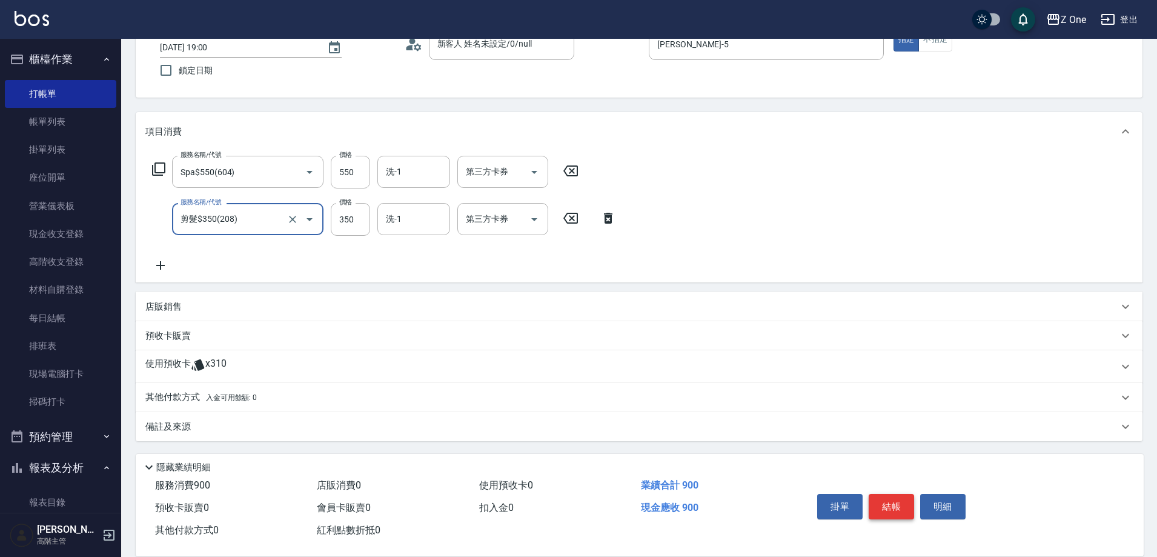
click at [903, 494] on button "結帳" at bounding box center [891, 506] width 45 height 25
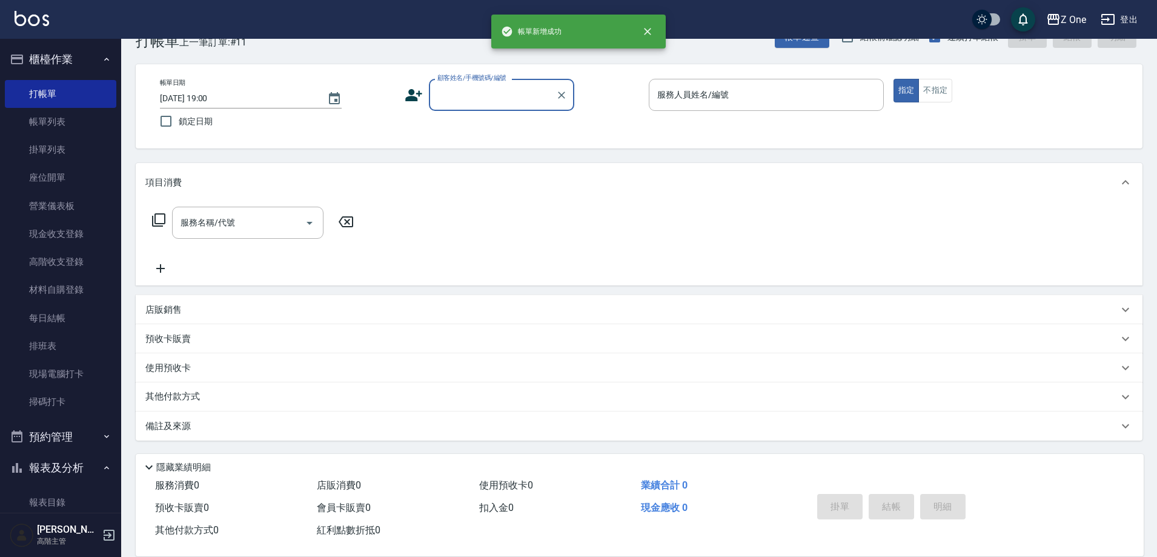
scroll to position [33, 0]
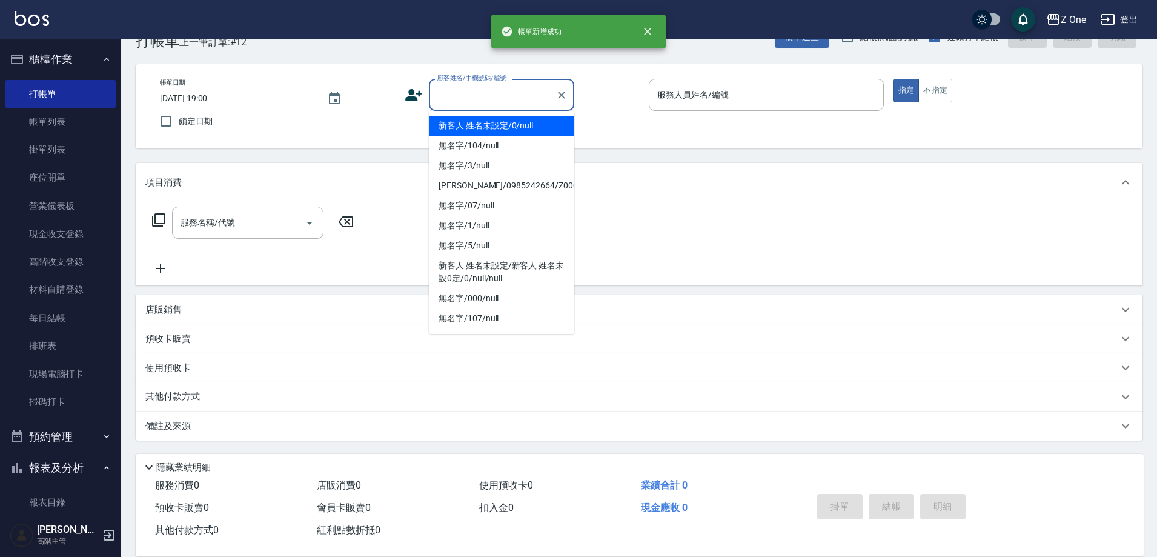
click at [497, 92] on input "顧客姓名/手機號碼/編號" at bounding box center [492, 94] width 116 height 21
click at [497, 127] on li "新客人 姓名未設定/0/null" at bounding box center [501, 126] width 145 height 20
type input "新客人 姓名未設定/0/null"
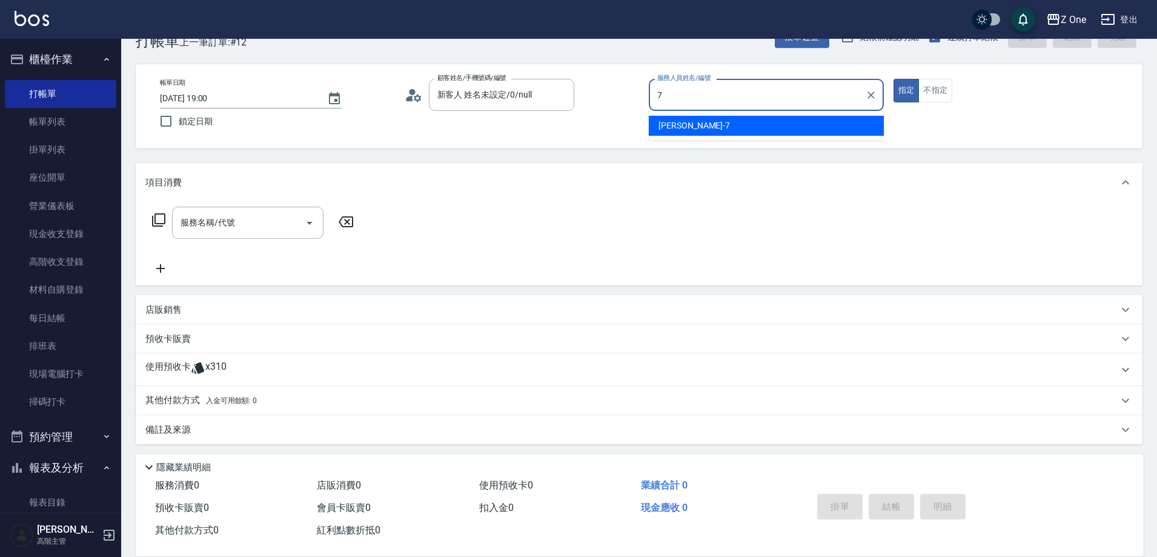
click at [685, 121] on span "[PERSON_NAME]-7" at bounding box center [694, 125] width 71 height 13
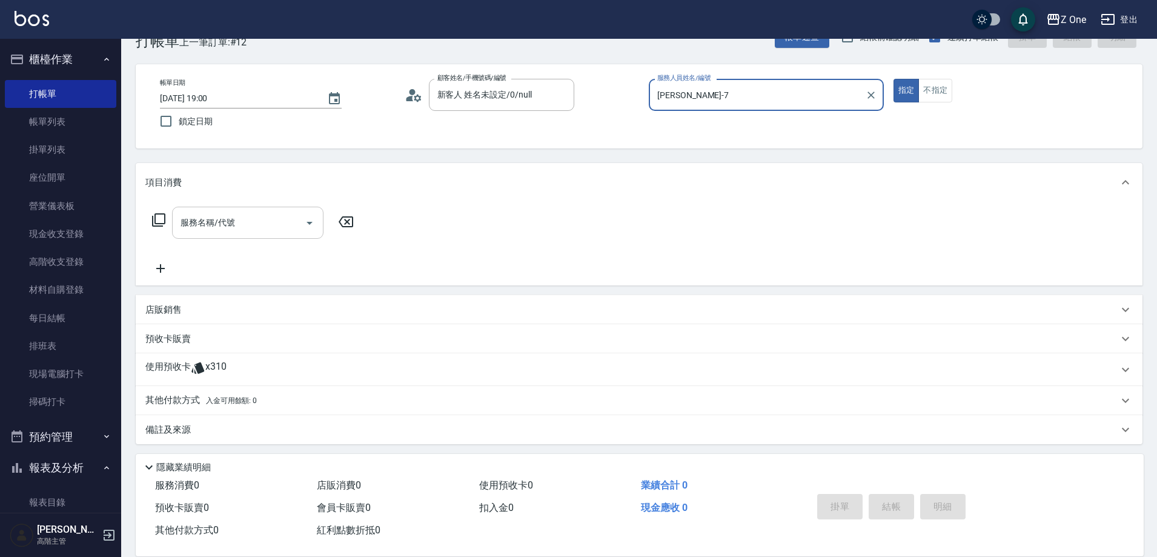
click at [310, 221] on icon "Open" at bounding box center [309, 223] width 15 height 15
type input "[PERSON_NAME]-7"
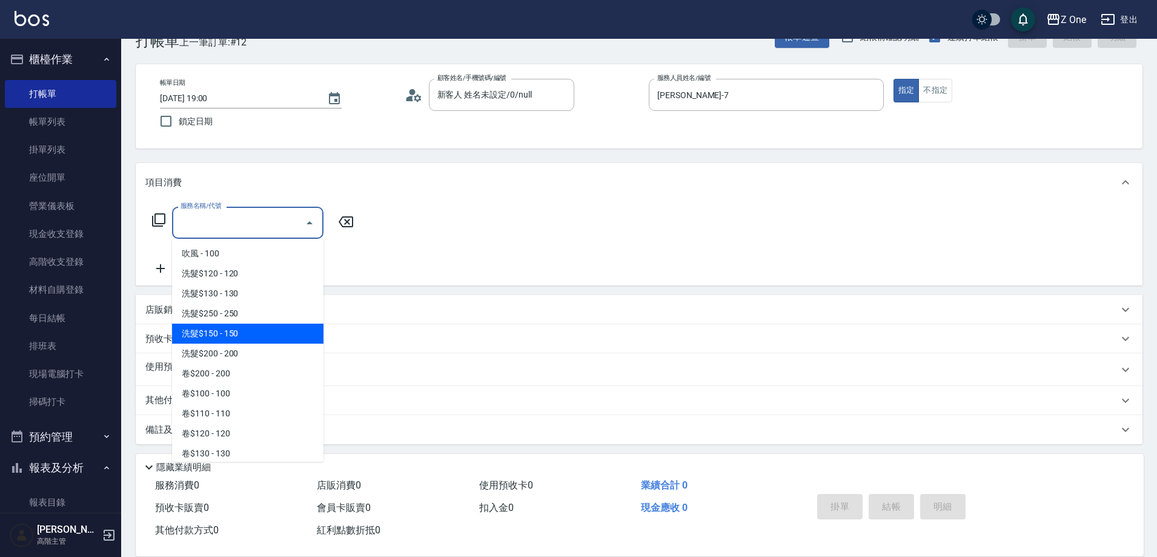
click at [249, 329] on span "洗髮$150 - 150" at bounding box center [247, 334] width 151 height 20
type input "洗髮$150(105)"
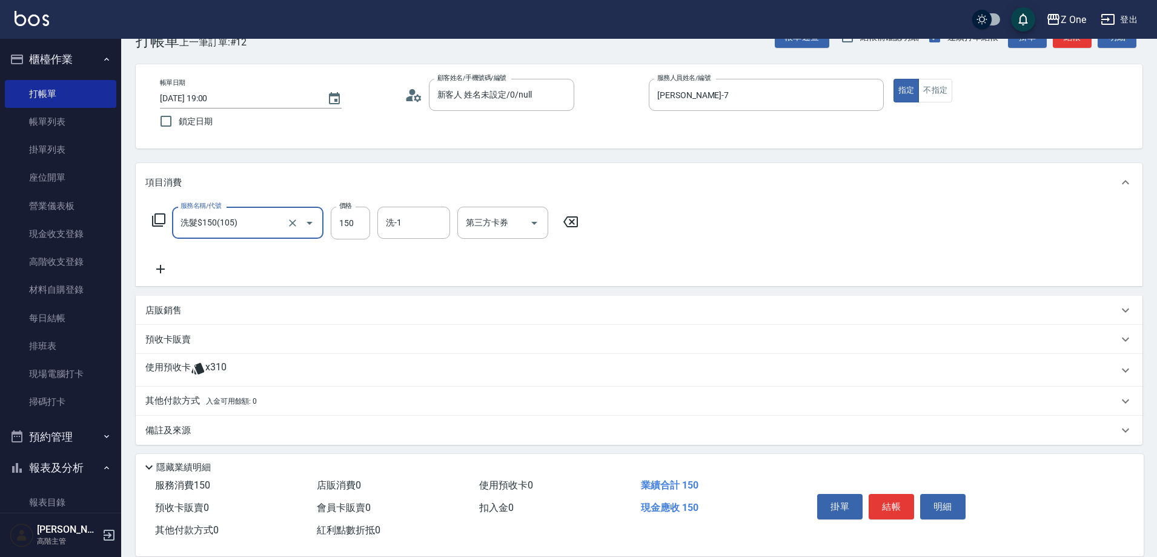
click at [162, 274] on icon at bounding box center [160, 269] width 30 height 15
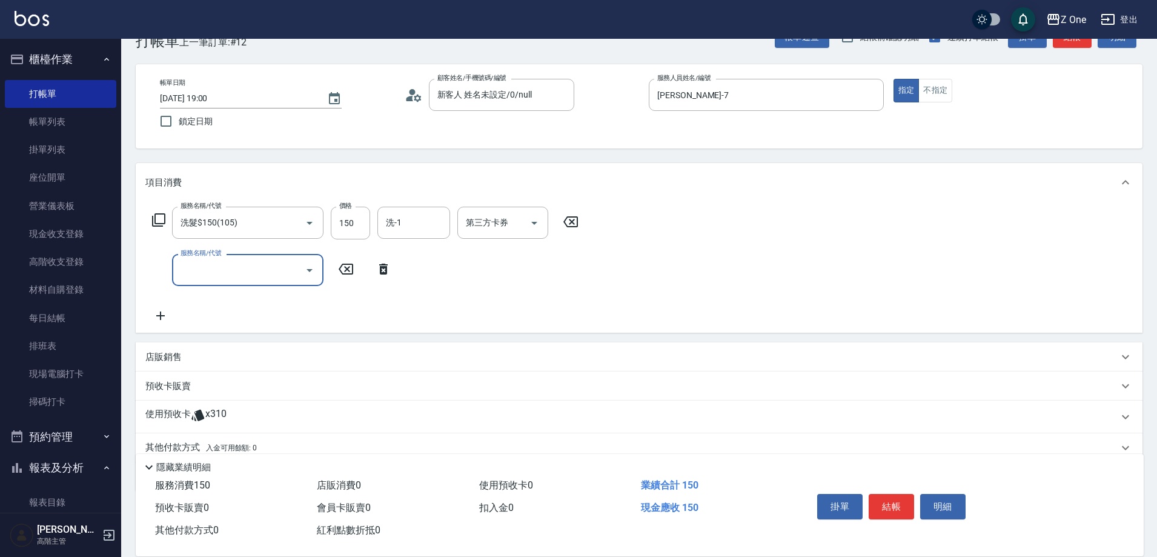
click at [310, 273] on icon "Open" at bounding box center [309, 270] width 15 height 15
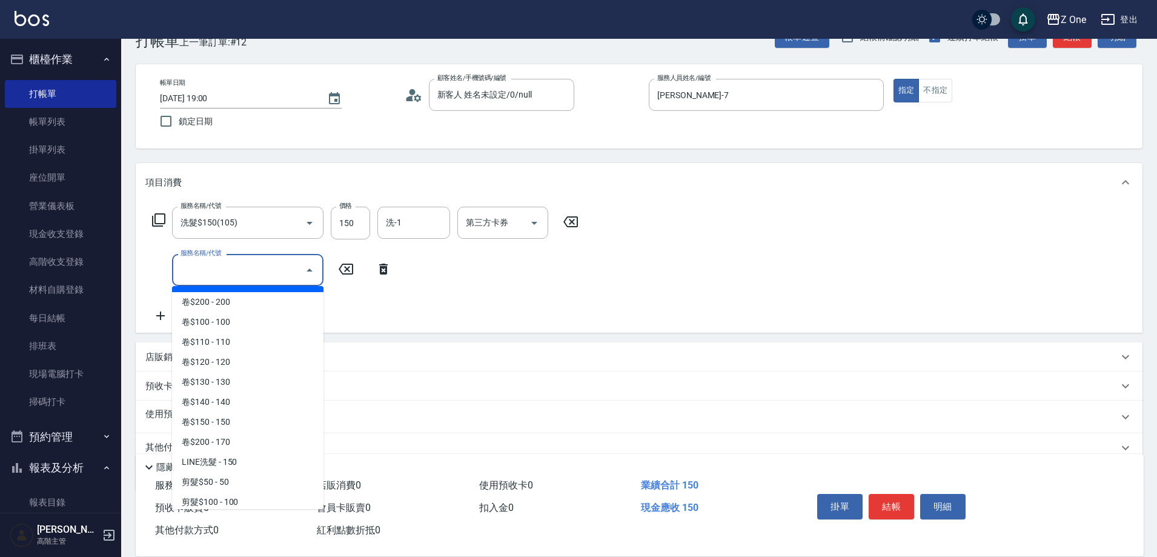
scroll to position [242, 0]
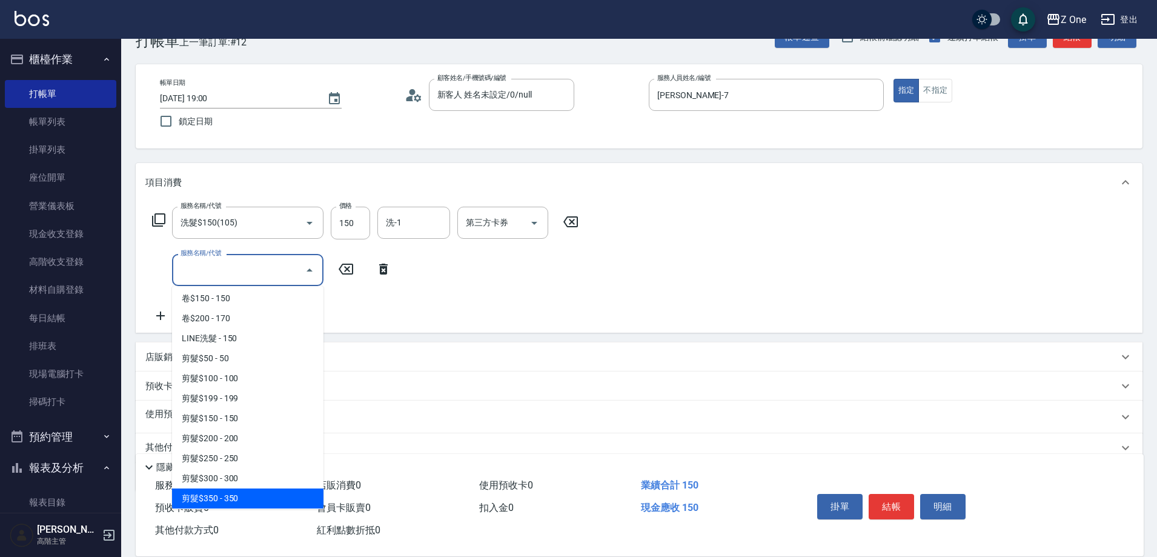
click at [243, 490] on span "剪髮$350 - 350" at bounding box center [247, 498] width 151 height 20
type input "剪髮$350(208)"
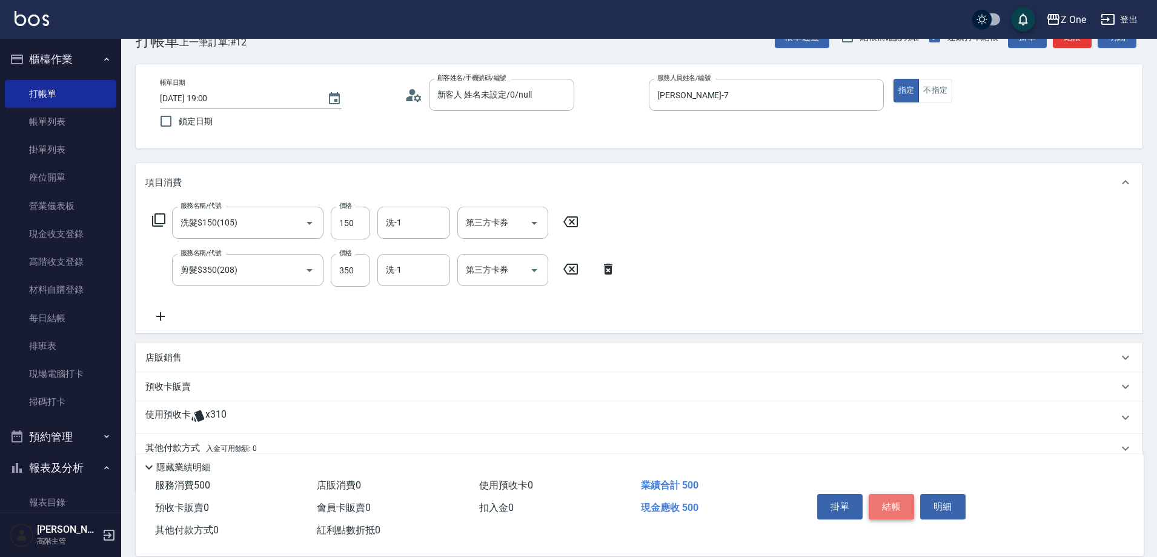
click at [891, 494] on button "結帳" at bounding box center [891, 506] width 45 height 25
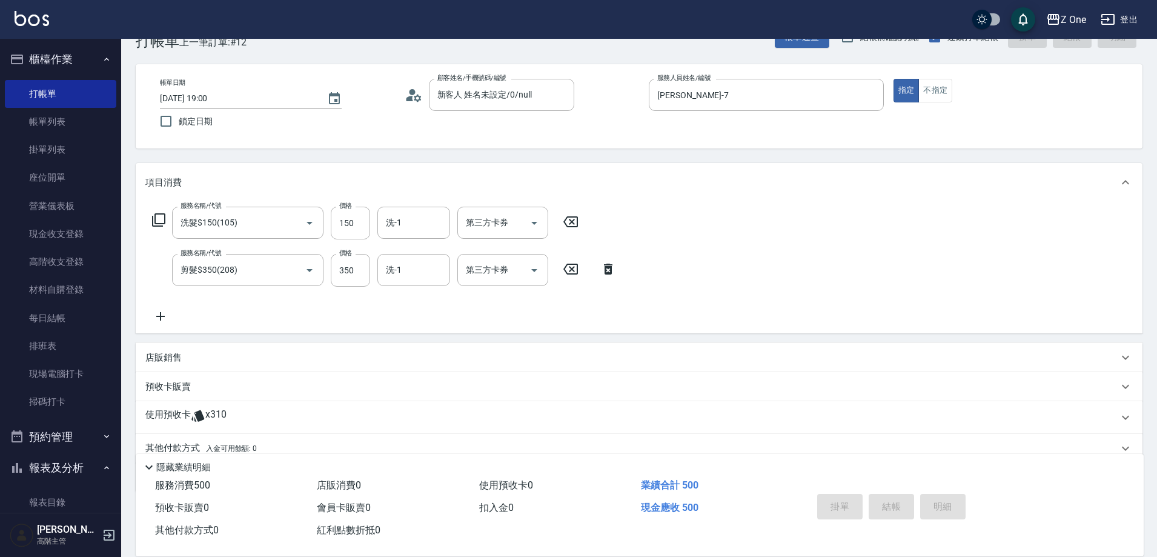
type input "[DATE] 19:01"
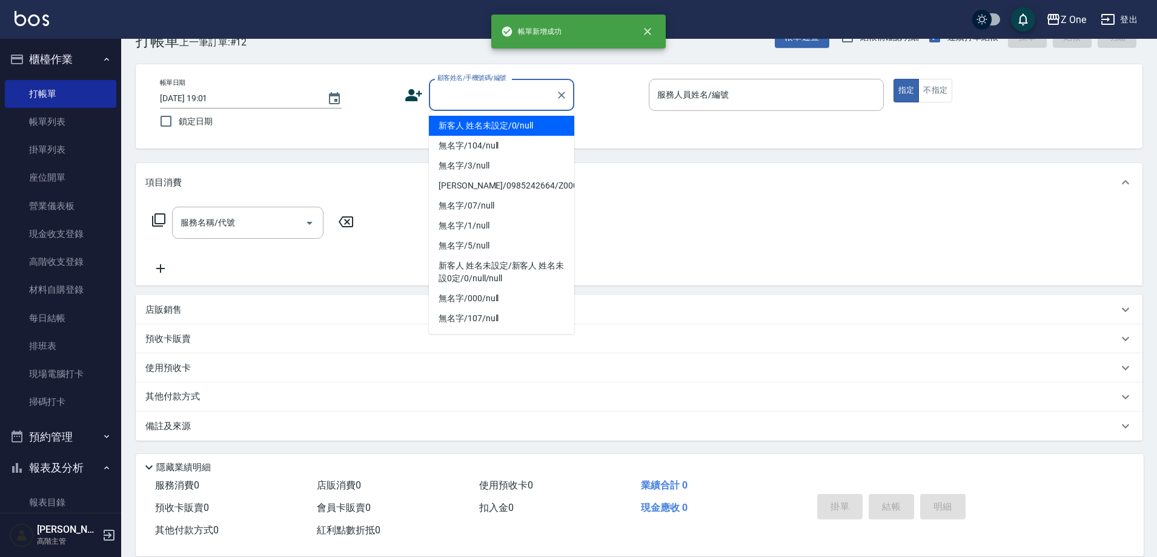
click at [502, 99] on input "顧客姓名/手機號碼/編號" at bounding box center [492, 94] width 116 height 21
click at [499, 130] on li "新客人 姓名未設定/0/null" at bounding box center [501, 126] width 145 height 20
type input "新客人 姓名未設定/0/null"
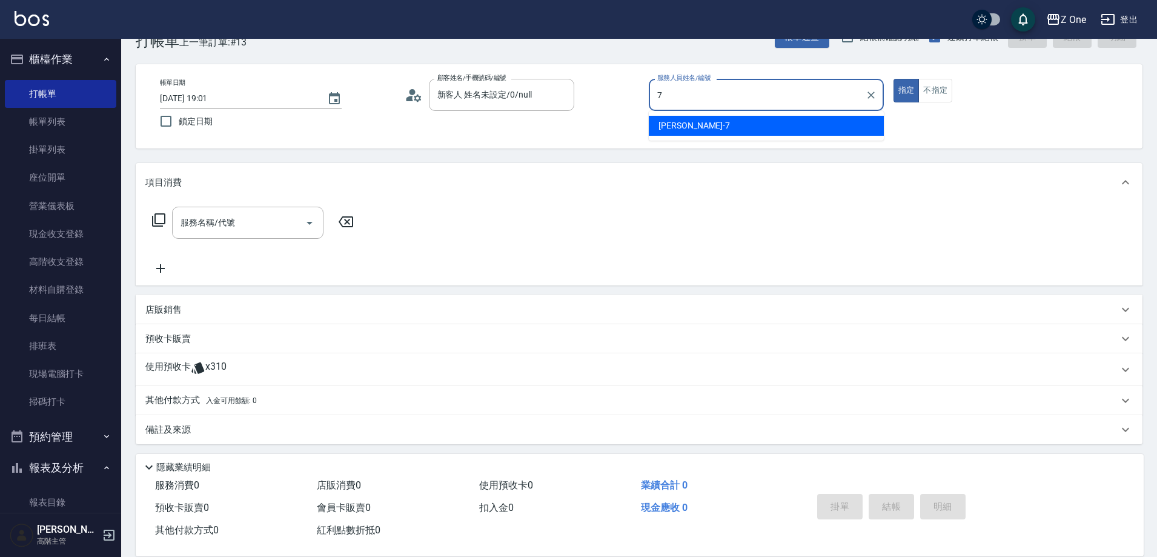
click at [748, 128] on div "[PERSON_NAME]-7" at bounding box center [766, 126] width 235 height 20
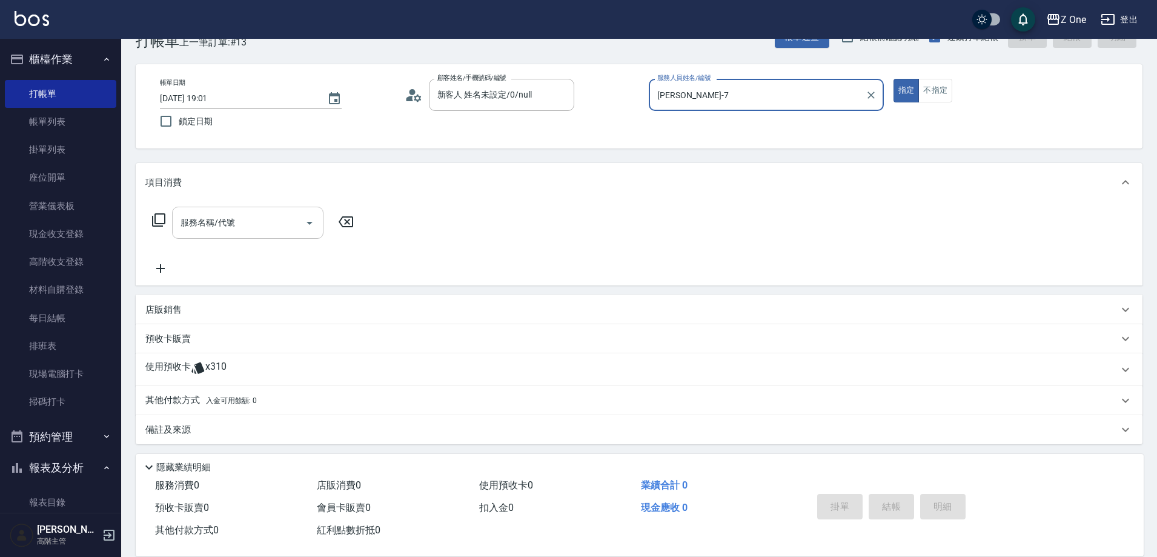
click at [307, 221] on icon "Open" at bounding box center [309, 223] width 15 height 15
type input "[PERSON_NAME]-7"
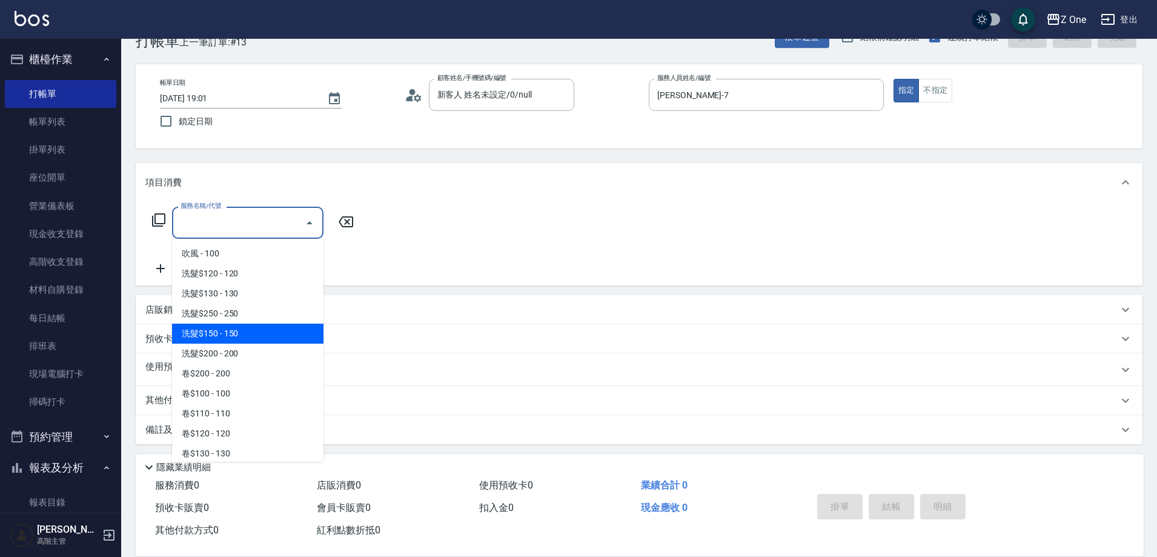
click at [252, 325] on span "洗髮$150 - 150" at bounding box center [247, 334] width 151 height 20
type input "洗髮$150(105)"
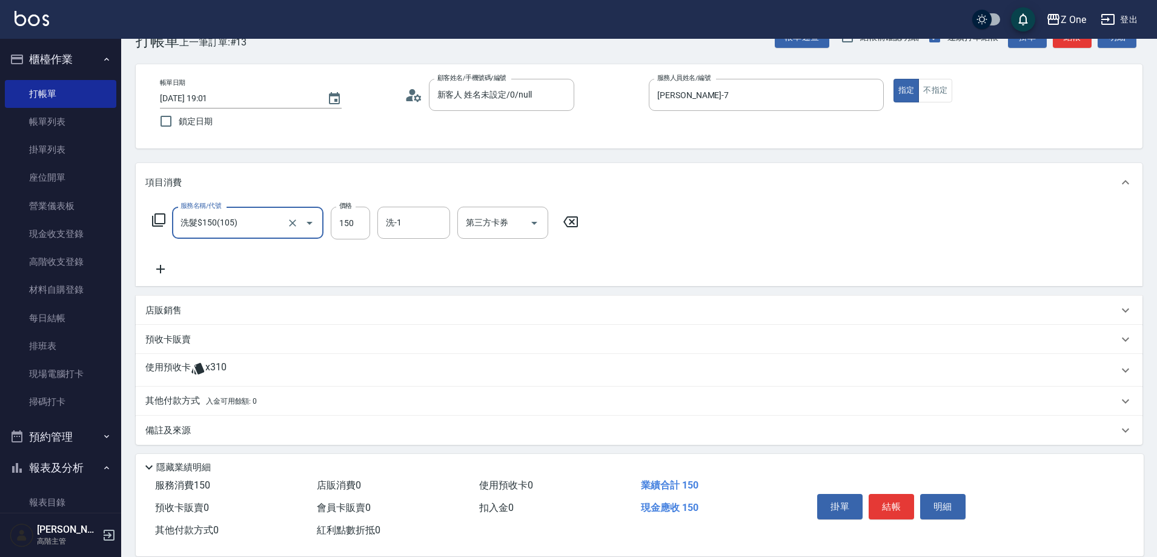
click at [168, 268] on icon at bounding box center [160, 269] width 30 height 15
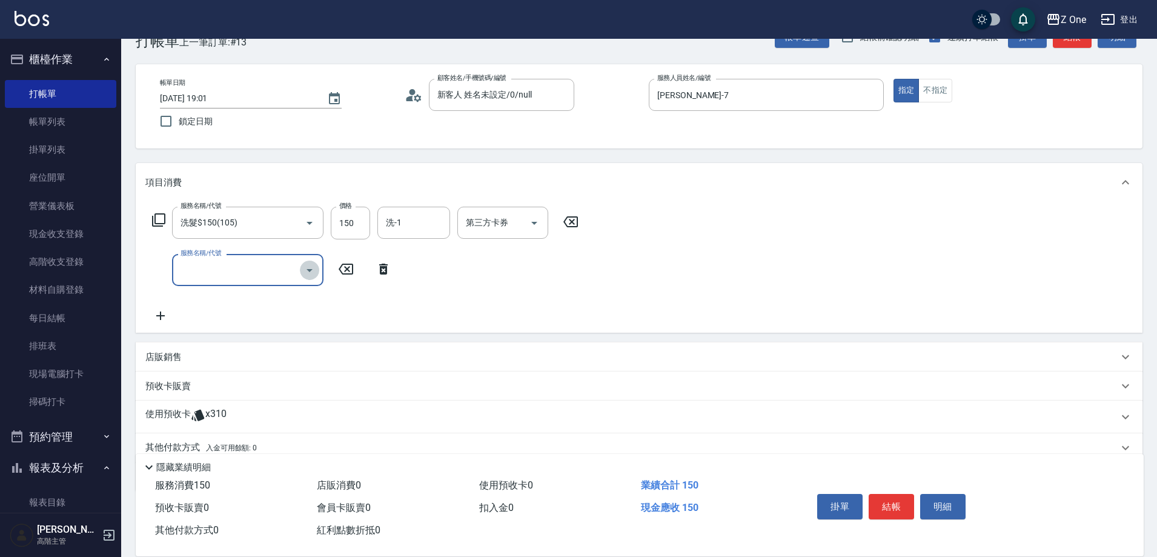
click at [307, 273] on icon "Open" at bounding box center [309, 270] width 15 height 15
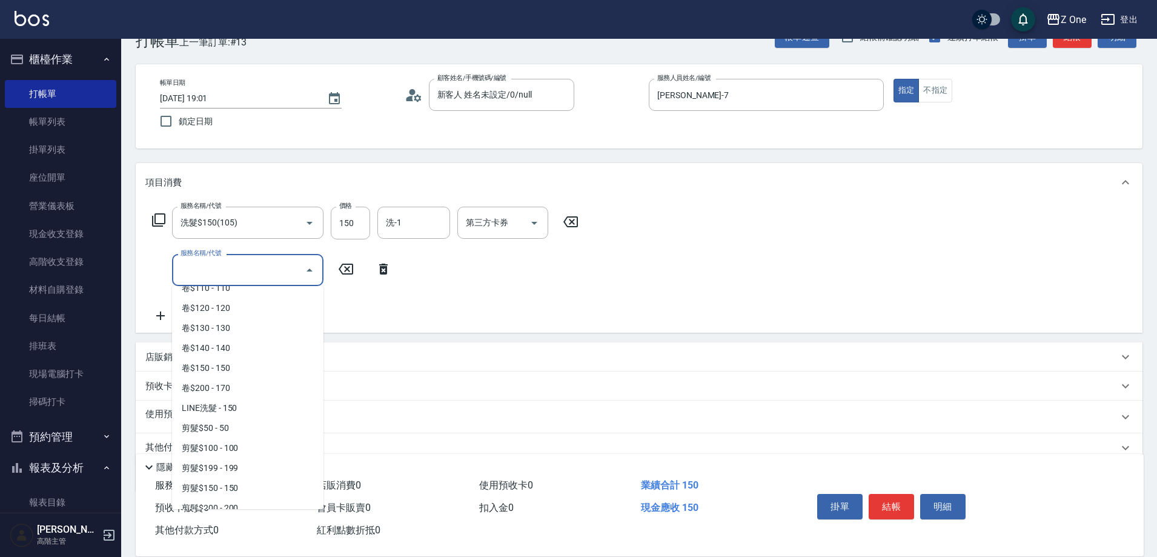
scroll to position [364, 0]
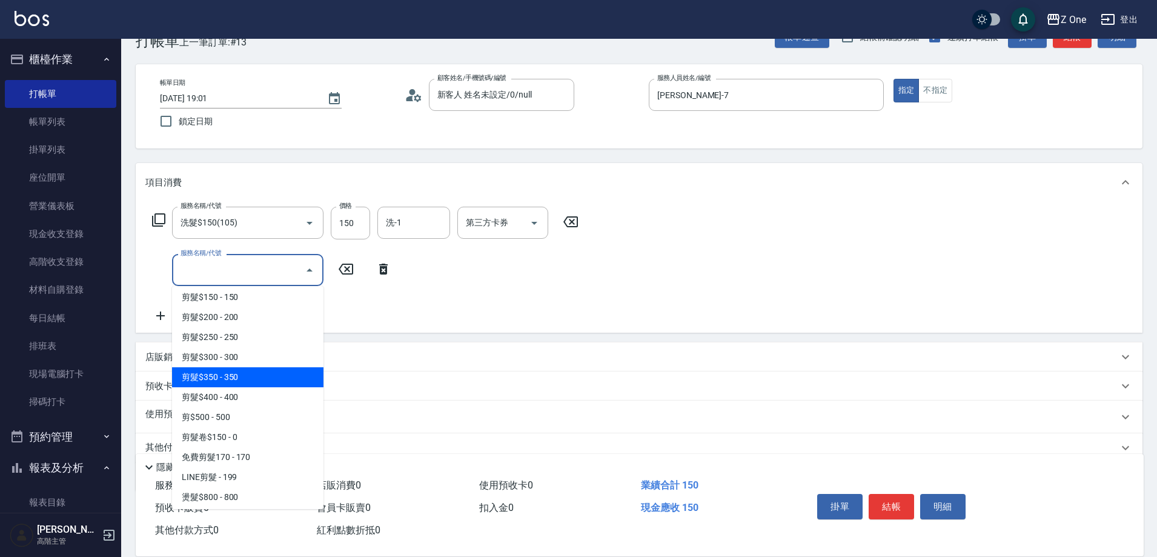
click at [258, 384] on span "剪髮$350 - 350" at bounding box center [247, 377] width 151 height 20
type input "剪髮$350(208)"
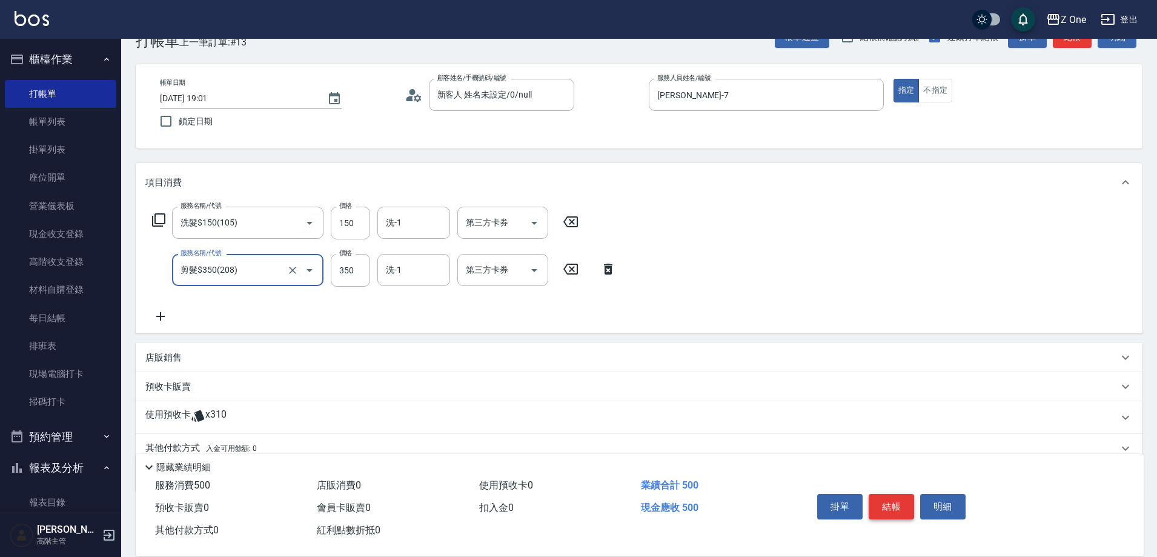
click at [885, 494] on button "結帳" at bounding box center [891, 506] width 45 height 25
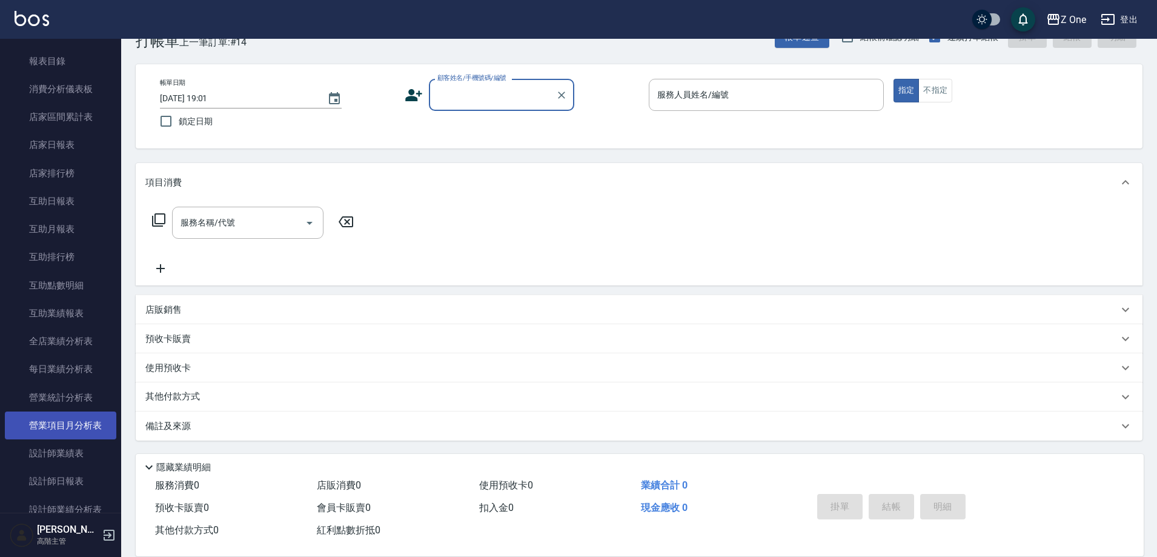
scroll to position [485, 0]
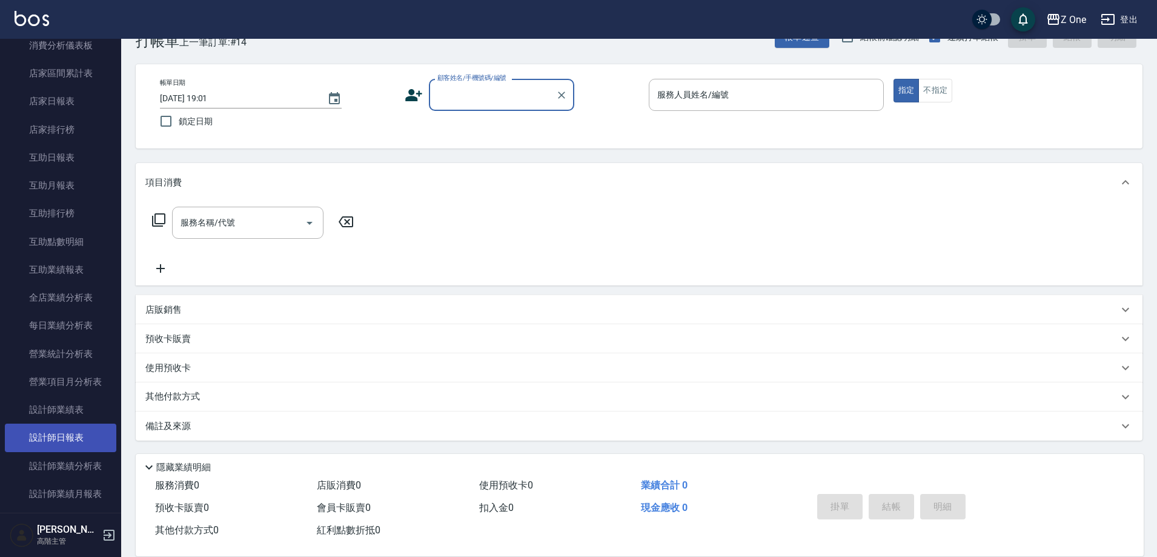
click at [67, 438] on link "設計師日報表" at bounding box center [60, 438] width 111 height 28
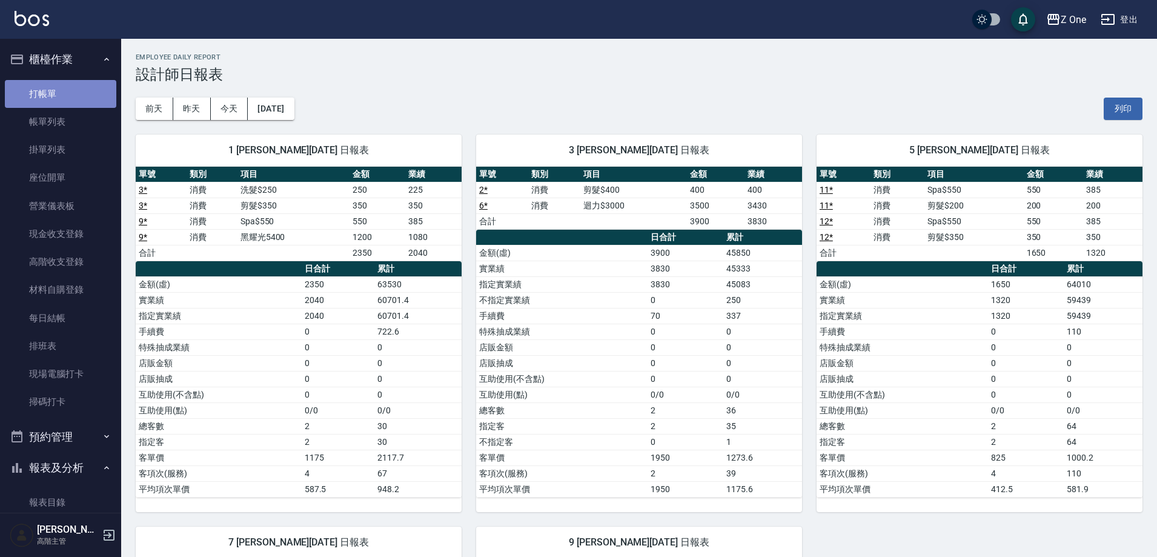
click at [60, 99] on link "打帳單" at bounding box center [60, 94] width 111 height 28
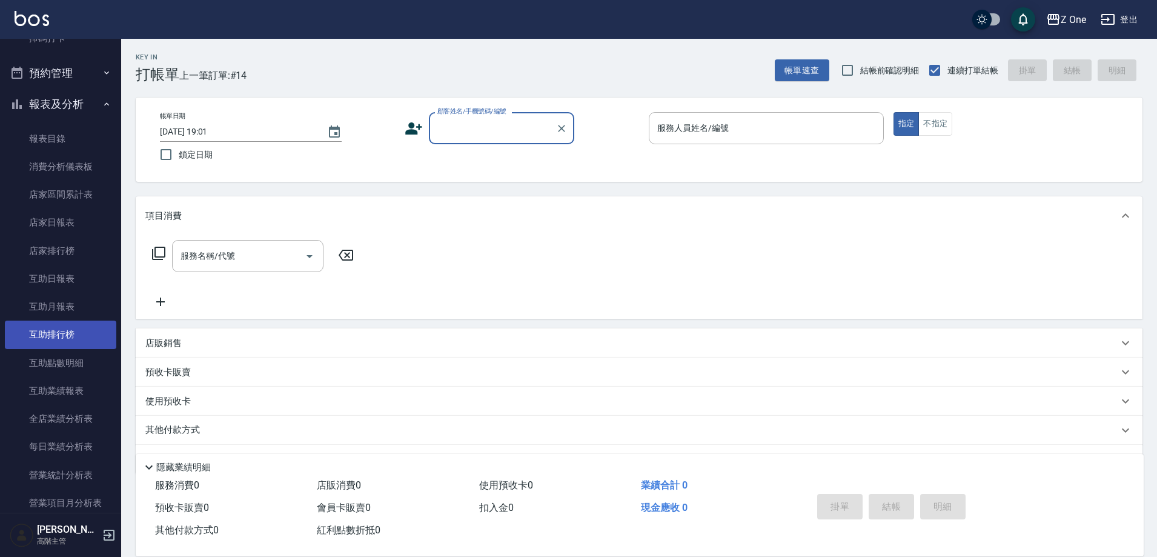
scroll to position [424, 0]
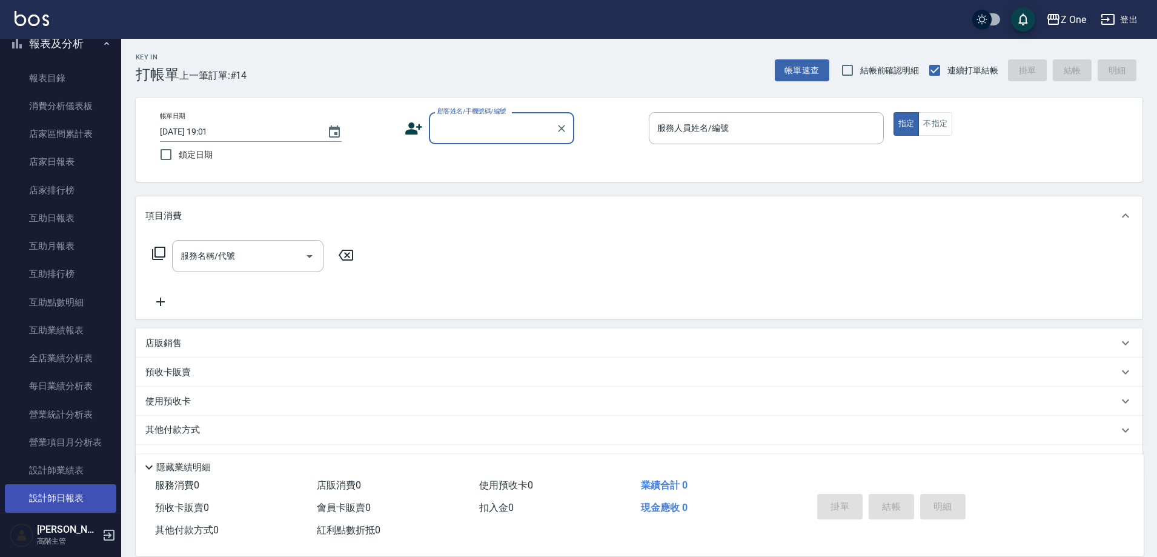
click at [68, 495] on link "設計師日報表" at bounding box center [60, 498] width 111 height 28
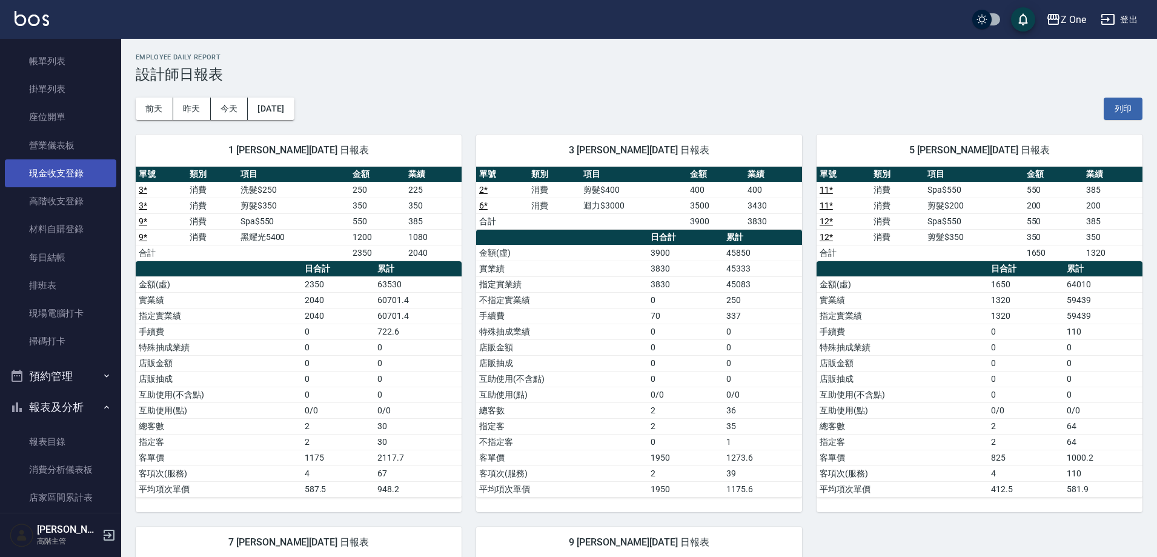
scroll to position [182, 0]
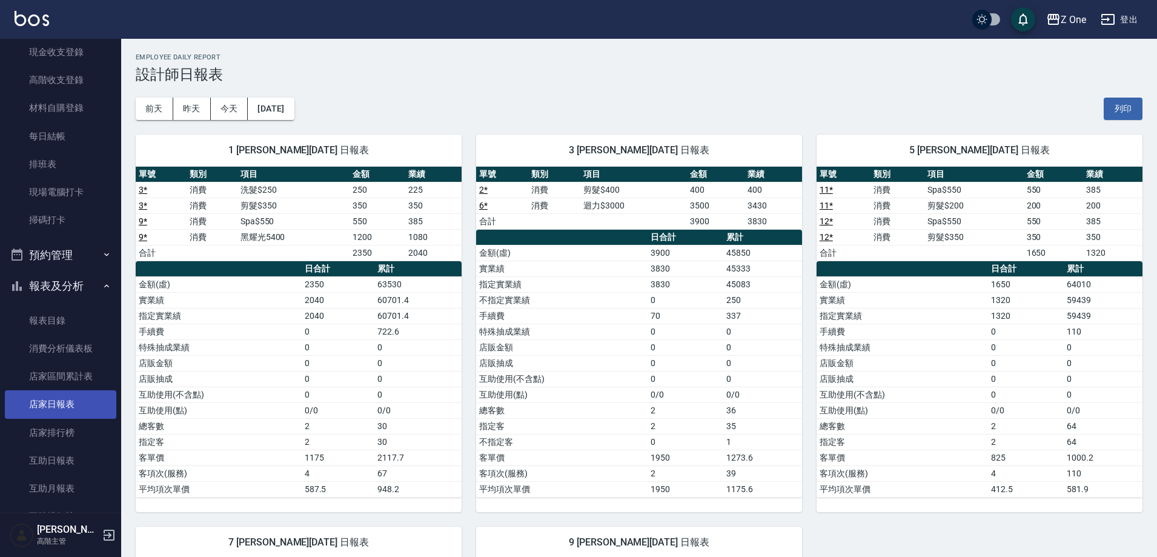
click at [52, 396] on link "店家日報表" at bounding box center [60, 404] width 111 height 28
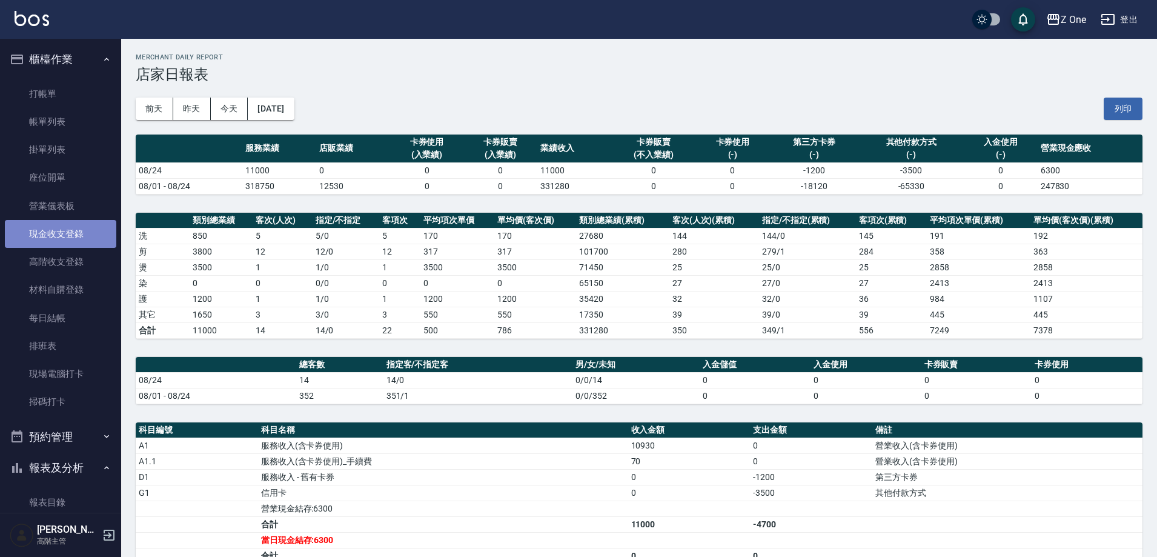
click at [67, 231] on link "現金收支登錄" at bounding box center [60, 234] width 111 height 28
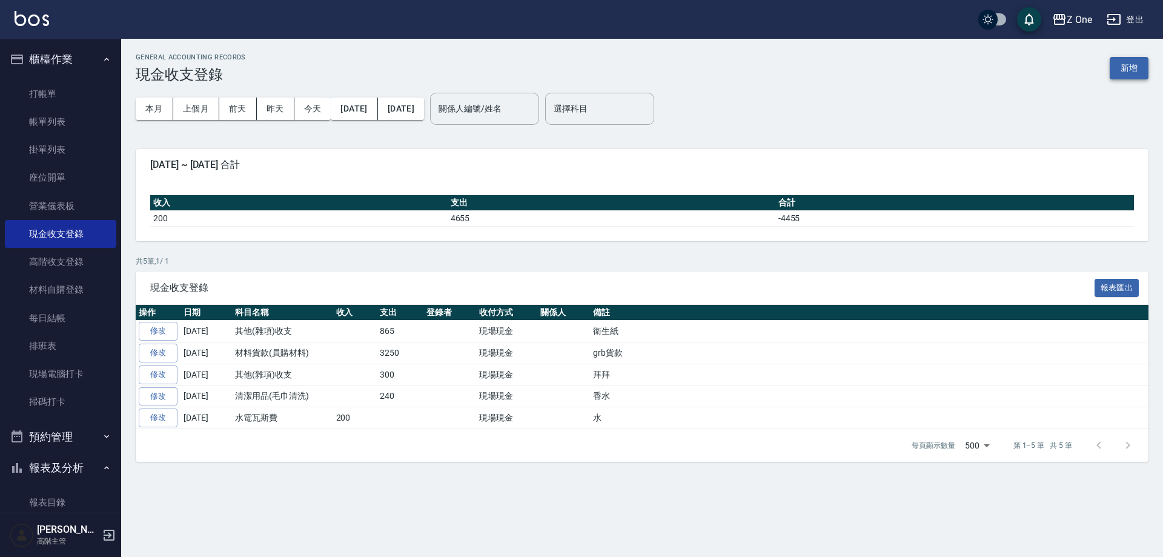
click at [1136, 70] on button "新增" at bounding box center [1129, 68] width 39 height 22
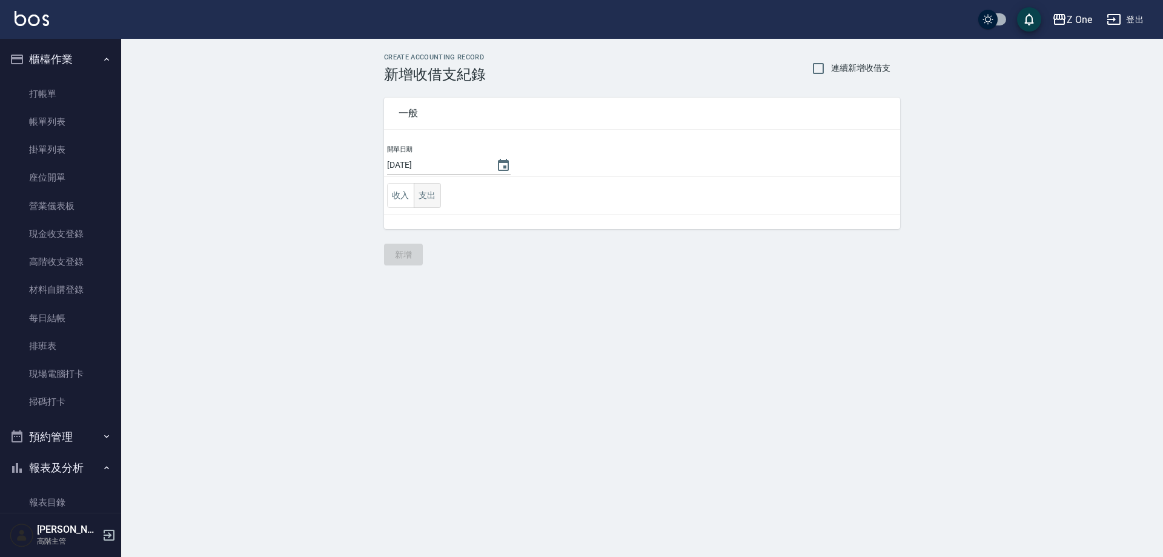
click at [425, 188] on button "支出" at bounding box center [427, 195] width 27 height 25
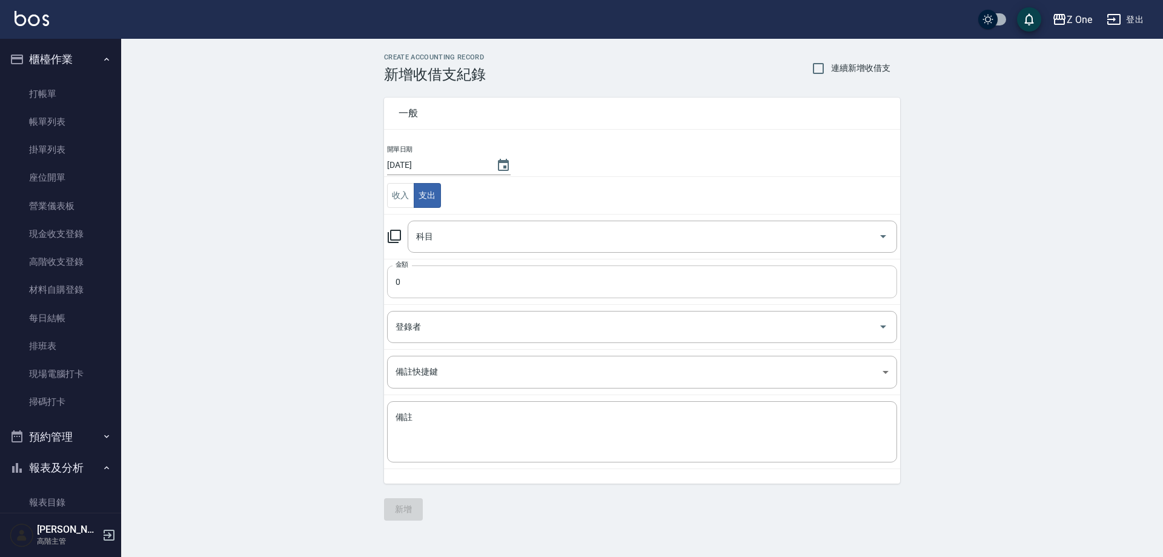
click at [471, 286] on input "0" at bounding box center [642, 281] width 510 height 33
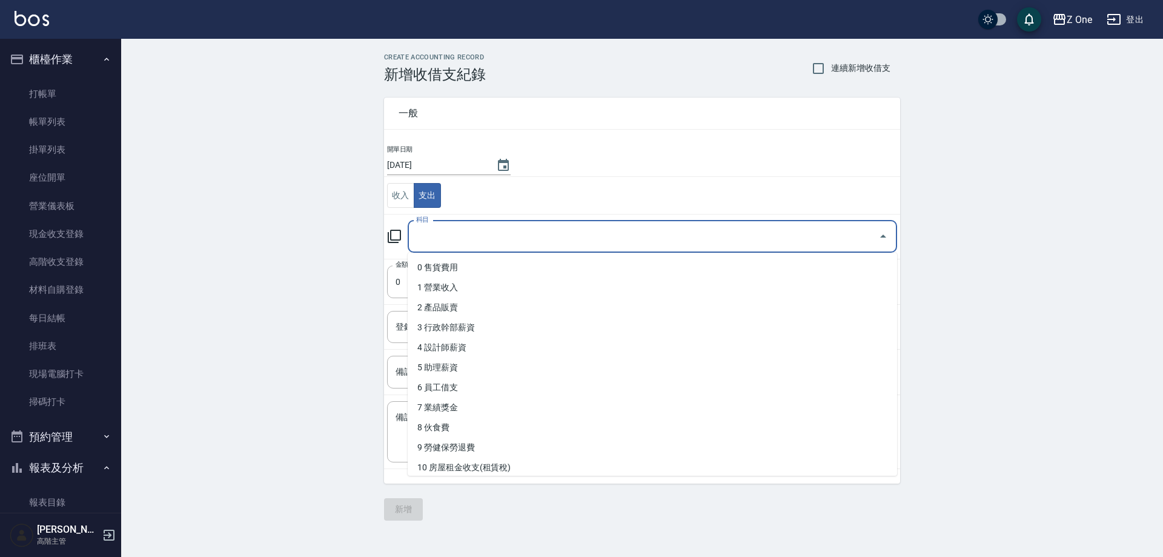
click at [453, 233] on input "科目" at bounding box center [643, 236] width 460 height 21
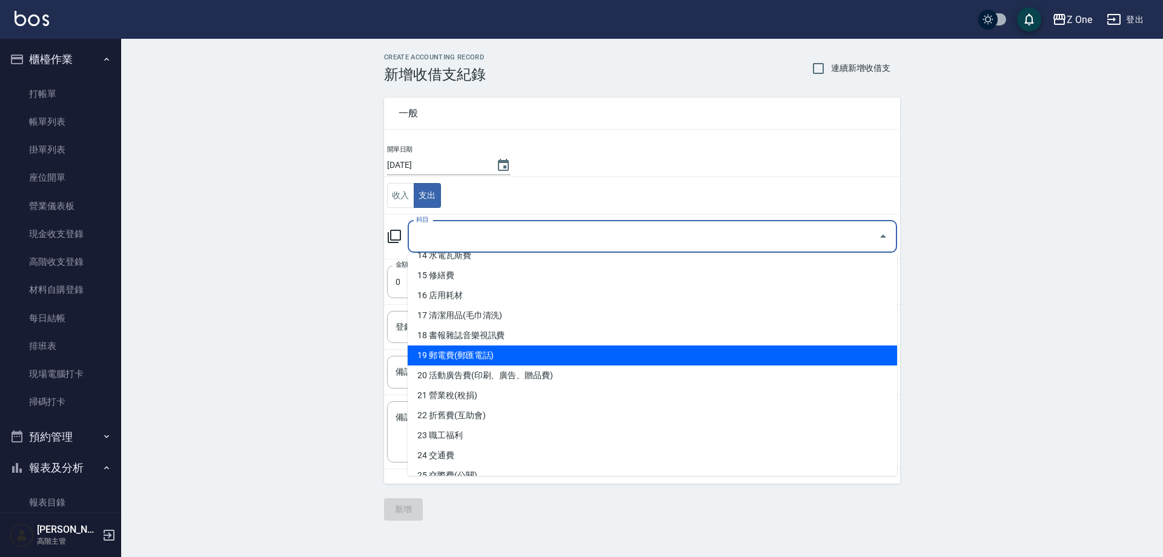
scroll to position [364, 0]
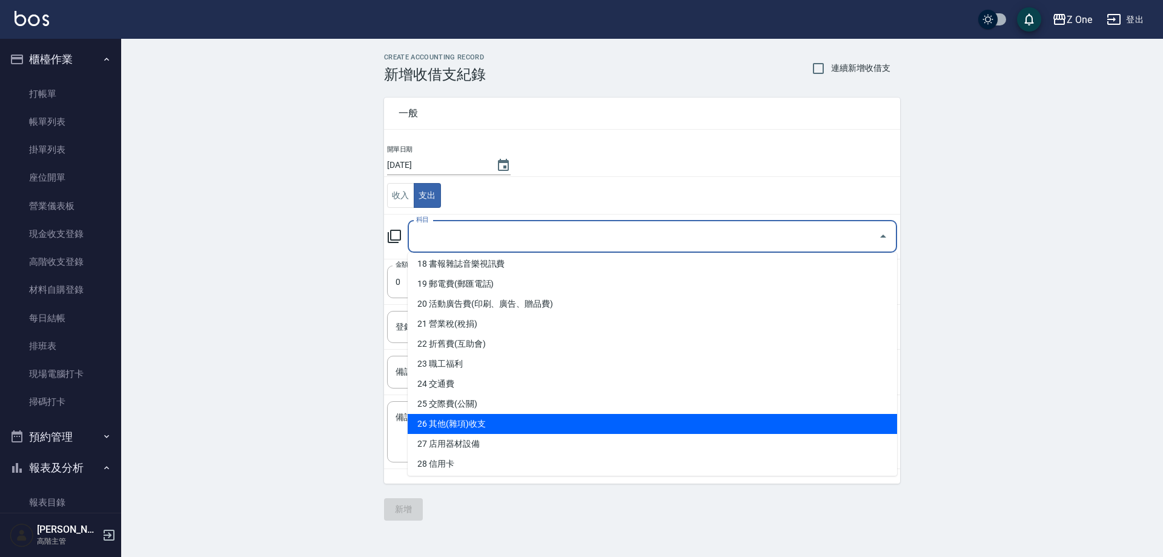
click at [485, 421] on li "26 其他(雜項)收支" at bounding box center [653, 424] width 490 height 20
type input "26 其他(雜項)收支"
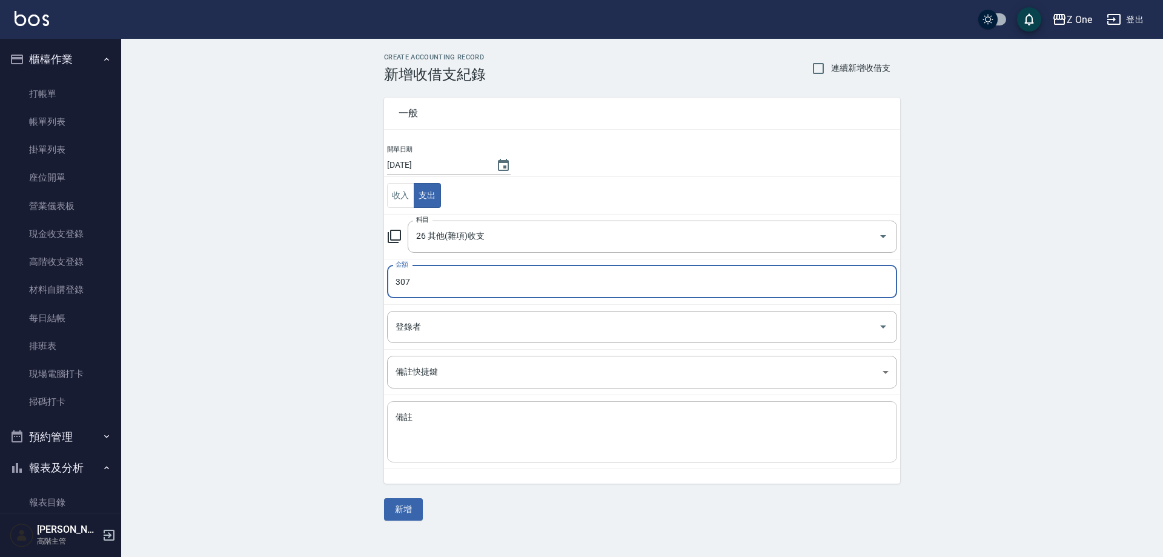
type input "307"
click at [431, 407] on div "x 備註" at bounding box center [642, 431] width 510 height 61
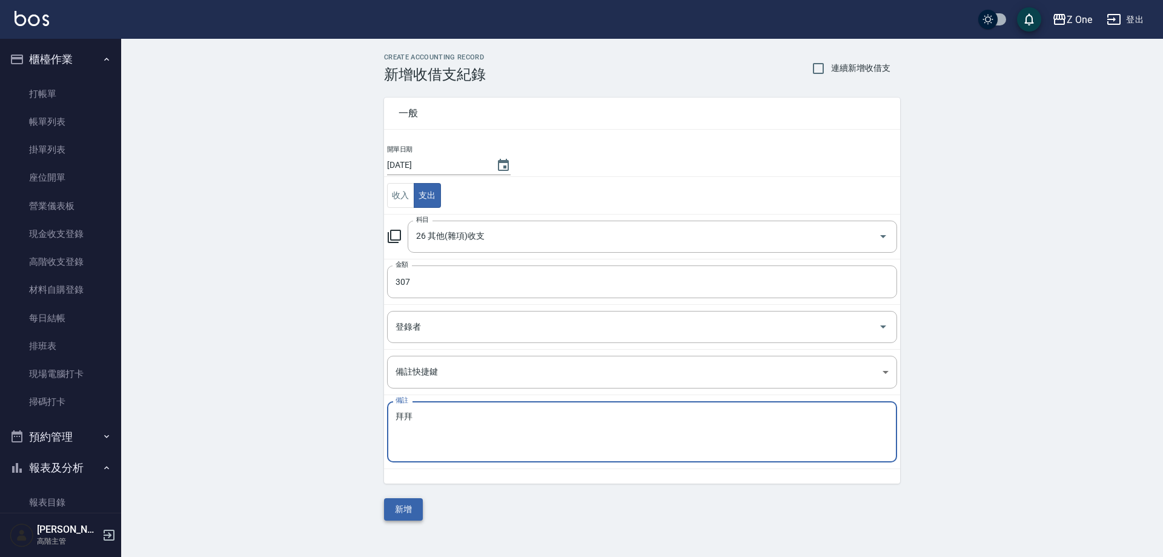
type textarea "拜拜"
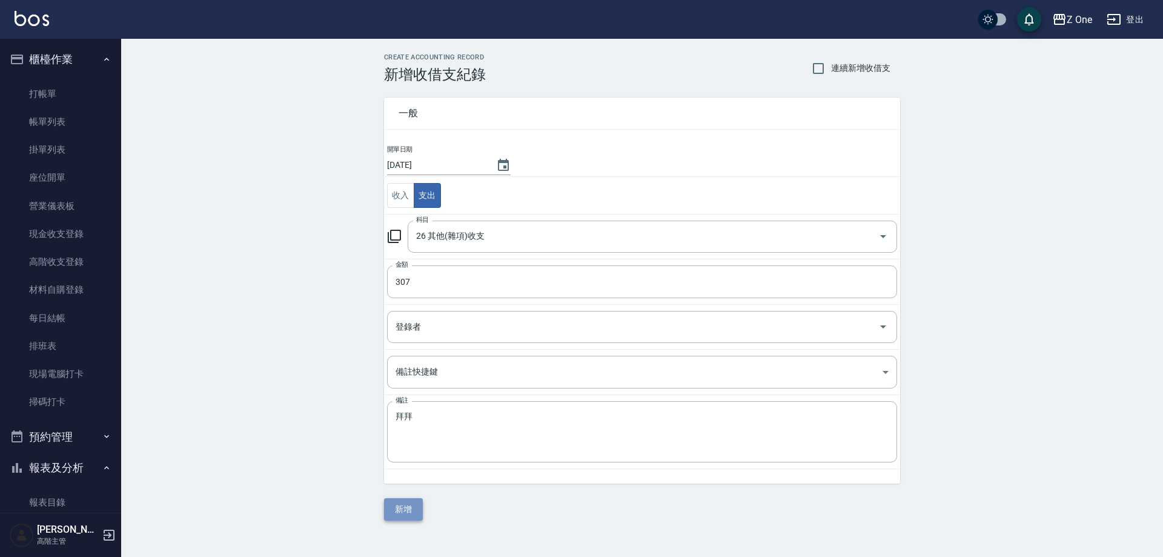
click at [409, 507] on button "新增" at bounding box center [403, 509] width 39 height 22
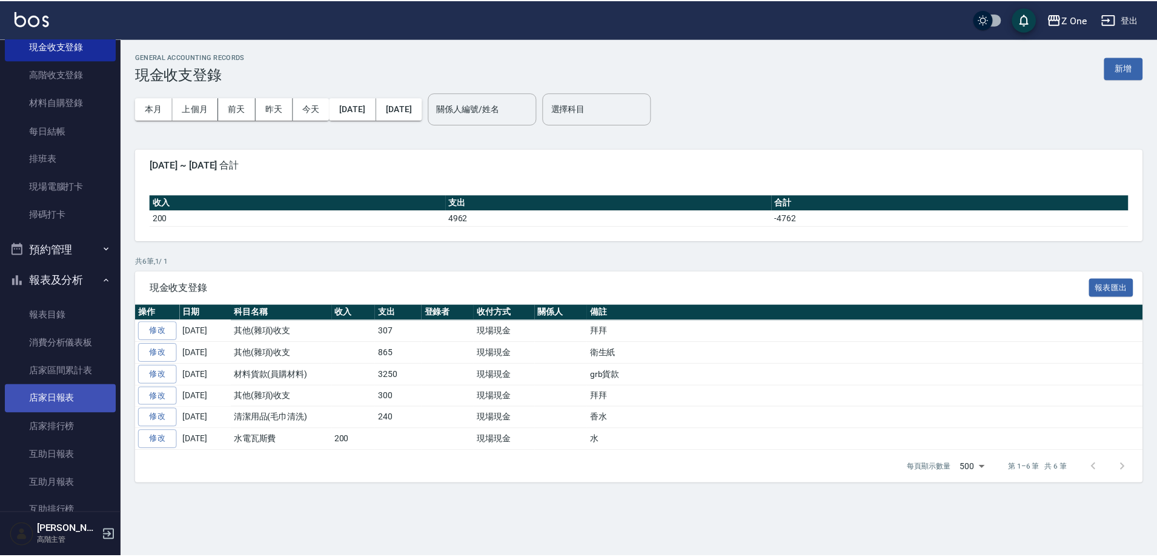
scroll to position [303, 0]
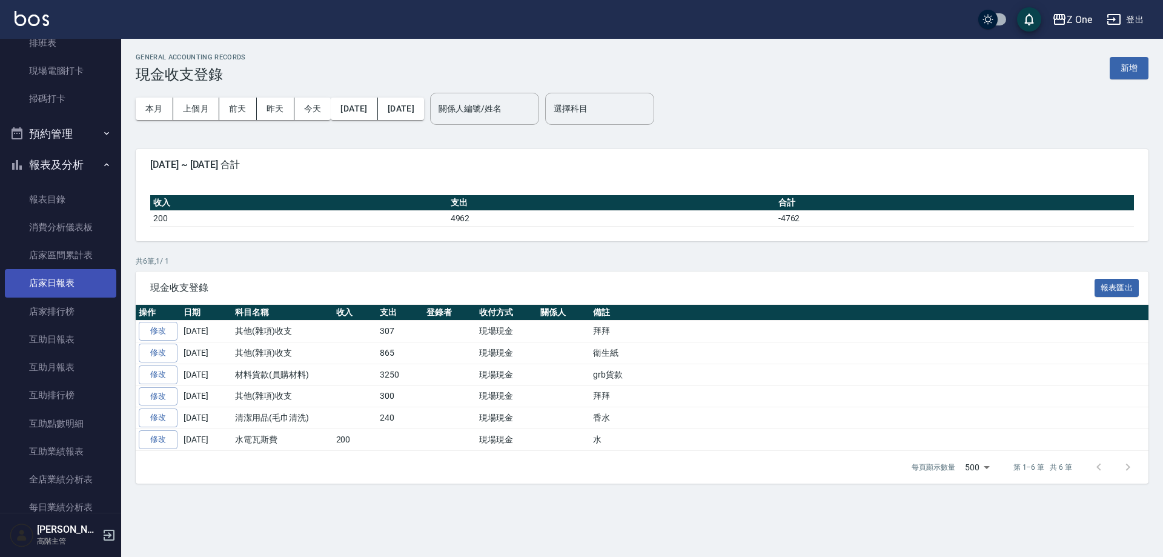
click at [63, 288] on link "店家日報表" at bounding box center [60, 283] width 111 height 28
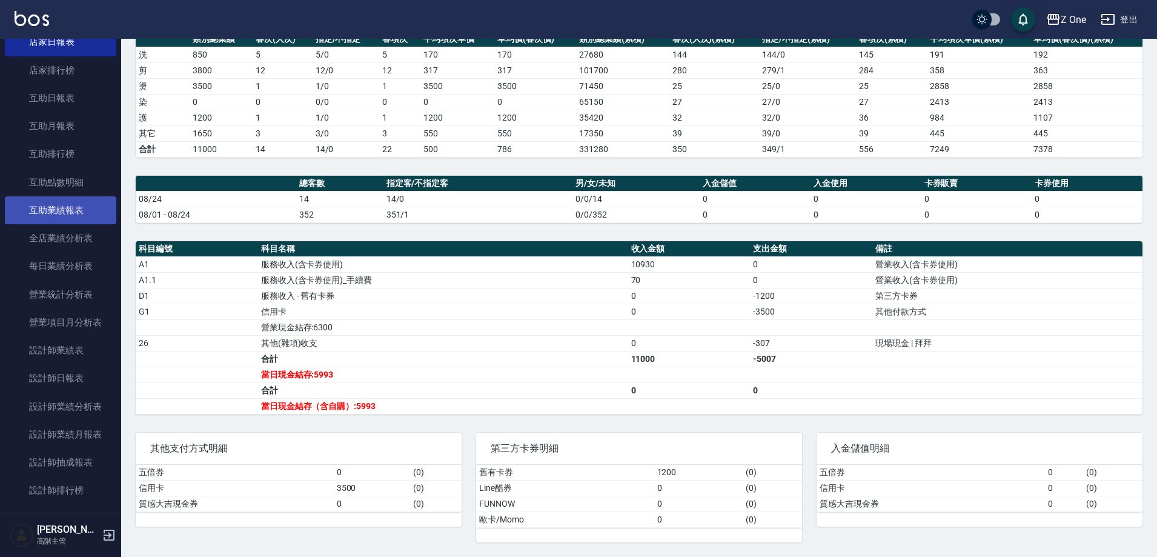
scroll to position [606, 0]
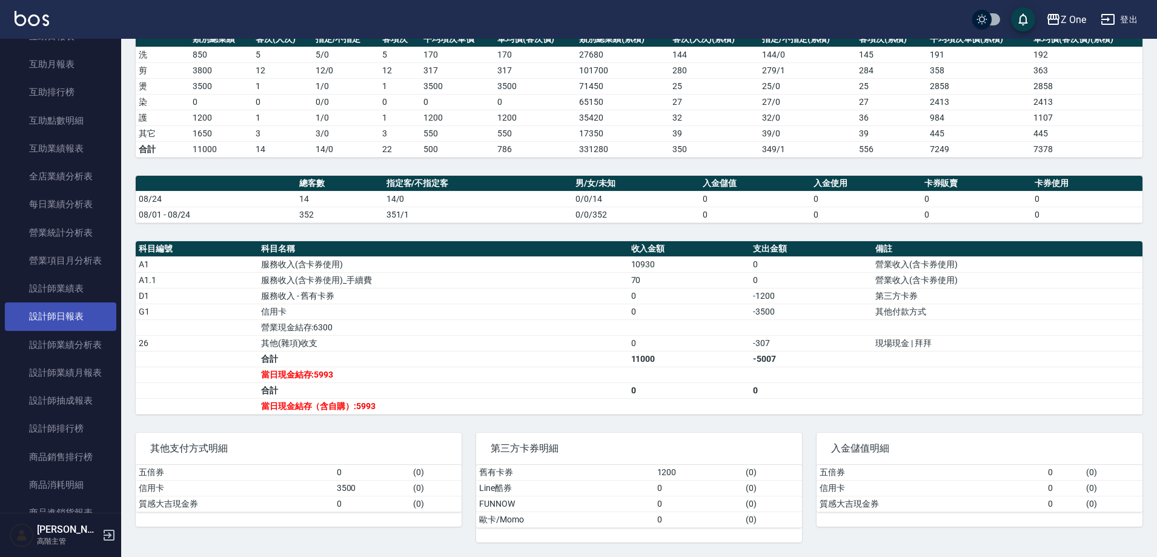
click at [74, 319] on link "設計師日報表" at bounding box center [60, 316] width 111 height 28
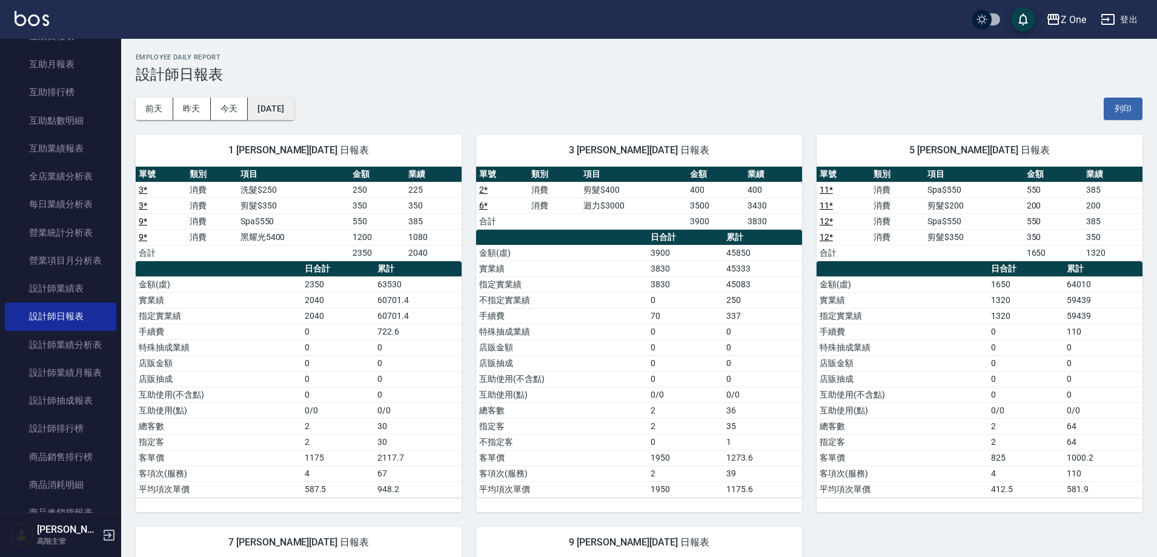
click at [291, 110] on button "[DATE]" at bounding box center [271, 109] width 46 height 22
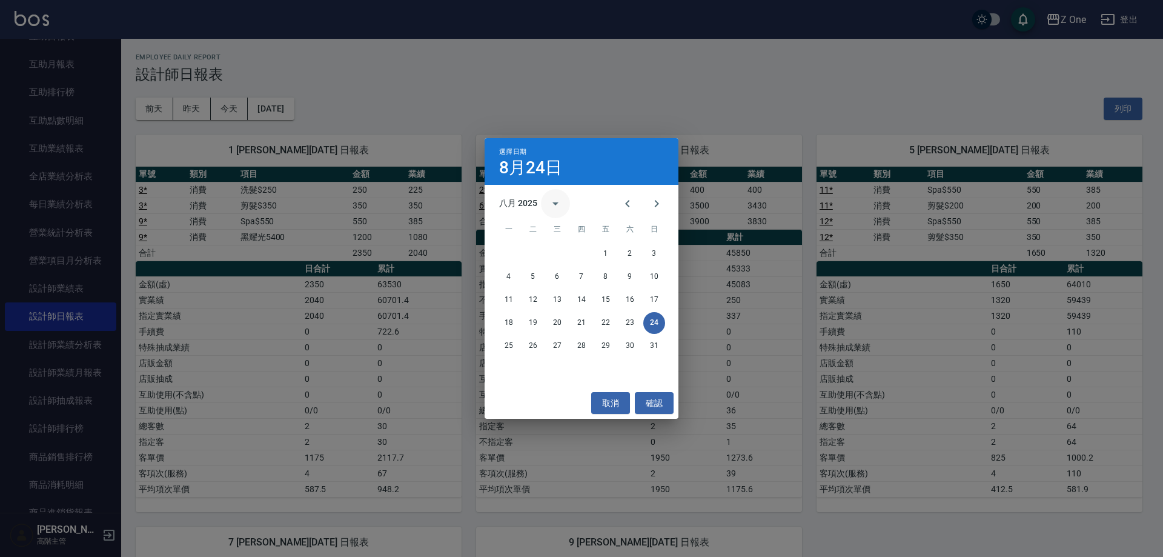
click at [555, 199] on icon "calendar view is open, switch to year view" at bounding box center [555, 203] width 15 height 15
click at [581, 296] on button "2024" at bounding box center [582, 302] width 44 height 22
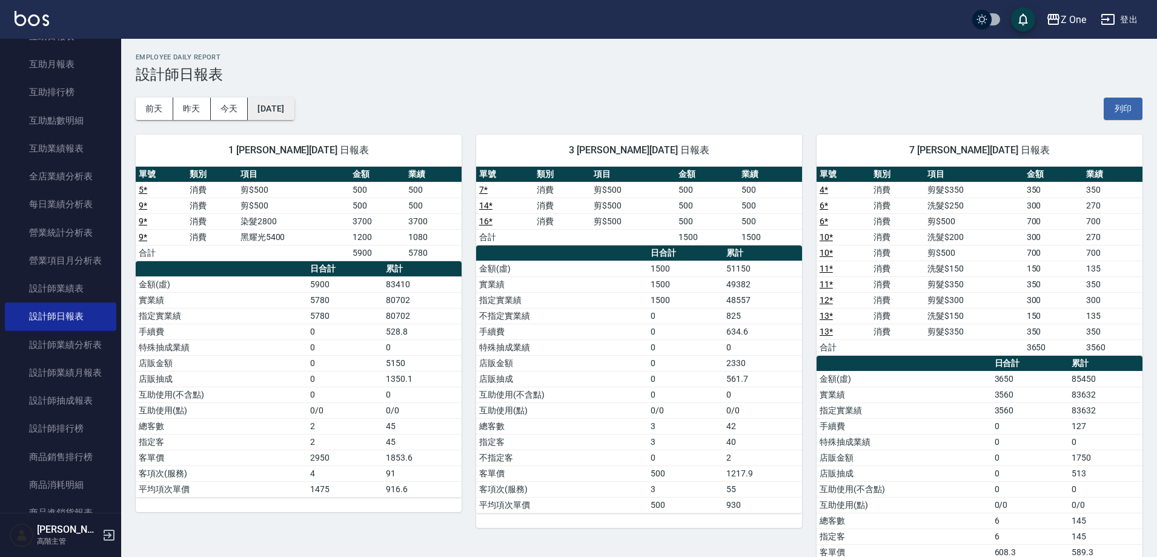
click at [278, 113] on button "[DATE]" at bounding box center [271, 109] width 46 height 22
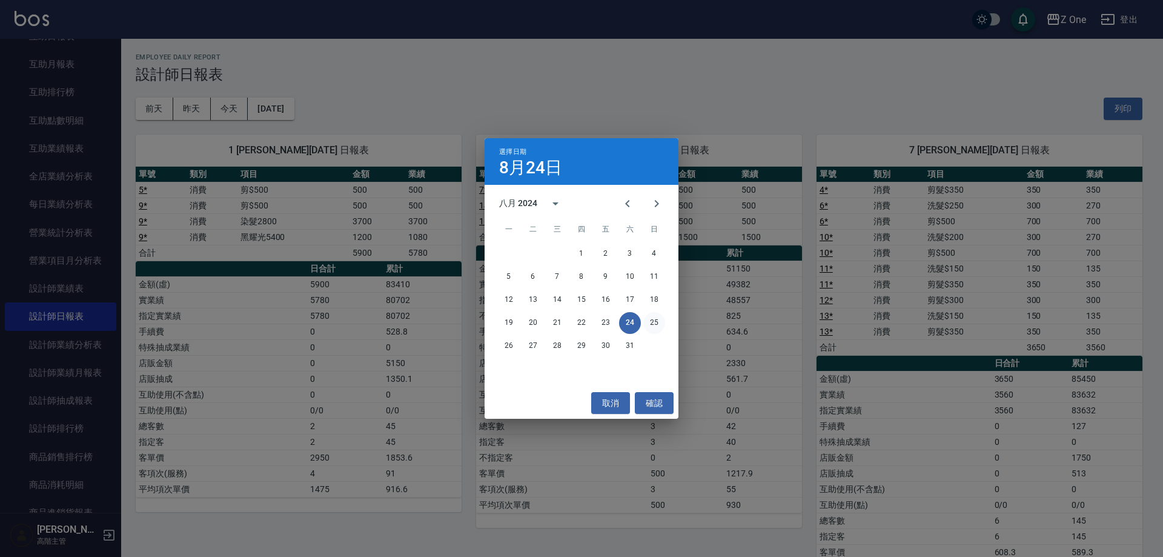
click at [651, 321] on button "25" at bounding box center [654, 323] width 22 height 22
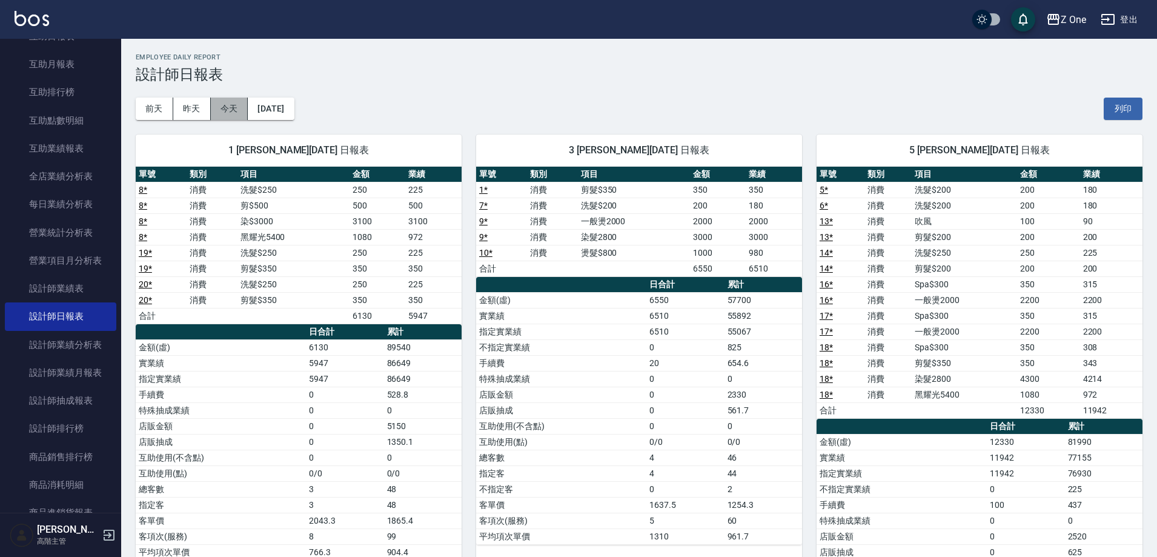
click at [224, 110] on button "今天" at bounding box center [230, 109] width 38 height 22
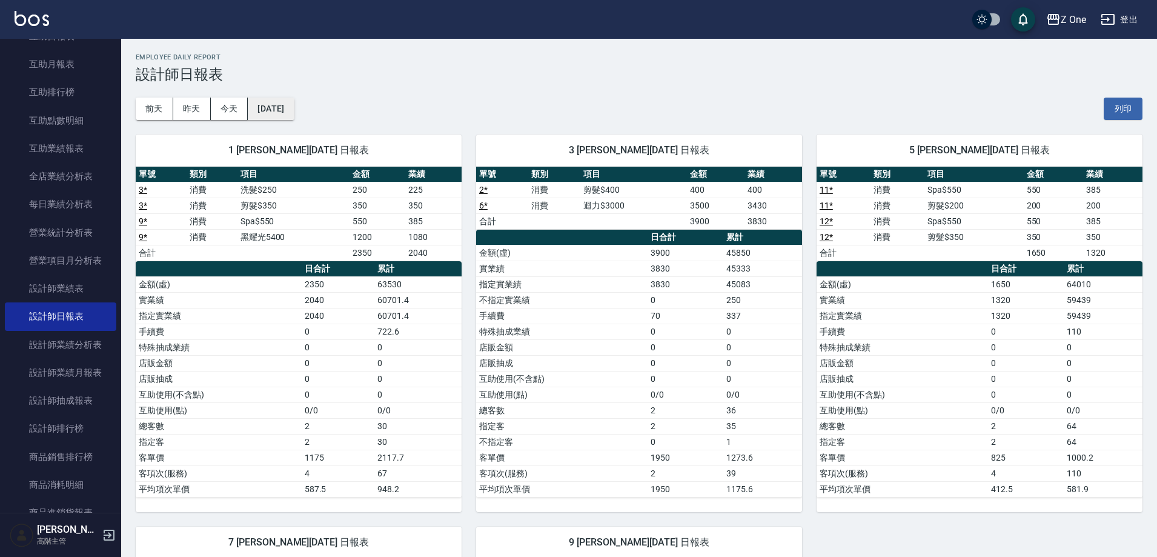
click at [294, 114] on button "[DATE]" at bounding box center [271, 109] width 46 height 22
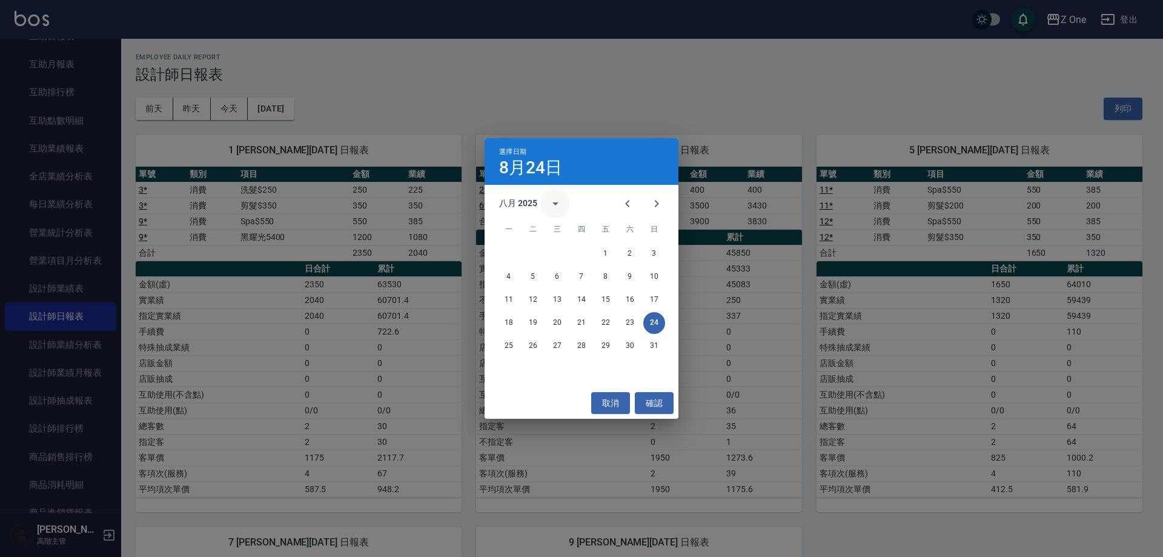
click at [564, 204] on button "calendar view is open, switch to year view" at bounding box center [555, 203] width 29 height 29
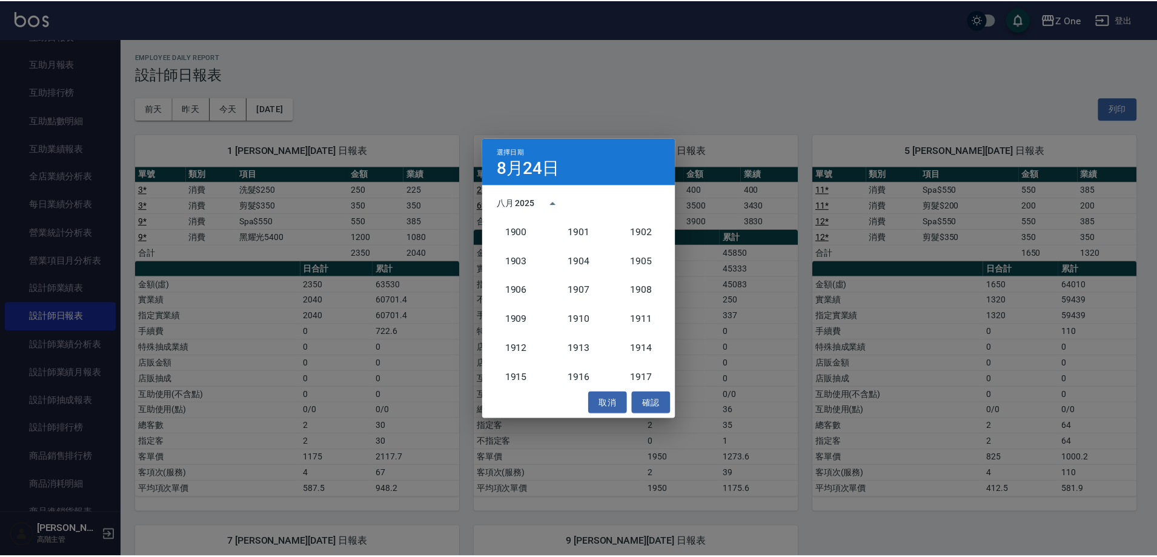
scroll to position [1122, 0]
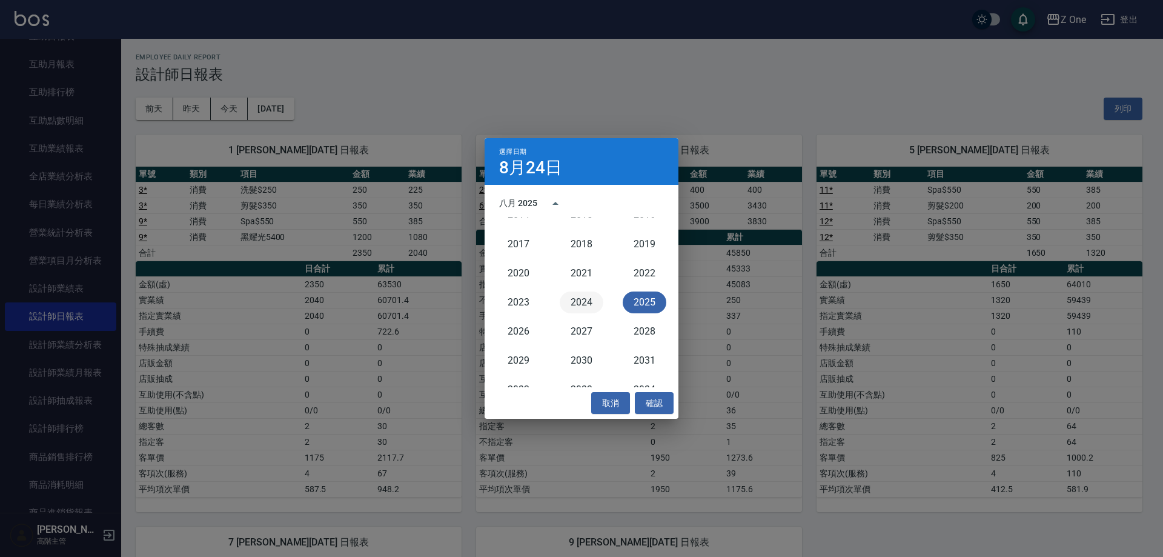
click at [580, 293] on button "2024" at bounding box center [582, 302] width 44 height 22
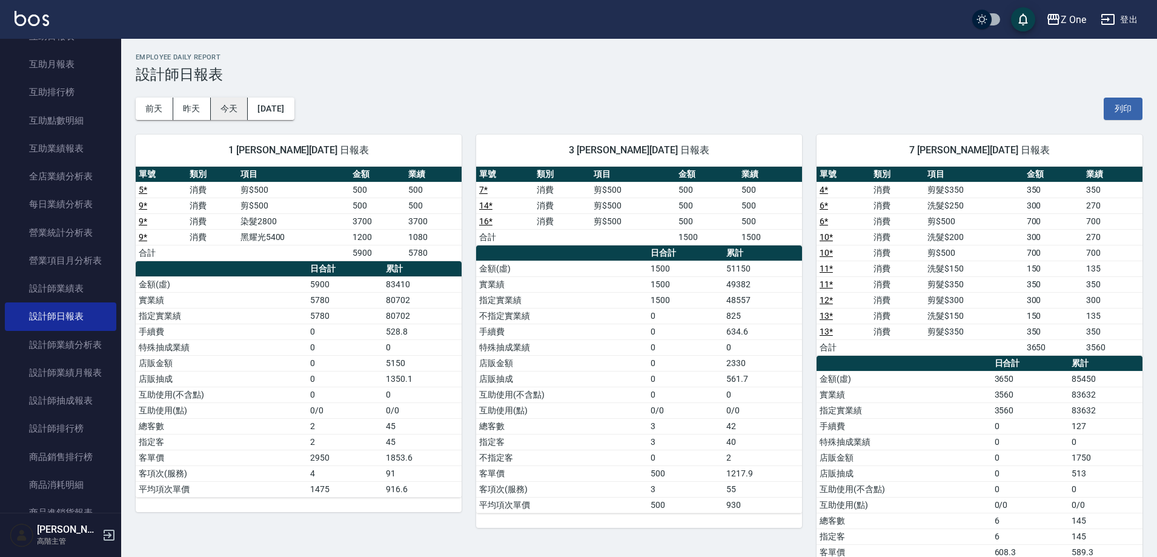
click at [220, 107] on button "今天" at bounding box center [230, 109] width 38 height 22
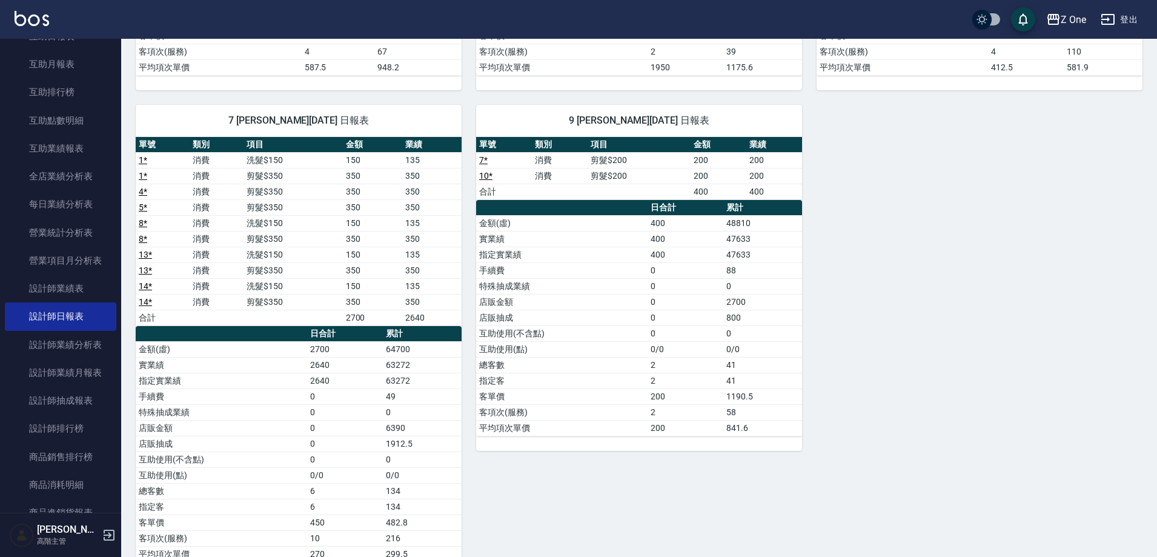
scroll to position [424, 0]
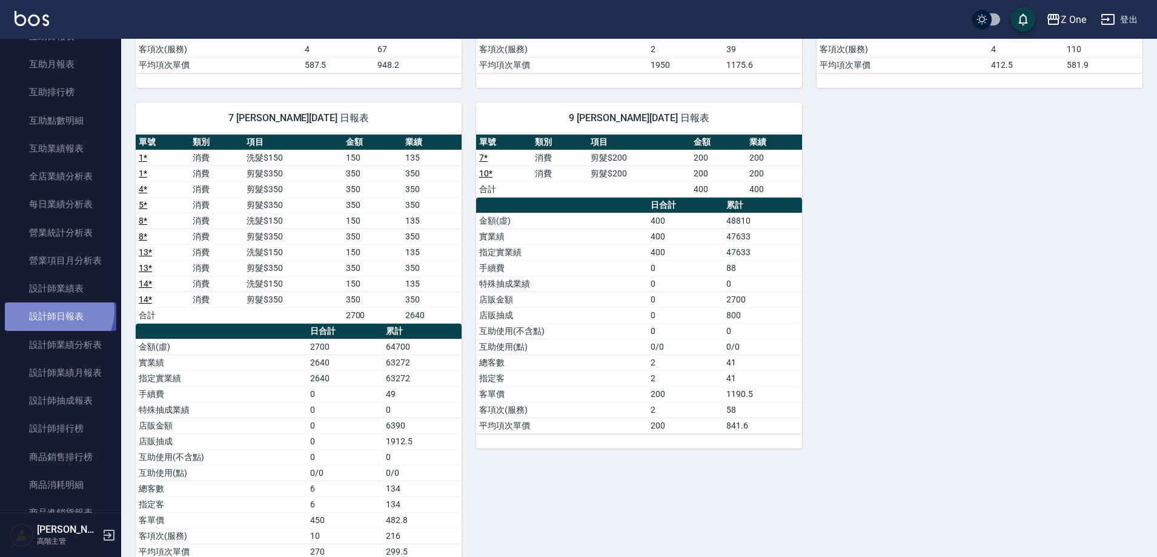
click at [58, 311] on link "設計師日報表" at bounding box center [60, 316] width 111 height 28
click at [87, 278] on link "設計師業績表" at bounding box center [60, 288] width 111 height 28
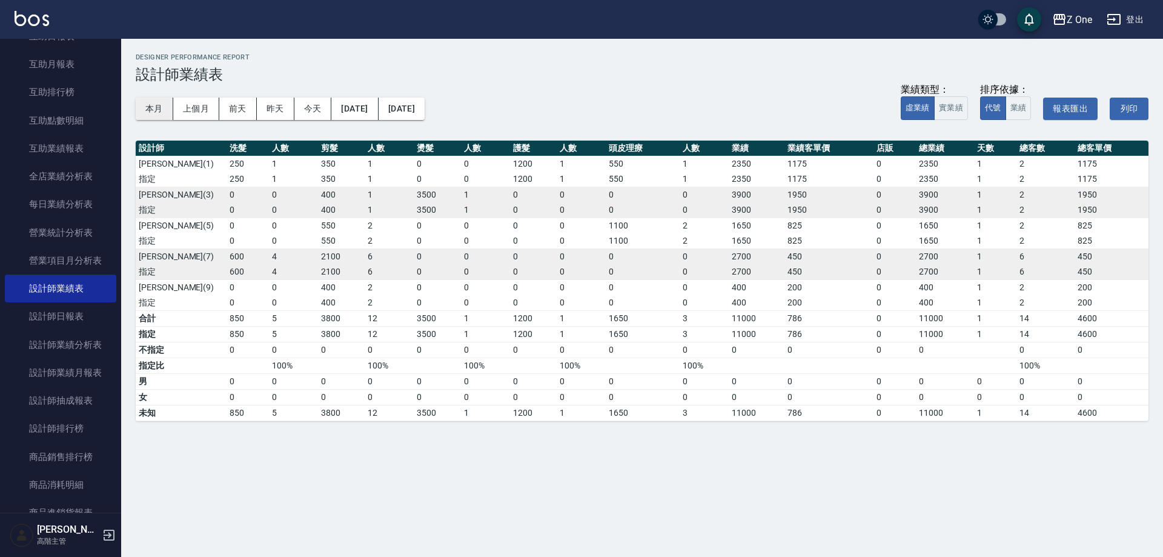
click at [167, 108] on button "本月" at bounding box center [155, 109] width 38 height 22
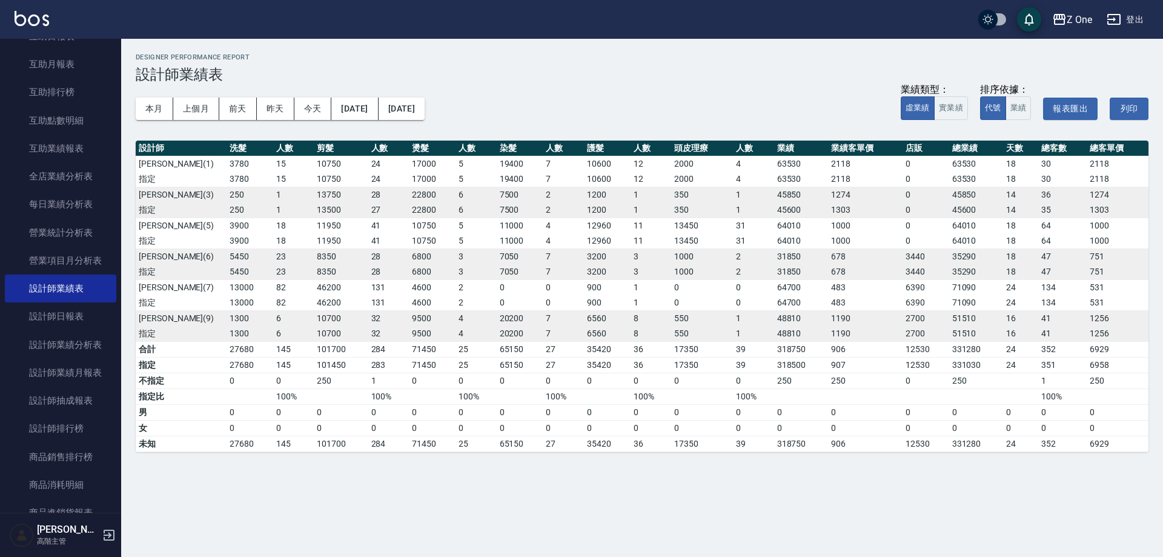
drag, startPoint x: 167, startPoint y: 108, endPoint x: 502, endPoint y: 335, distance: 404.8
click at [502, 335] on td "20200" at bounding box center [520, 334] width 47 height 16
